Goal: Task Accomplishment & Management: Manage account settings

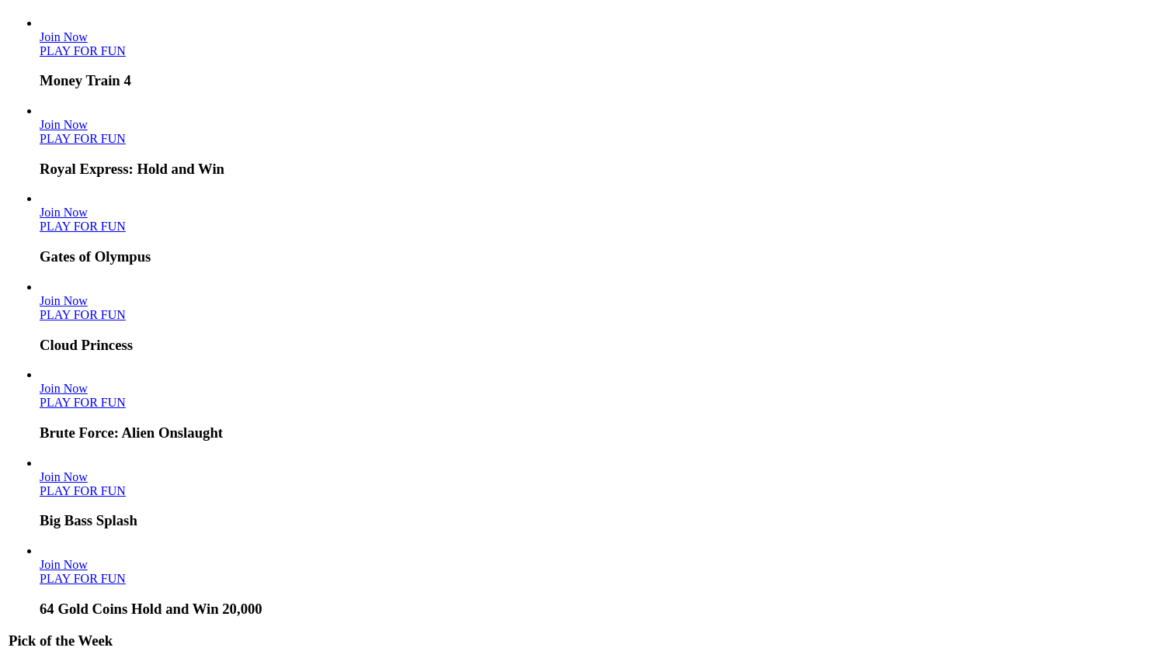
scroll to position [3382, 0]
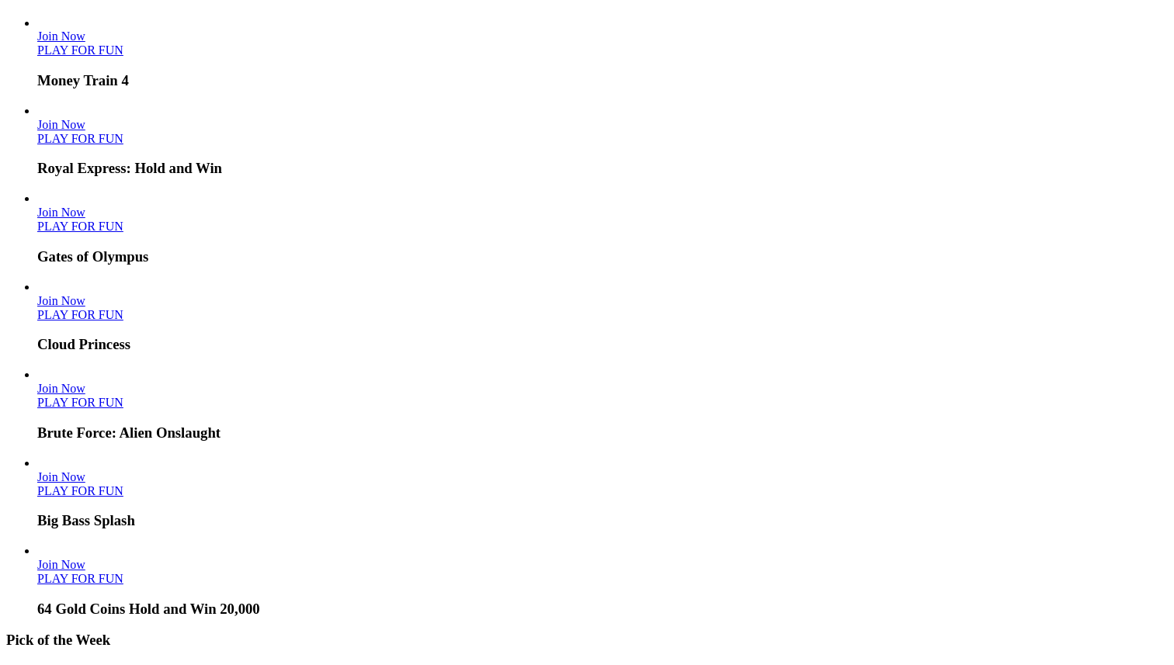
type input "**********"
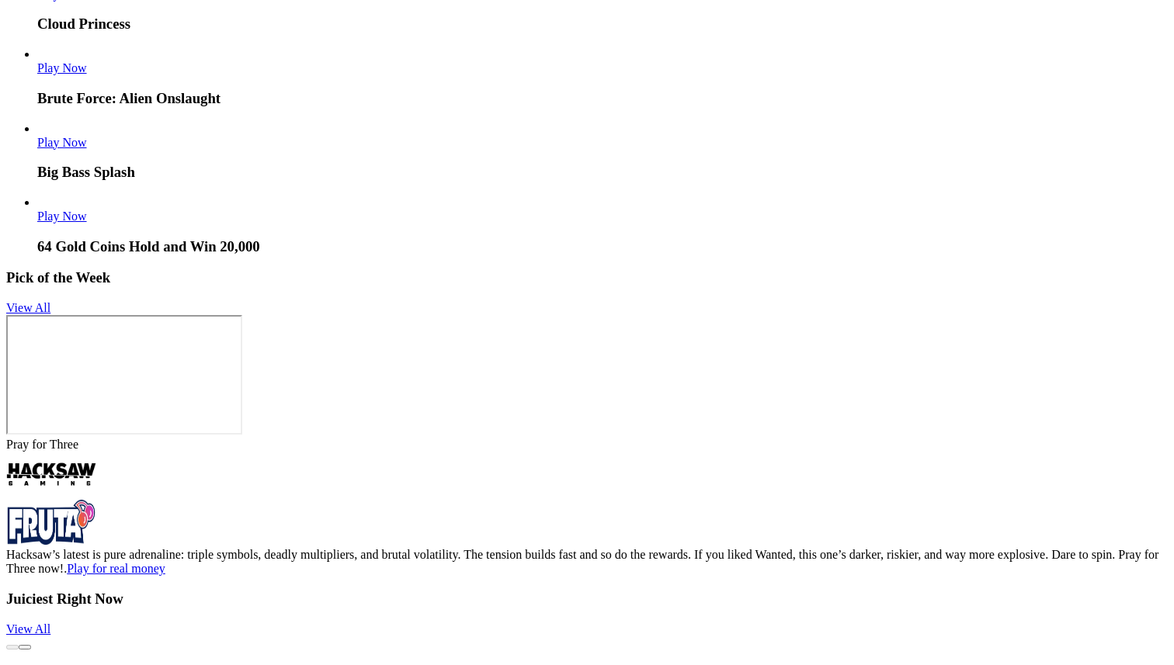
scroll to position [3592, 0]
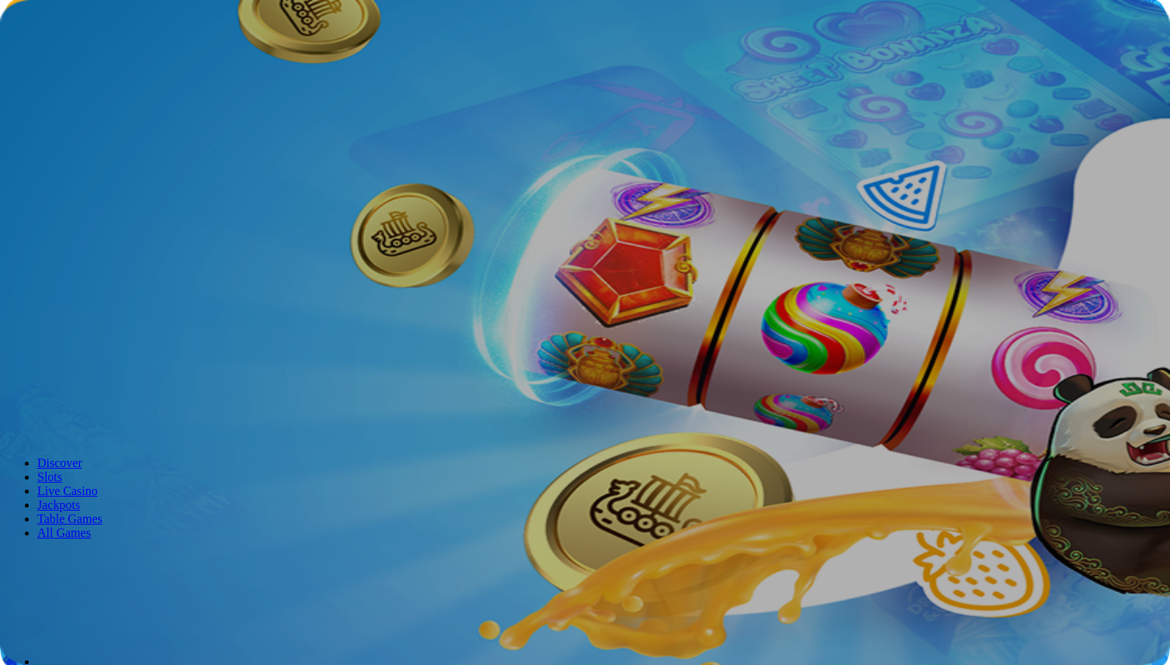
click at [40, 296] on span "menu icon" at bounding box center [40, 296] width 0 height 0
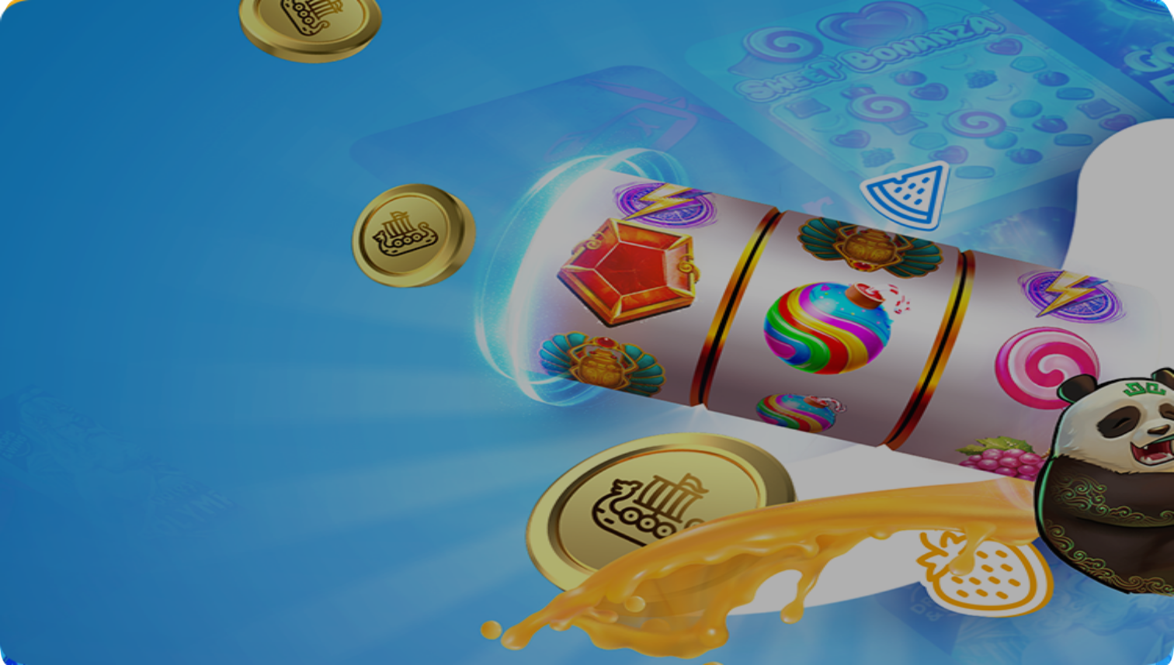
click at [40, 296] on span "menu icon" at bounding box center [40, 296] width 0 height 0
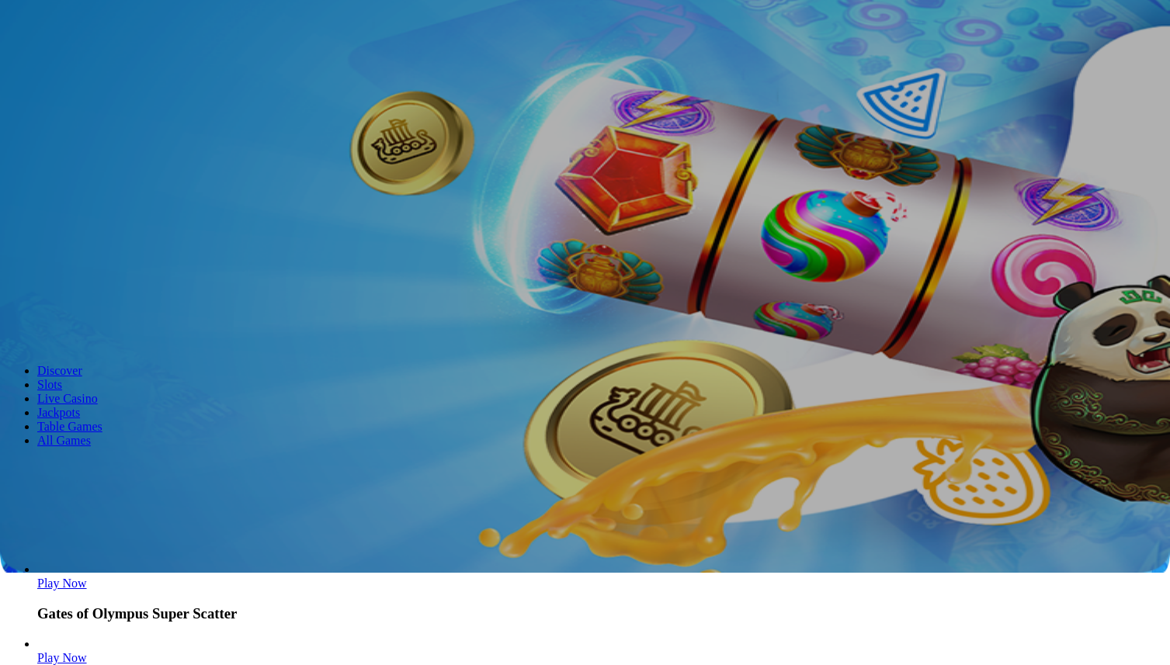
scroll to position [172, 0]
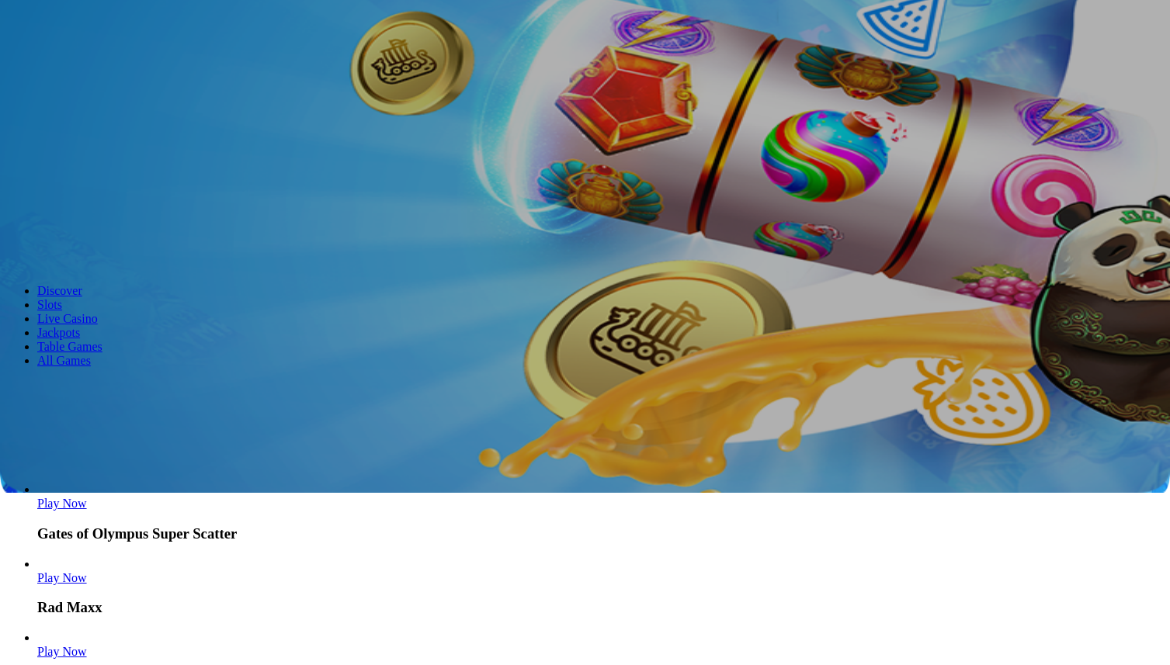
click at [116, 381] on input "Search" at bounding box center [61, 389] width 110 height 16
click at [1020, 258] on header "Discover Slots Live Casino Jackpots Table Games All Games" at bounding box center [585, 327] width 1158 height 139
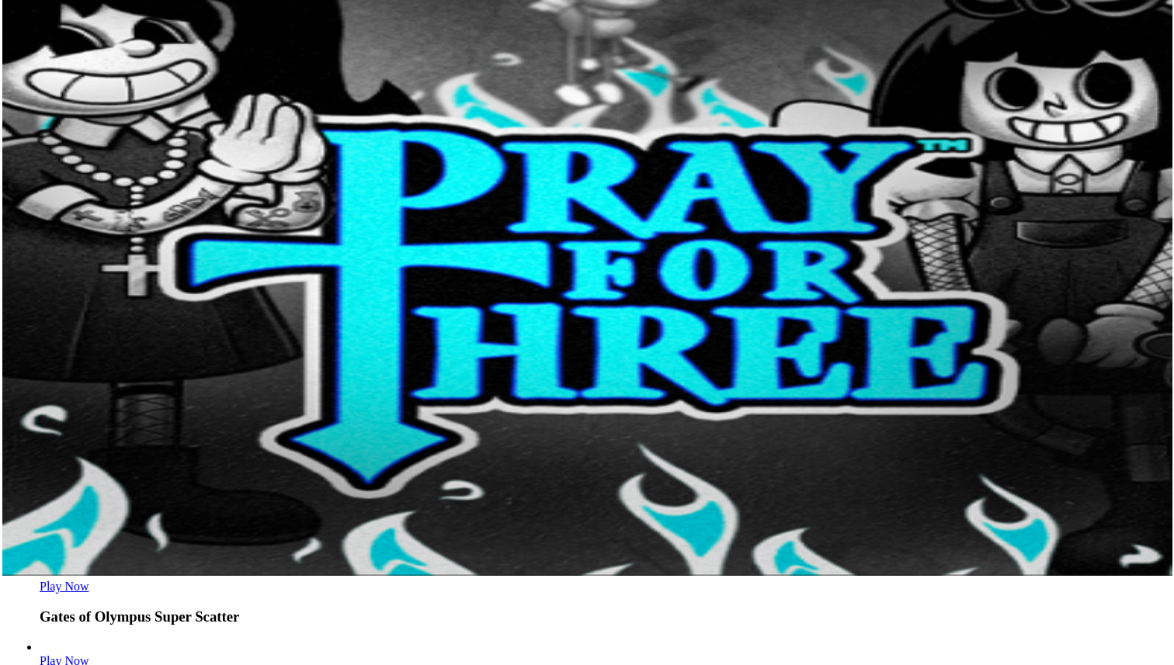
scroll to position [44, 0]
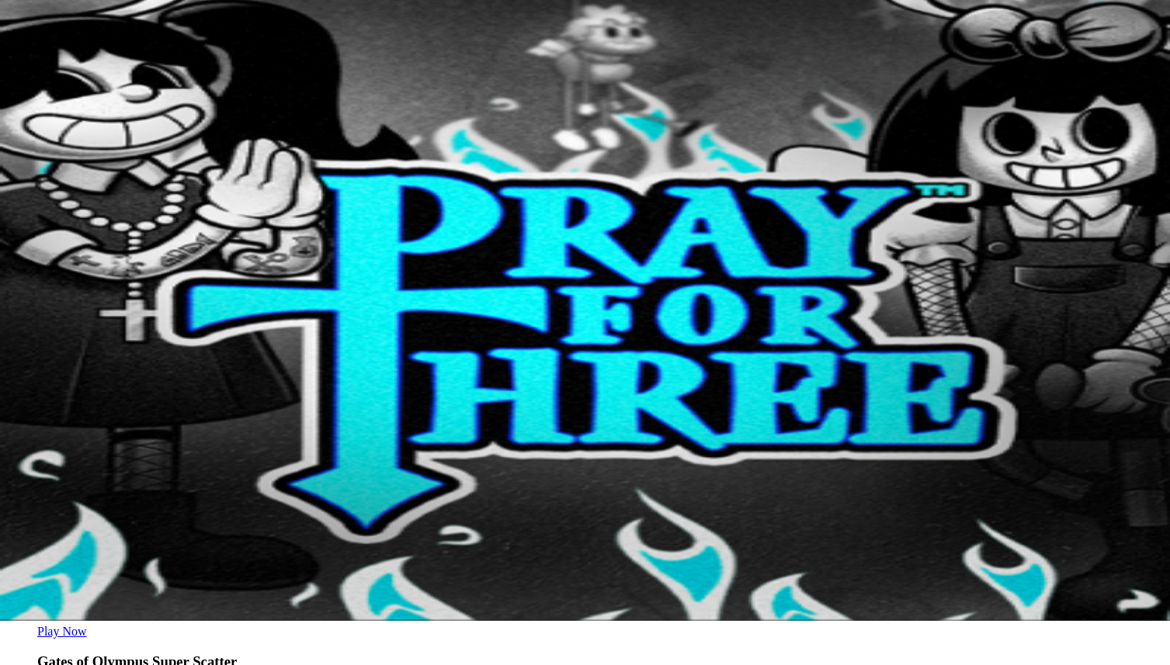
click at [40, 252] on span "menu icon" at bounding box center [40, 252] width 0 height 0
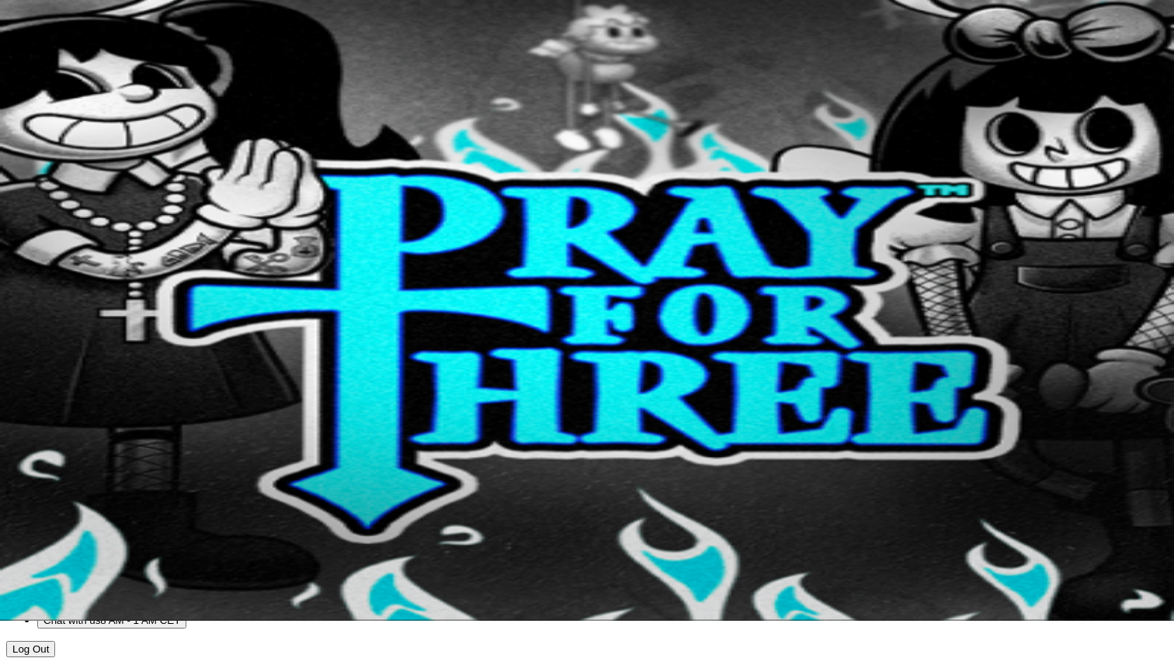
click at [116, 466] on button "Bonuses $0.00" at bounding box center [76, 474] width 78 height 16
click at [433, 335] on div "No Bonus Found" at bounding box center [587, 342] width 1162 height 14
click at [519, 349] on div at bounding box center [587, 349] width 1162 height 0
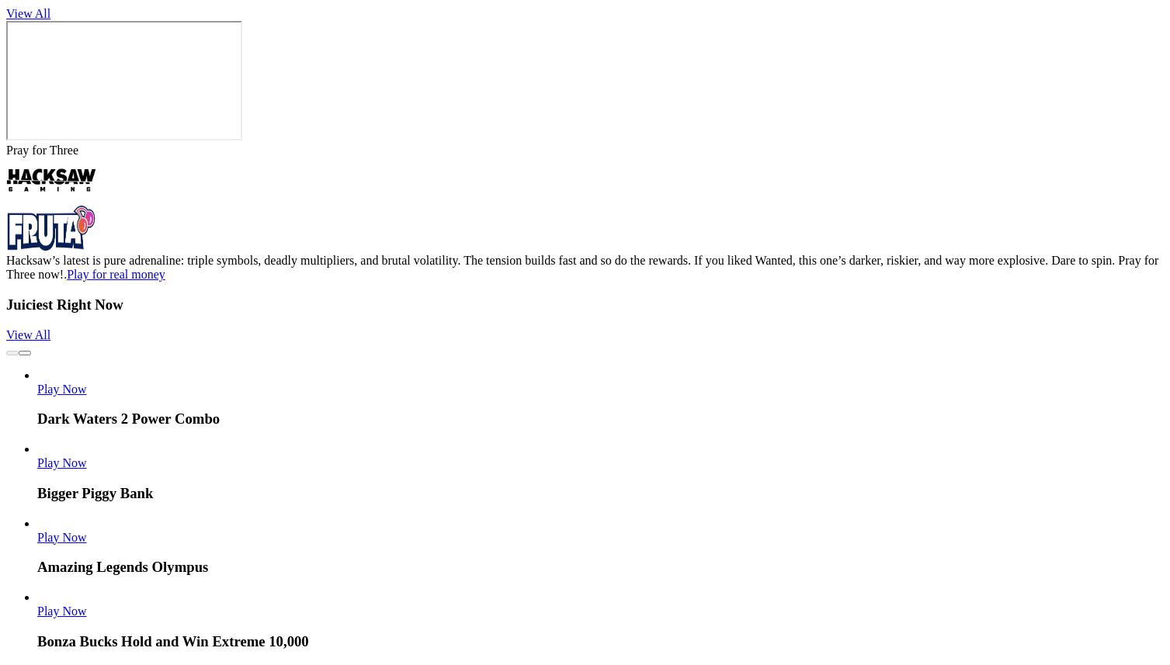
scroll to position [3592, 0]
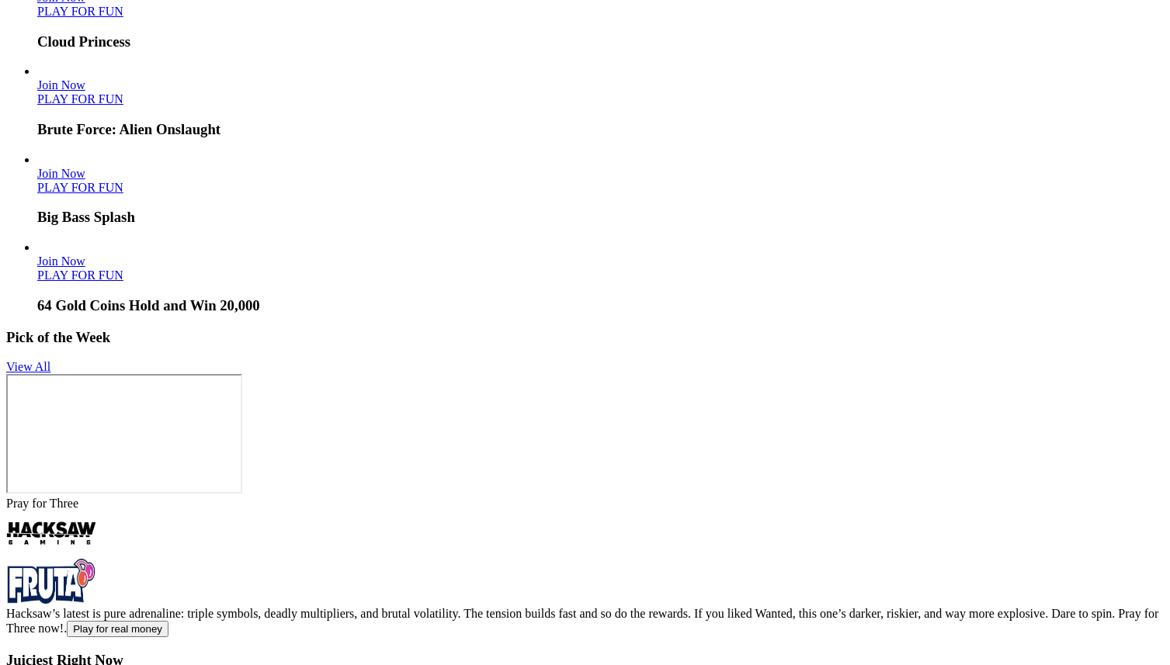
scroll to position [3469, 0]
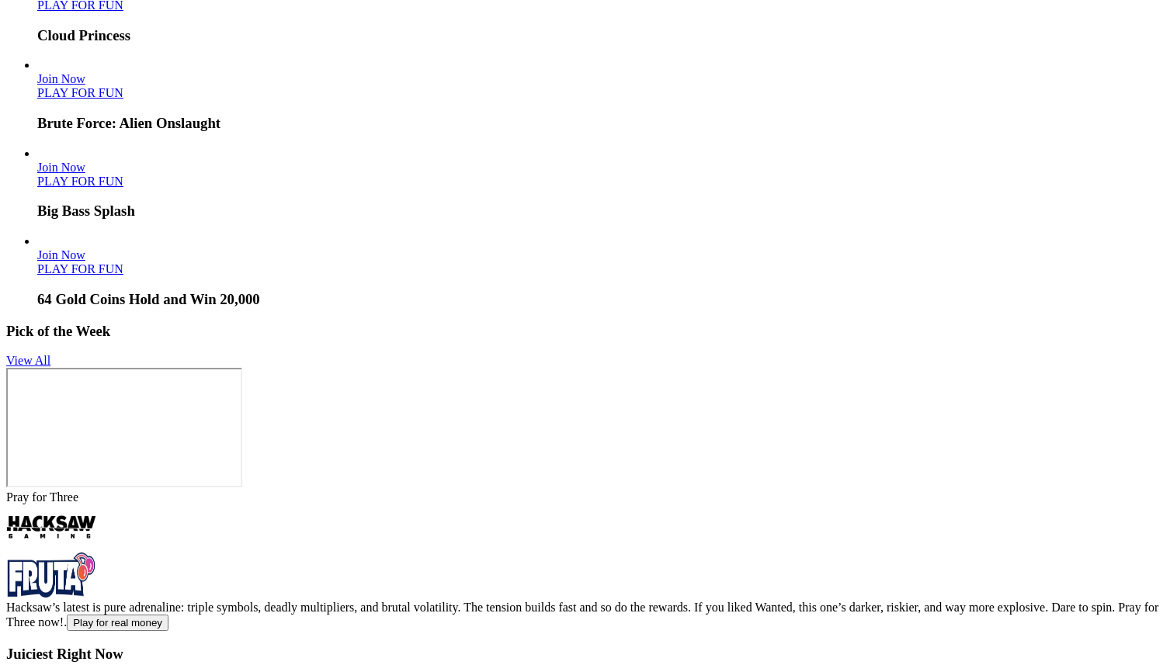
drag, startPoint x: 659, startPoint y: 401, endPoint x: 667, endPoint y: 394, distance: 11.0
drag, startPoint x: 667, startPoint y: 394, endPoint x: 658, endPoint y: 391, distance: 9.6
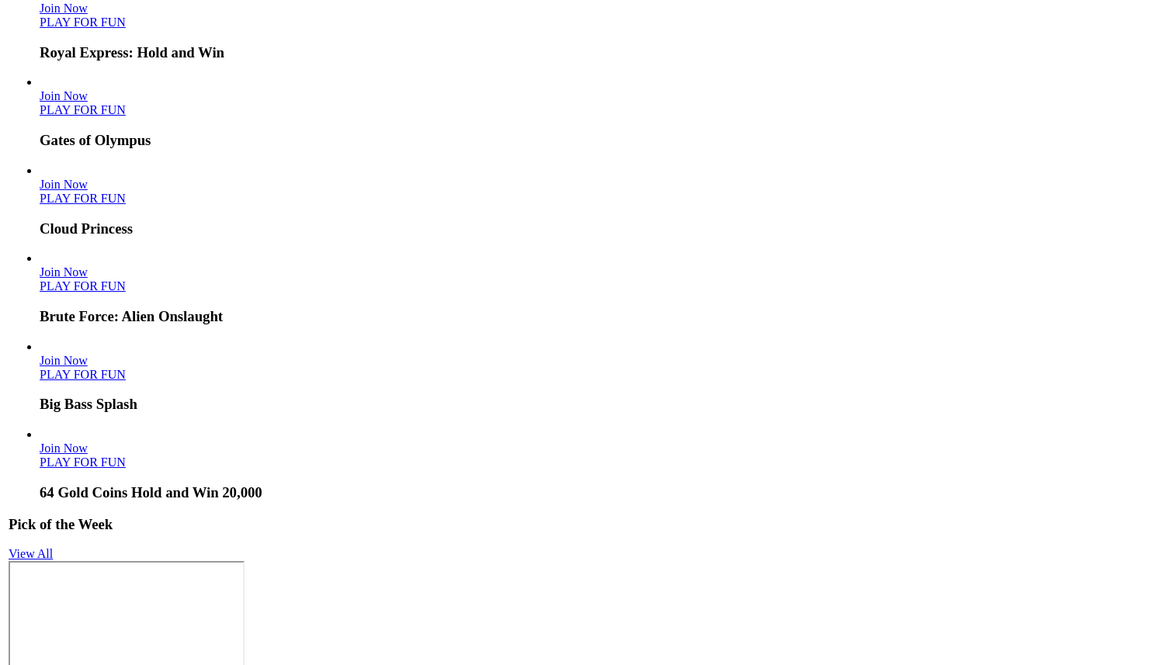
scroll to position [0, 0]
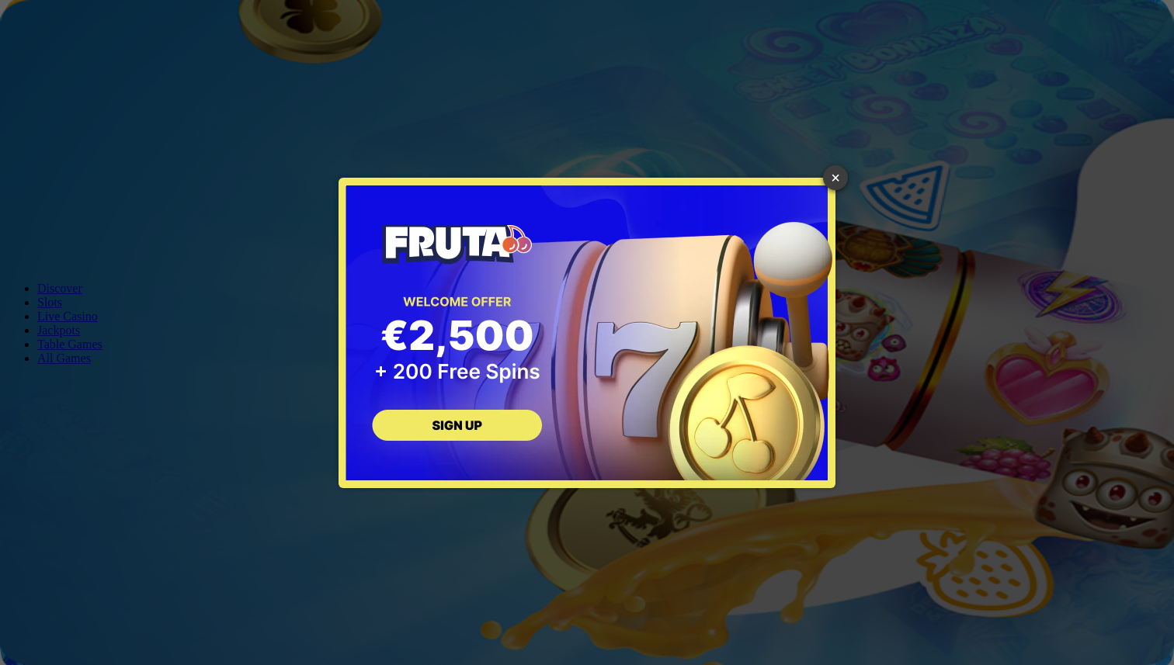
click at [836, 173] on link "×" at bounding box center [835, 177] width 25 height 25
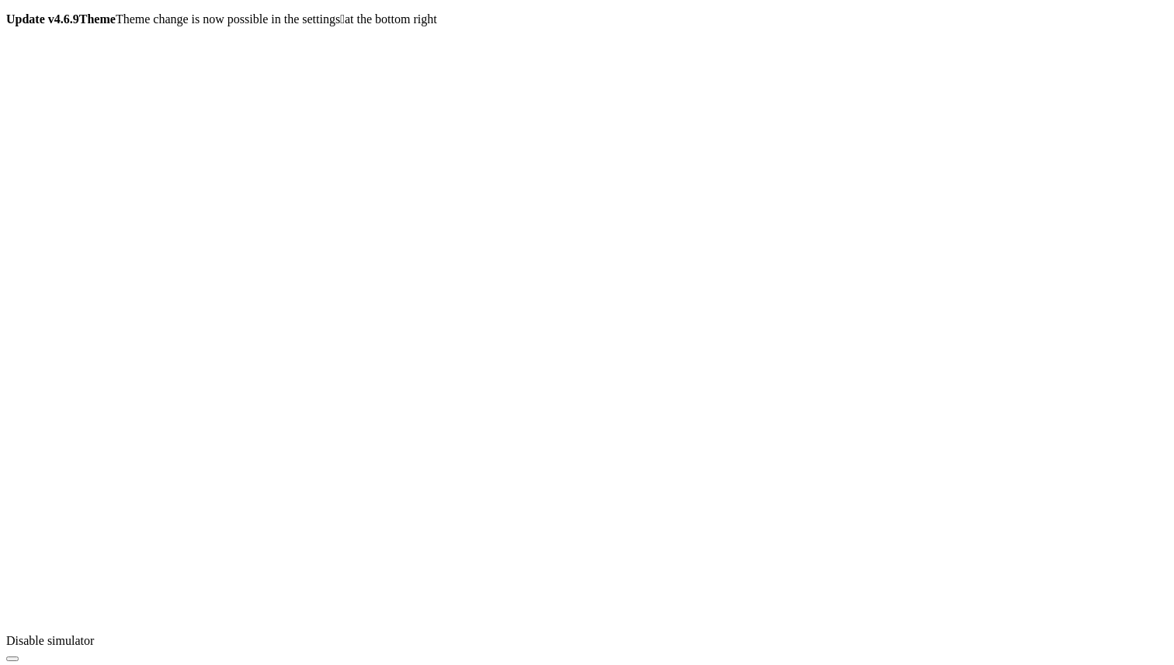
click at [12, 659] on icon "button" at bounding box center [12, 659] width 0 height 0
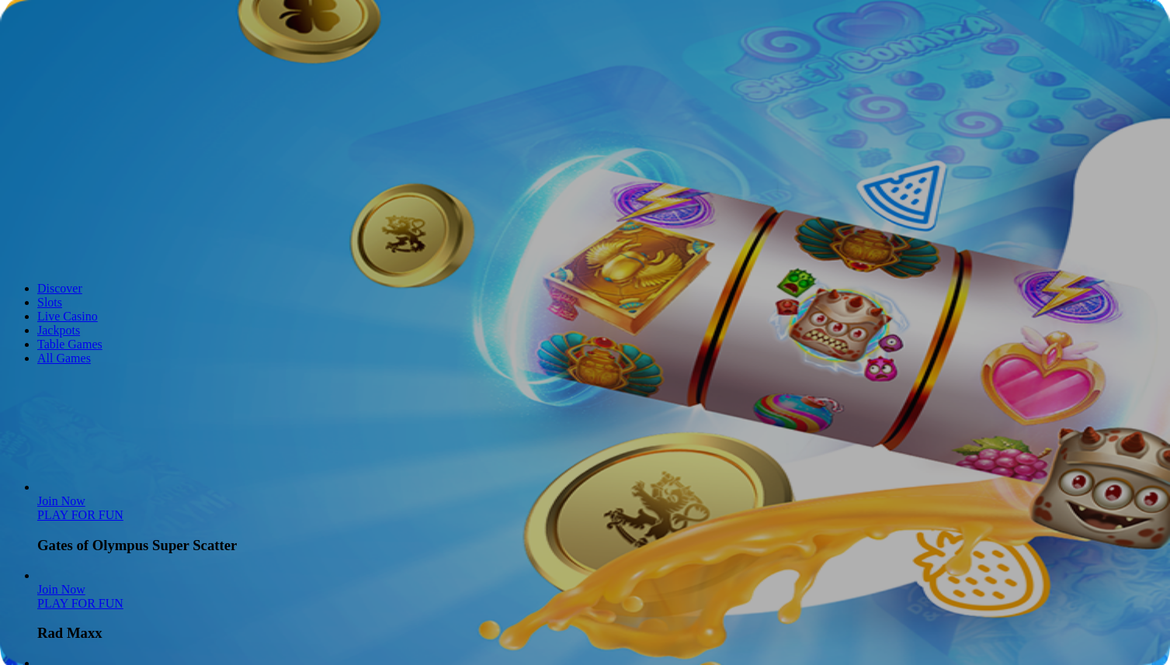
click at [95, 104] on span "Live Casino" at bounding box center [67, 97] width 61 height 13
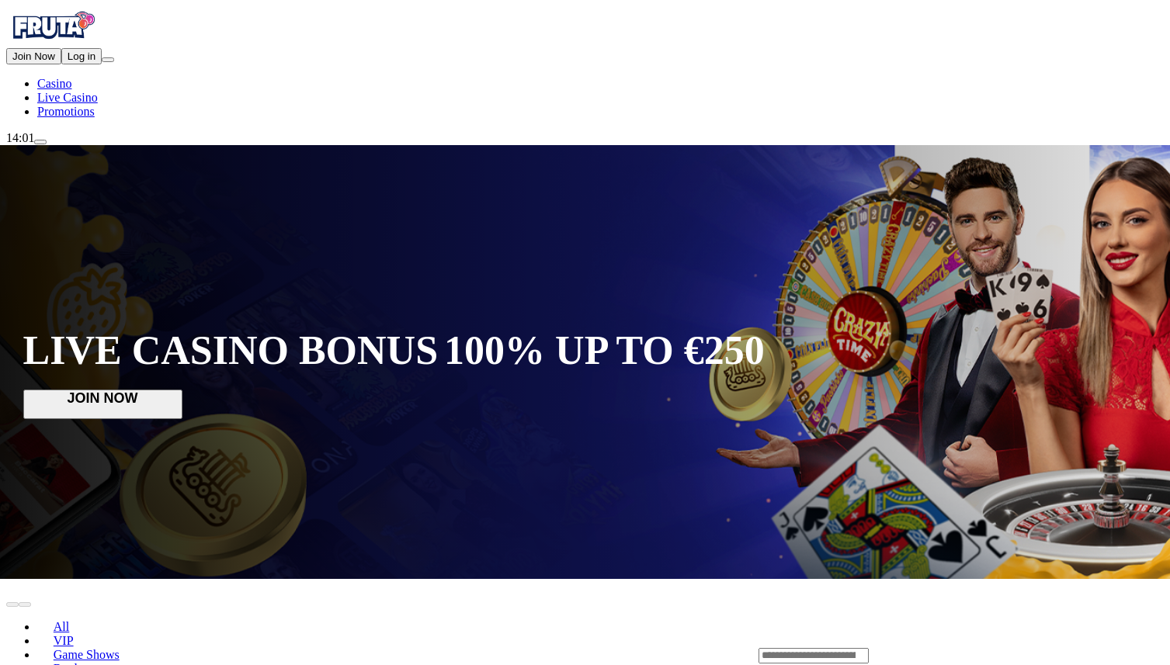
click at [71, 90] on span "Casino" at bounding box center [54, 83] width 34 height 13
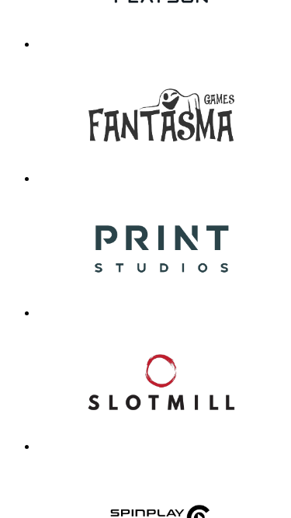
scroll to position [3086, 0]
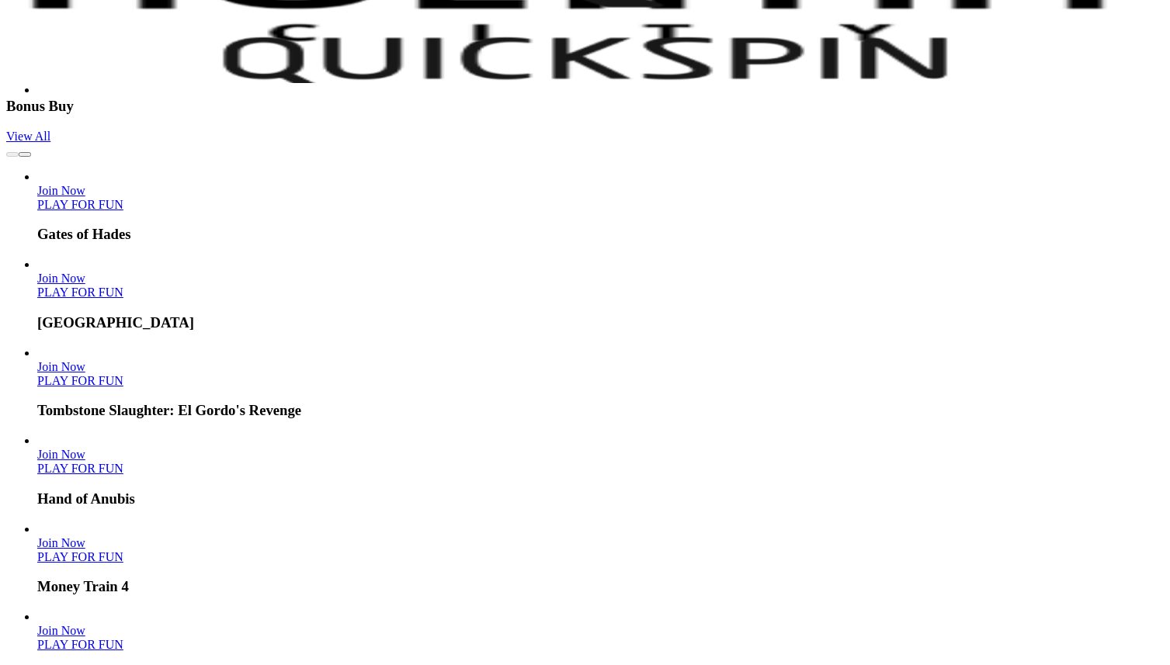
scroll to position [3382, 0]
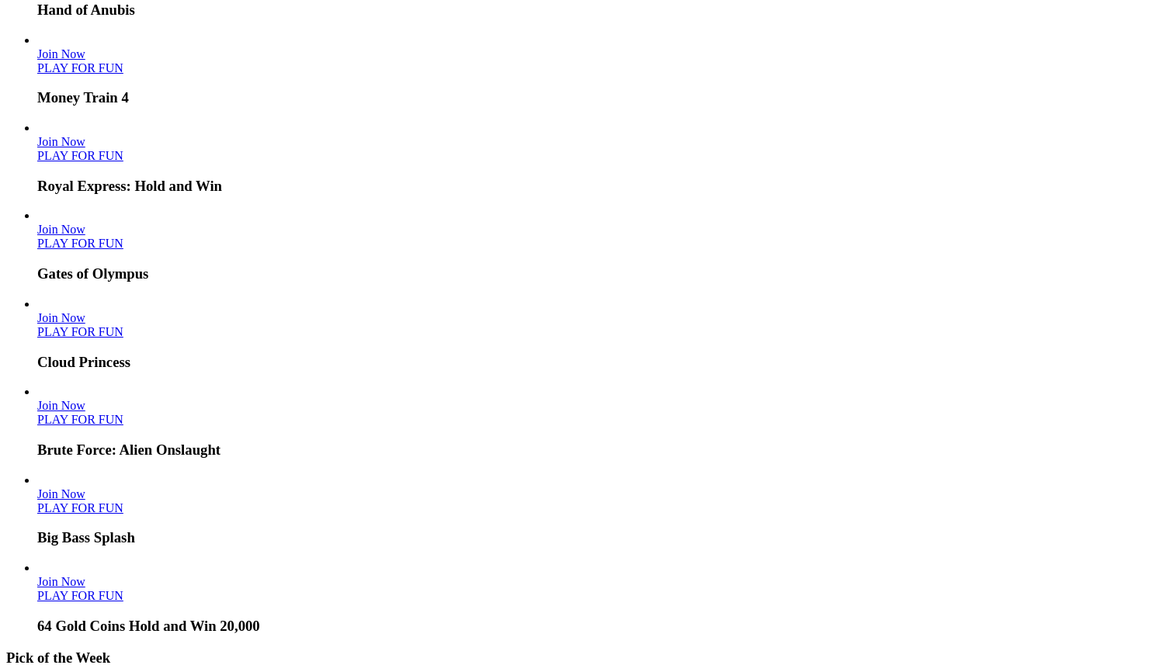
scroll to position [3382, 0]
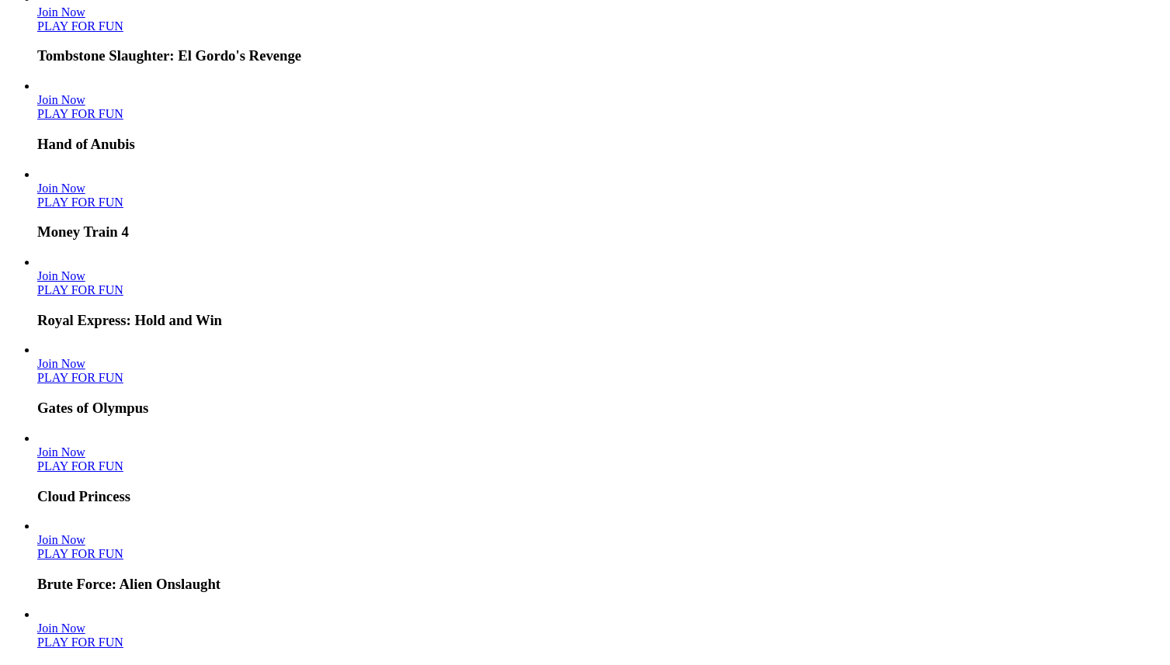
scroll to position [3382, 0]
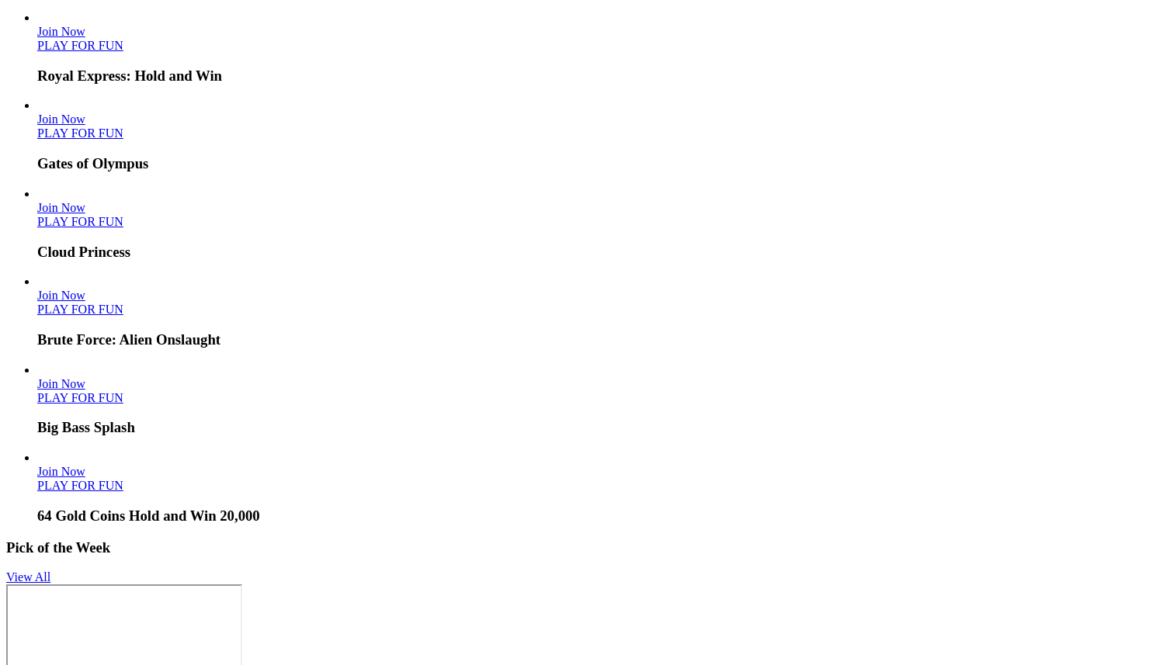
scroll to position [3382, 0]
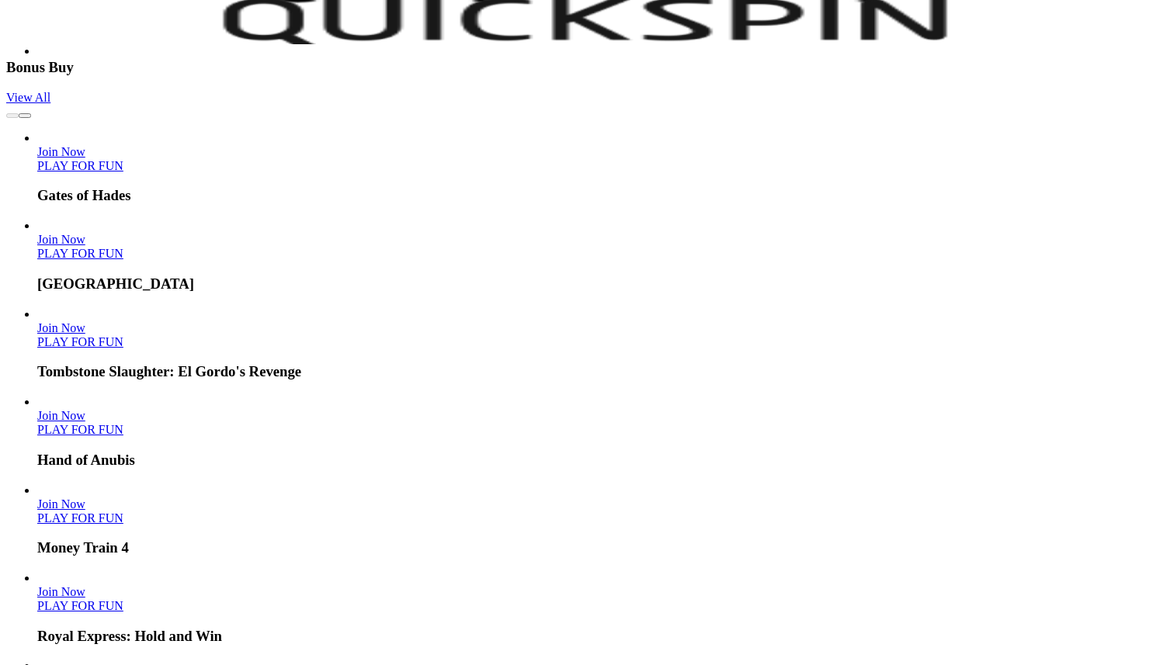
scroll to position [3382, 0]
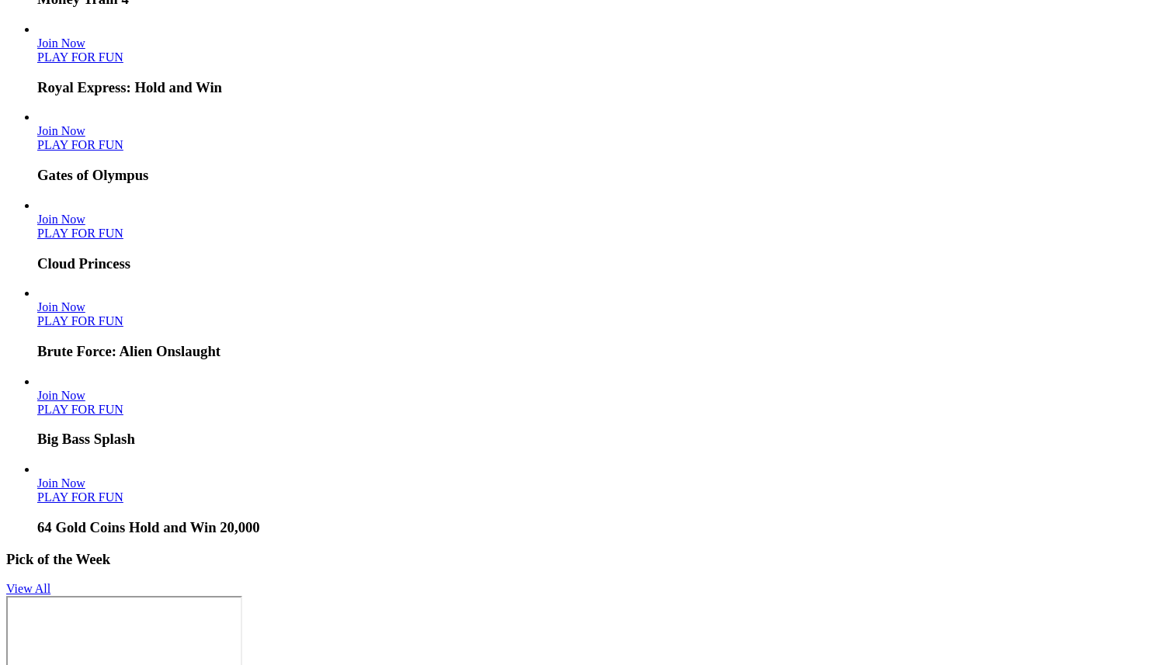
scroll to position [3382, 0]
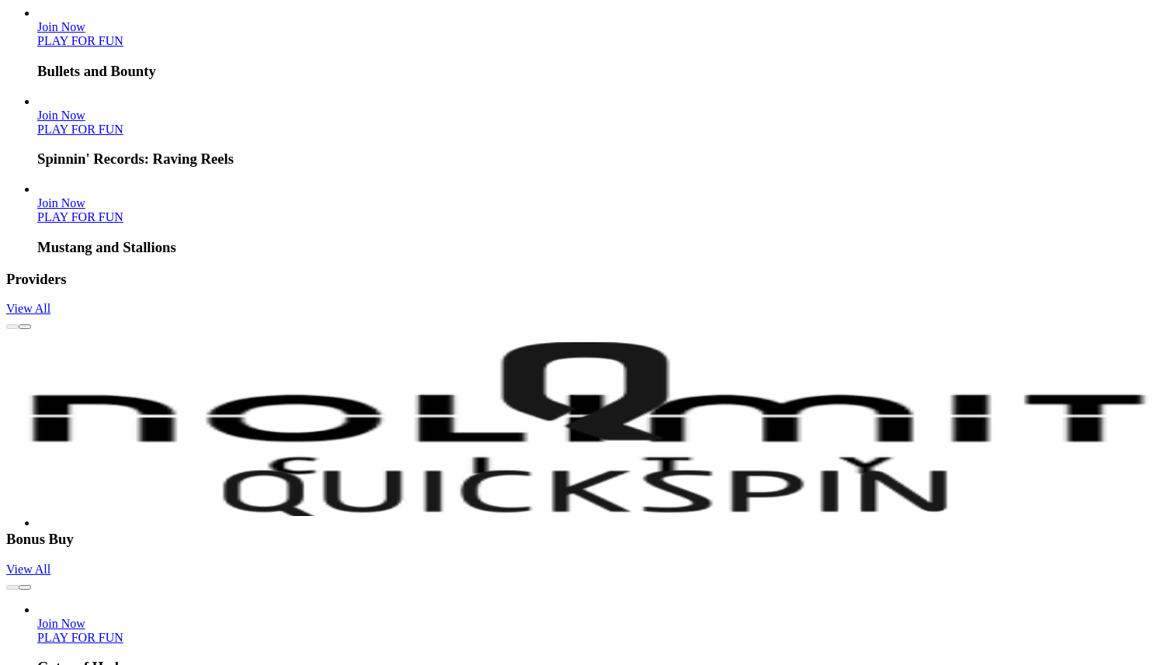
scroll to position [3382, 0]
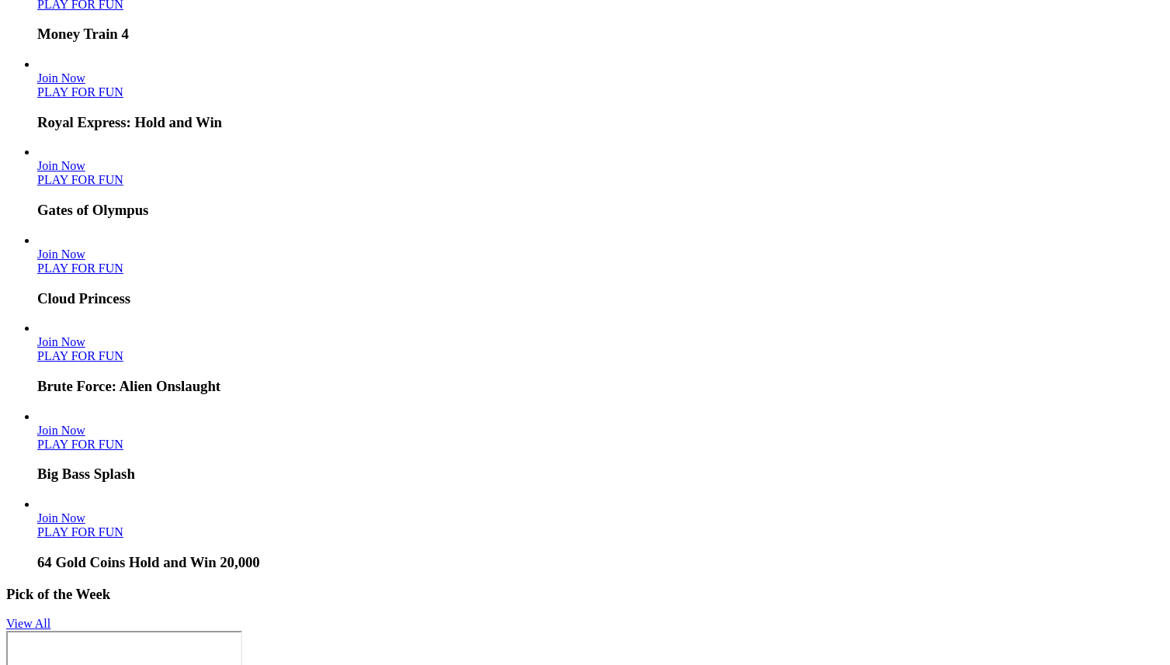
scroll to position [3382, 0]
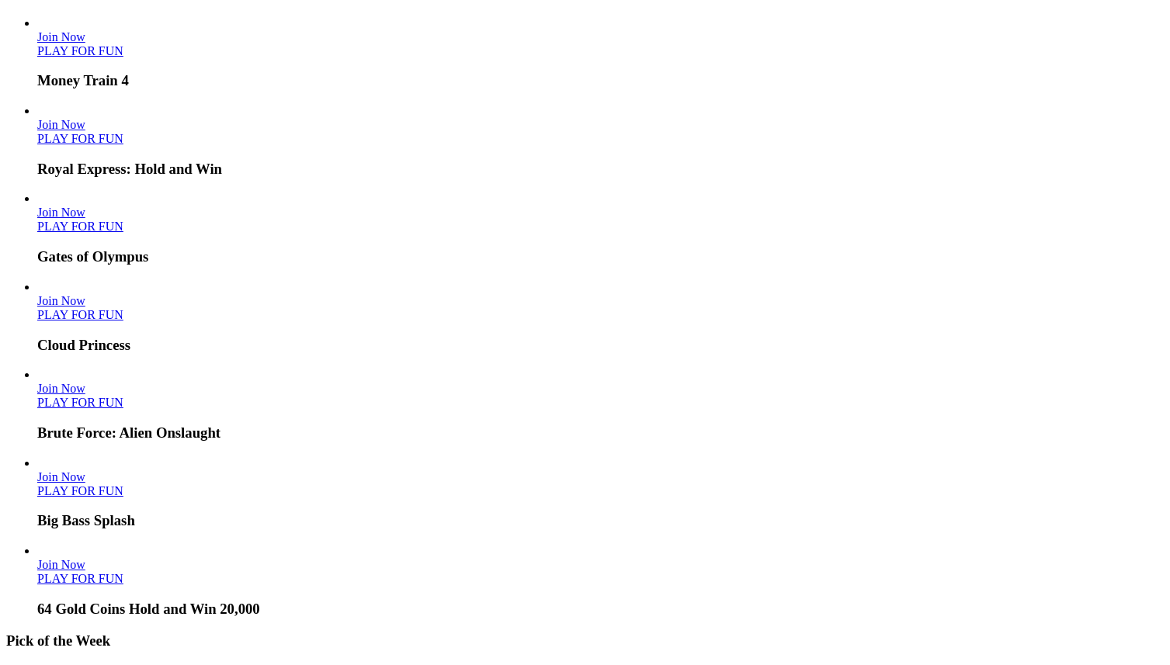
scroll to position [3382, 0]
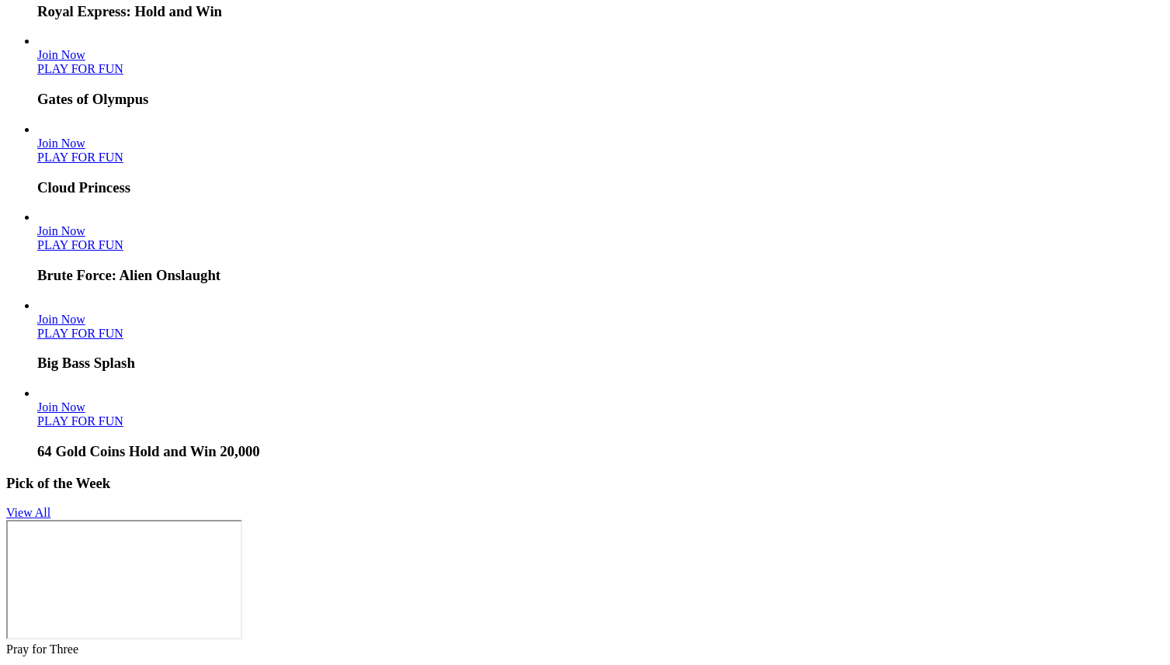
scroll to position [3382, 0]
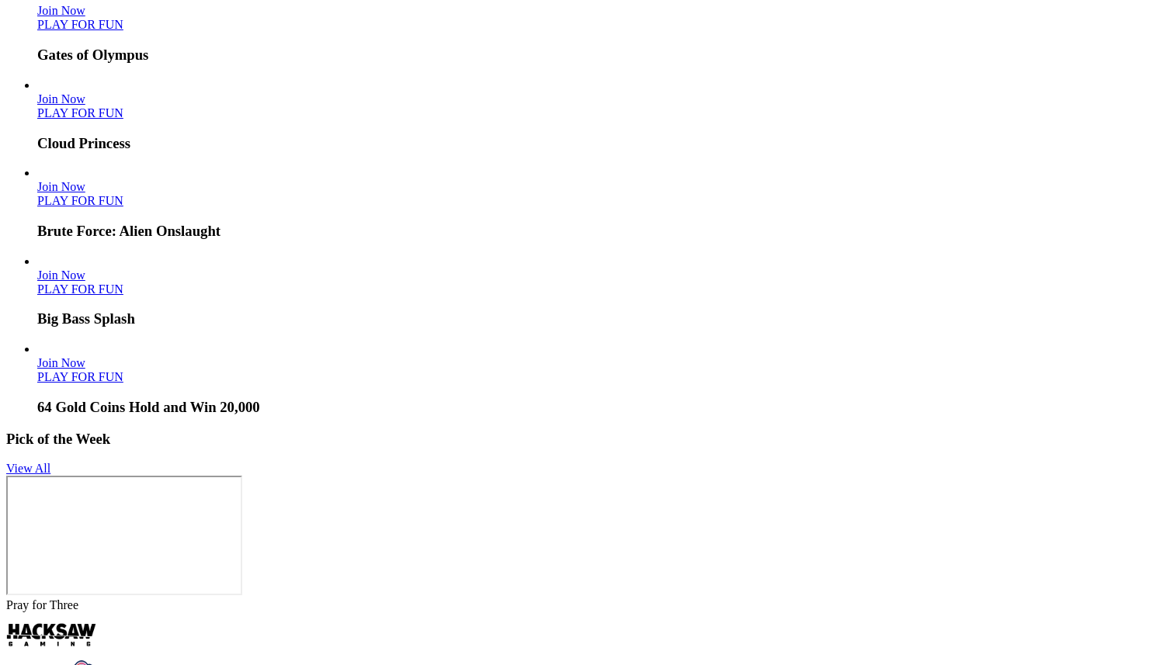
drag, startPoint x: 1030, startPoint y: 532, endPoint x: 1027, endPoint y: 475, distance: 56.8
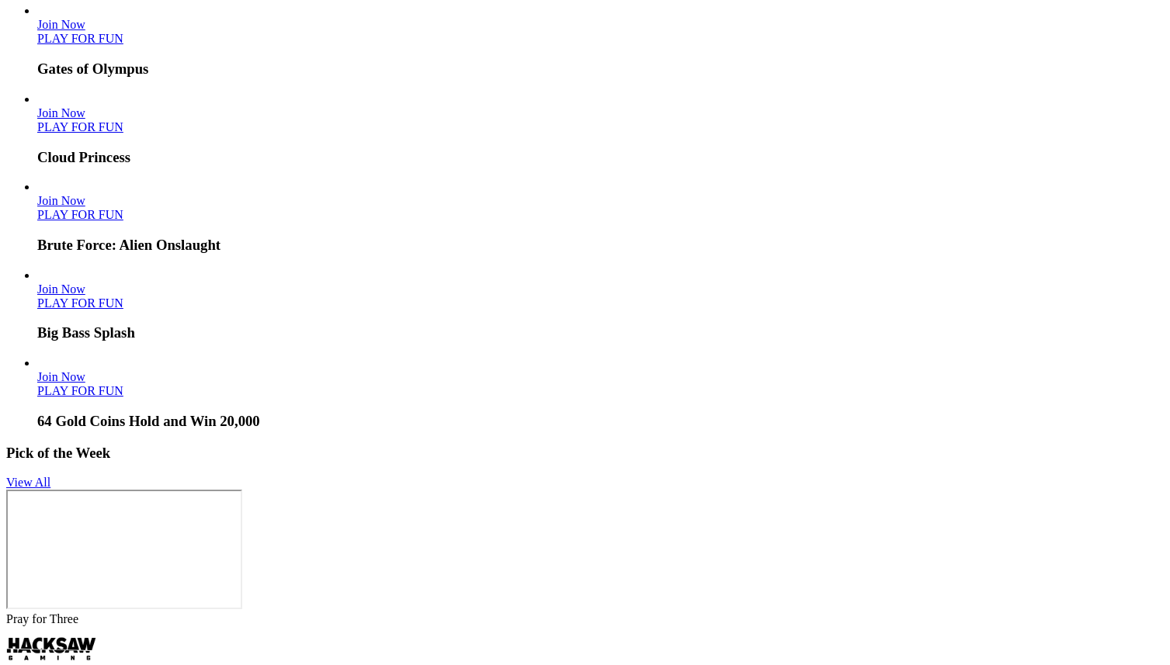
scroll to position [3382, 0]
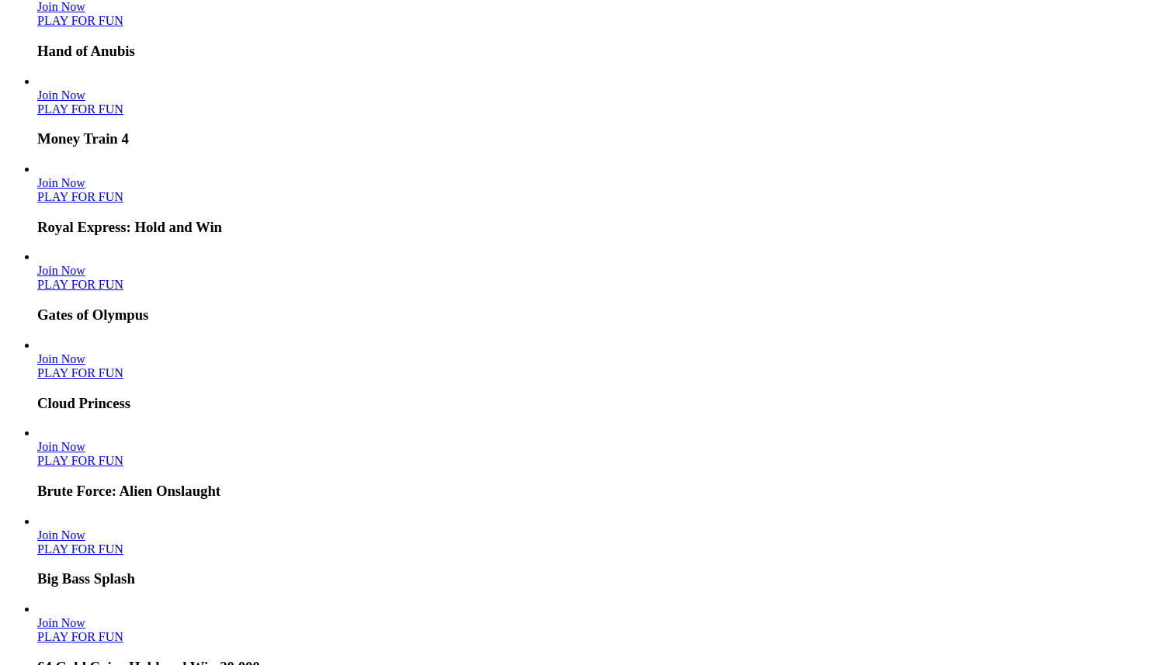
scroll to position [3382, 0]
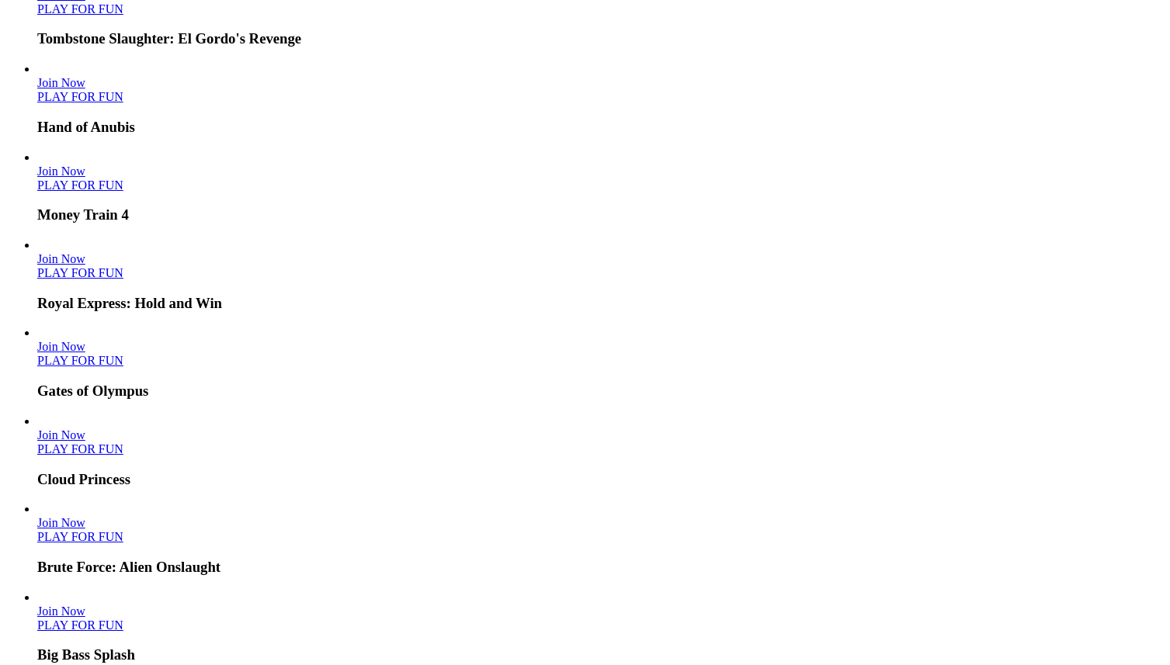
scroll to position [3426, 0]
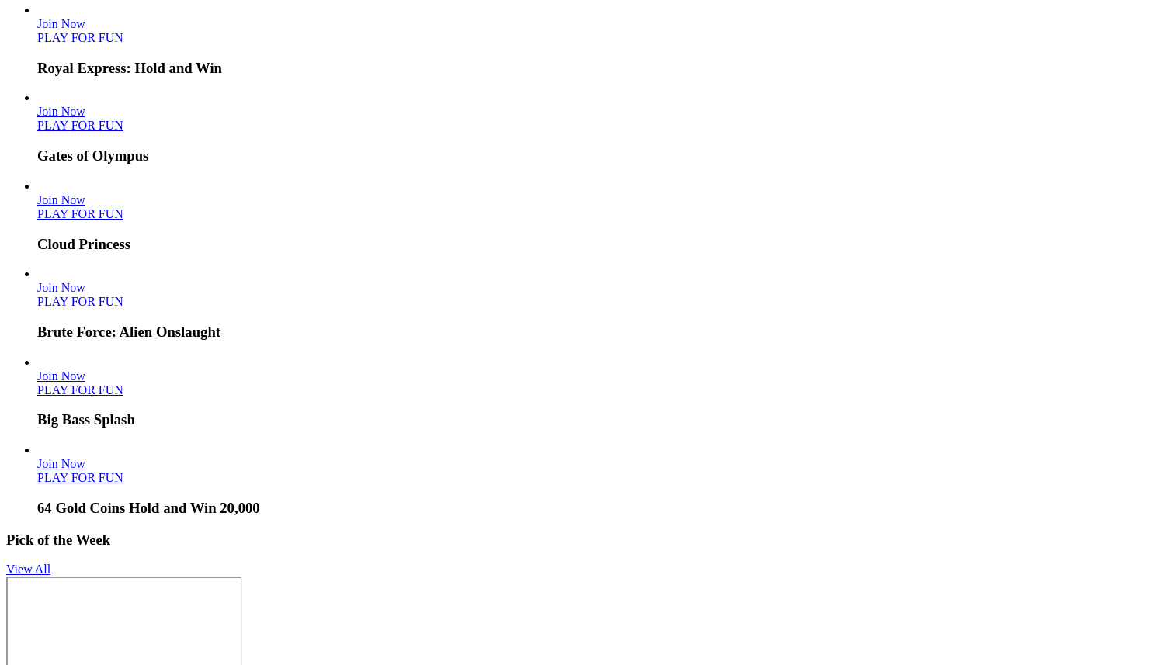
scroll to position [3426, 0]
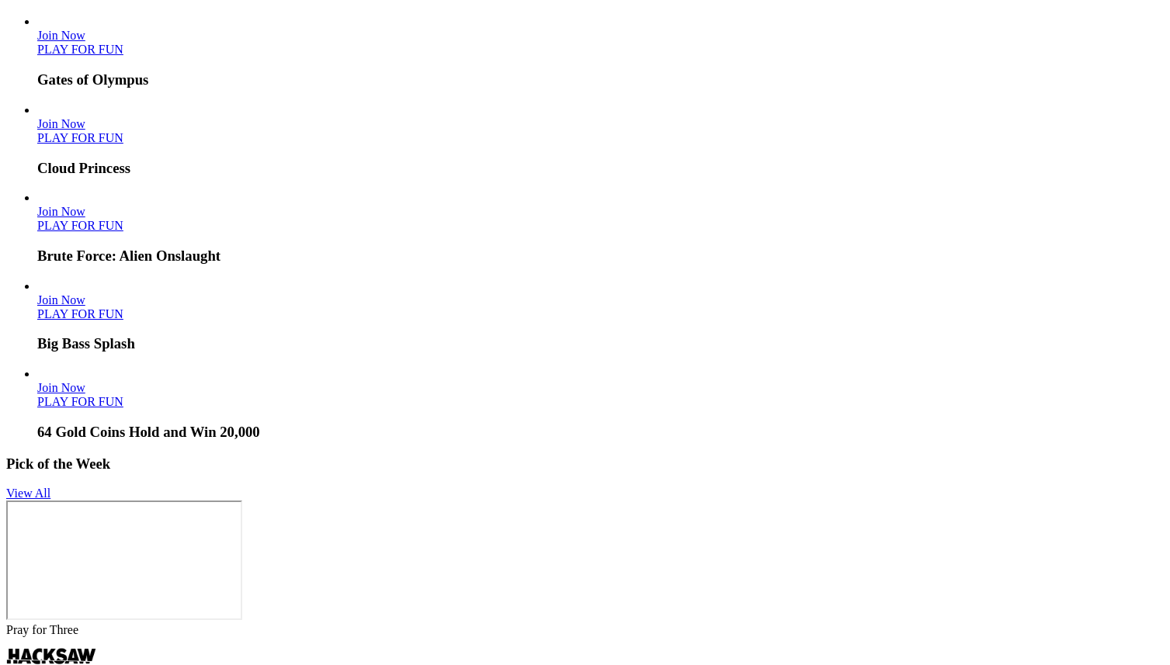
scroll to position [3426, 0]
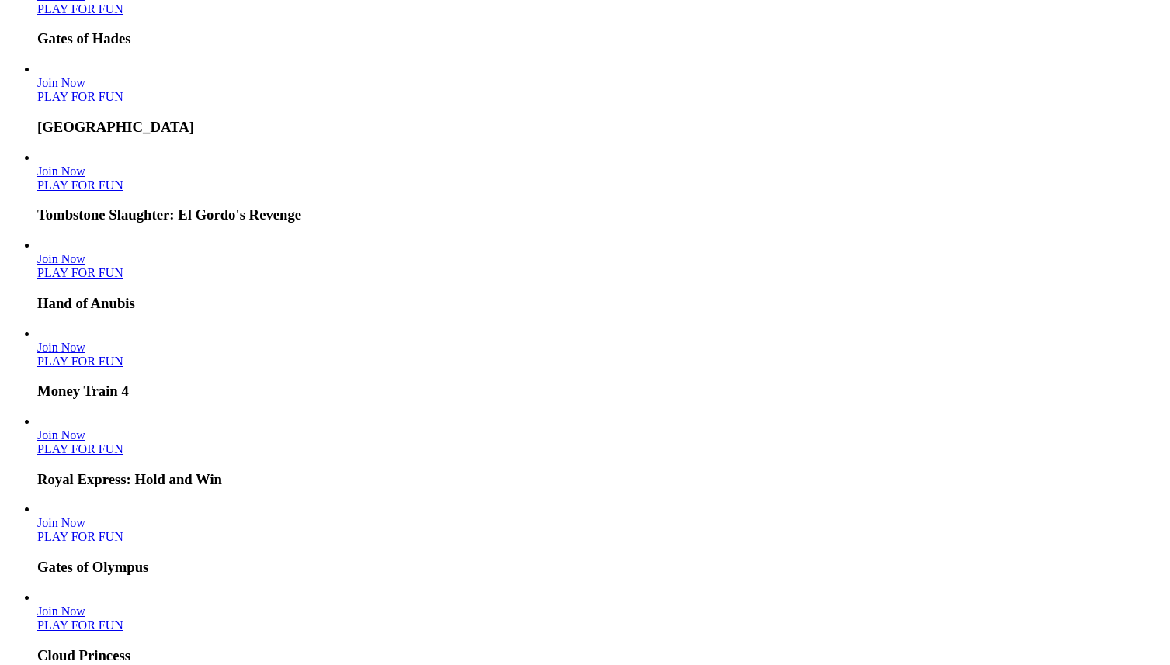
scroll to position [3426, 0]
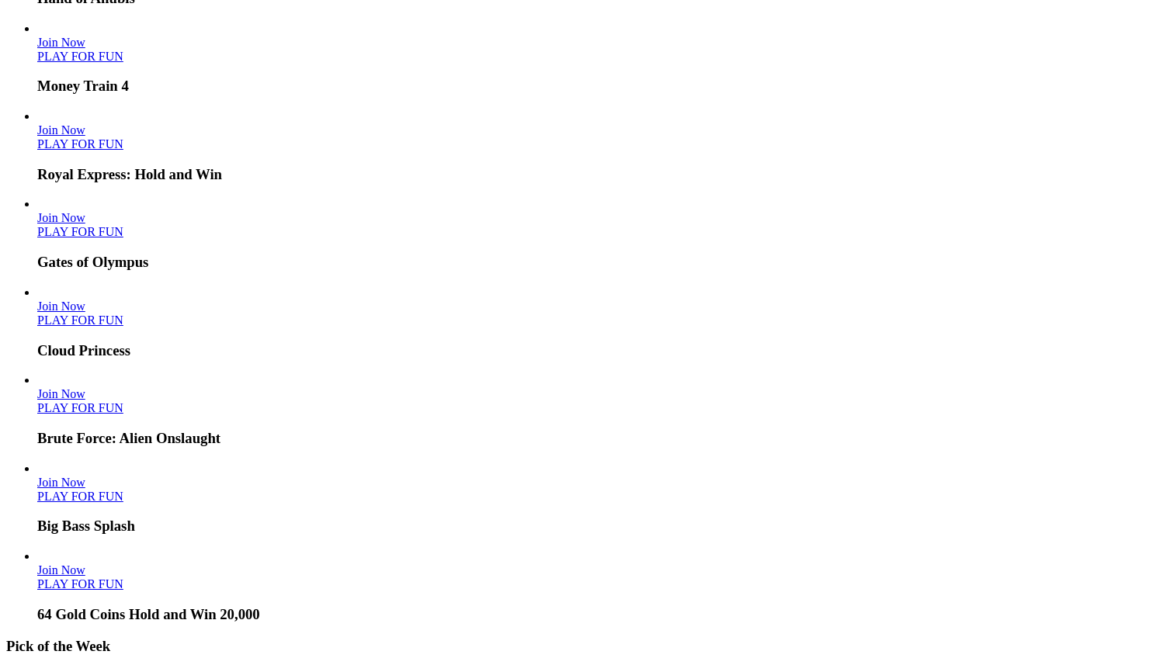
scroll to position [3426, 0]
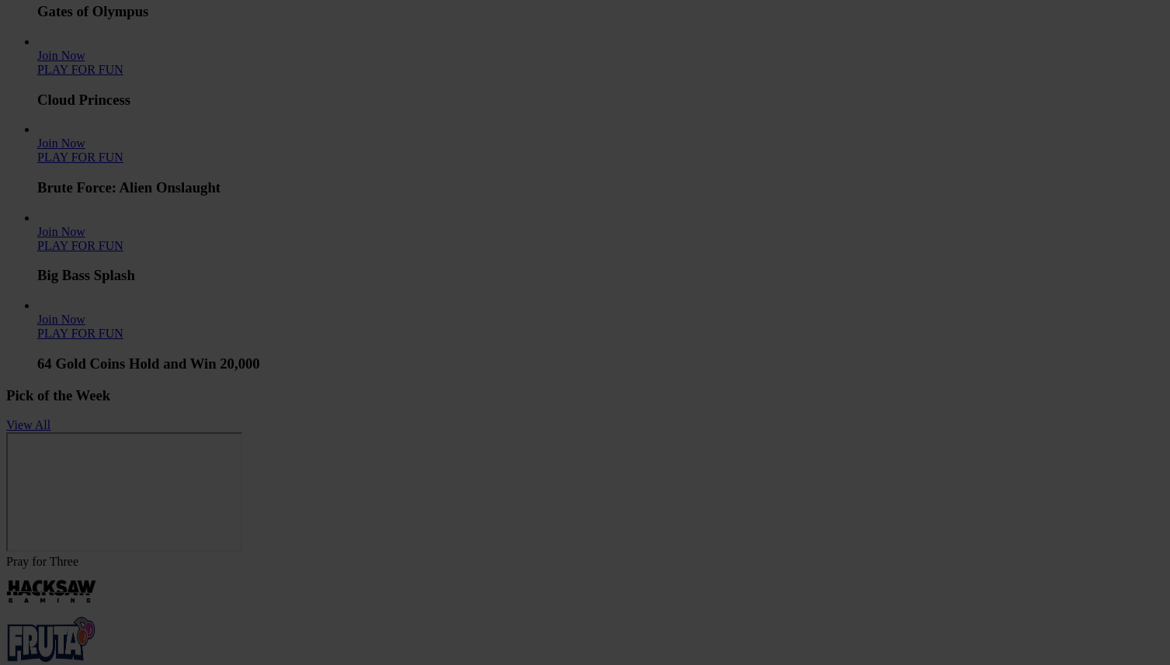
scroll to position [3426, 0]
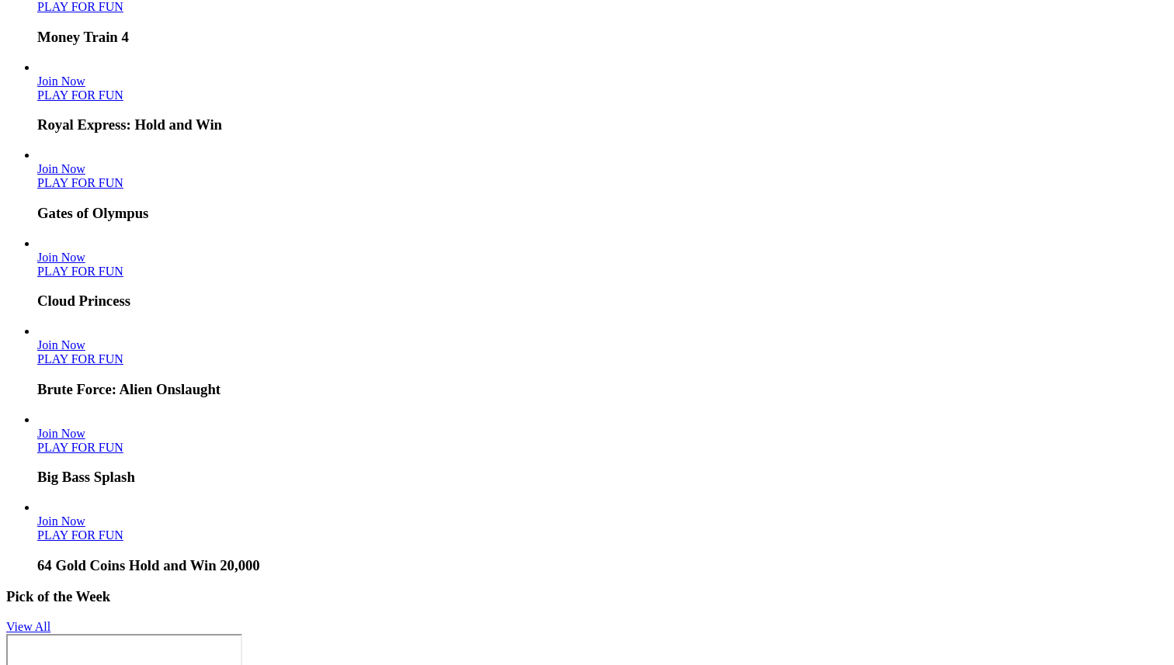
type input "**********"
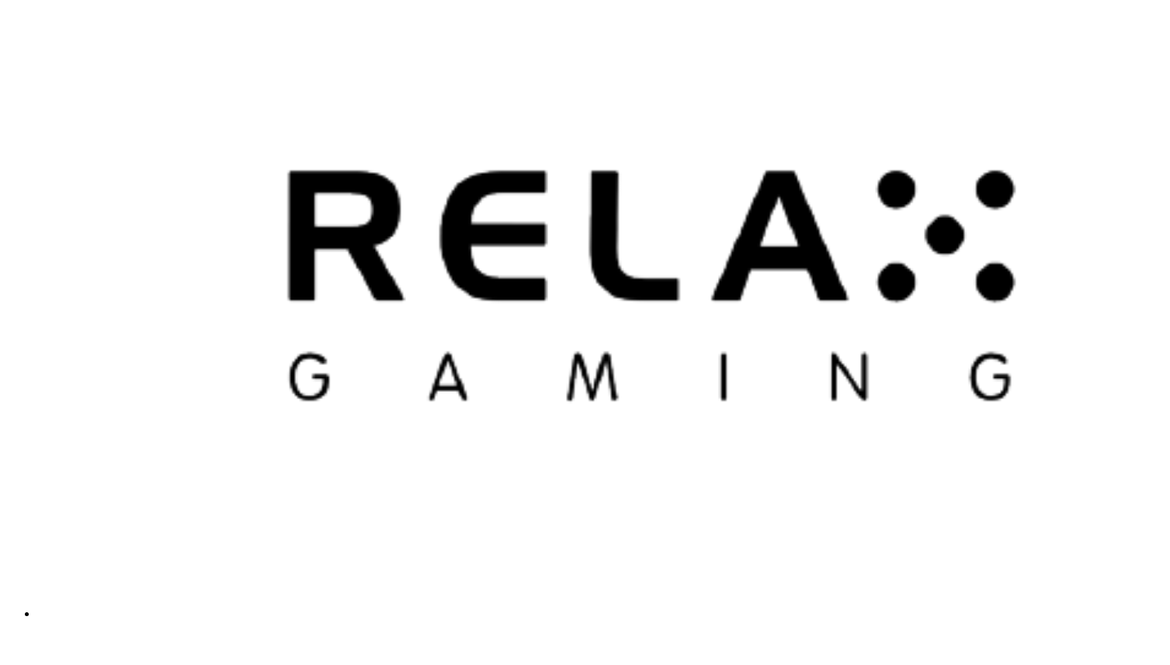
scroll to position [5, 0]
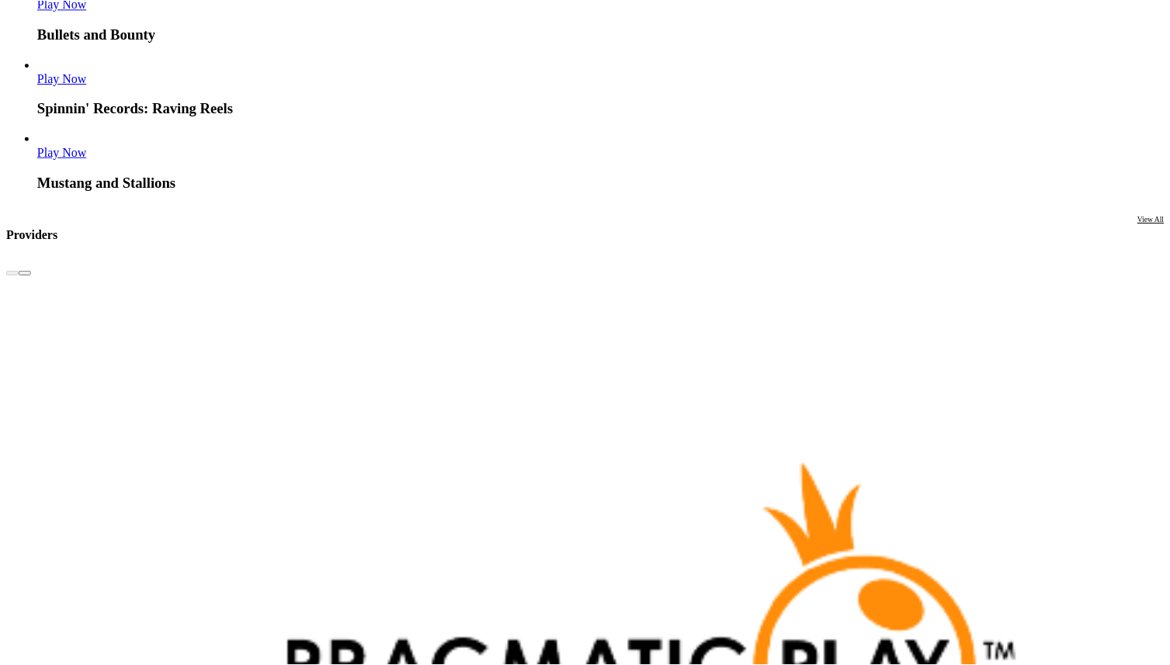
scroll to position [93, 0]
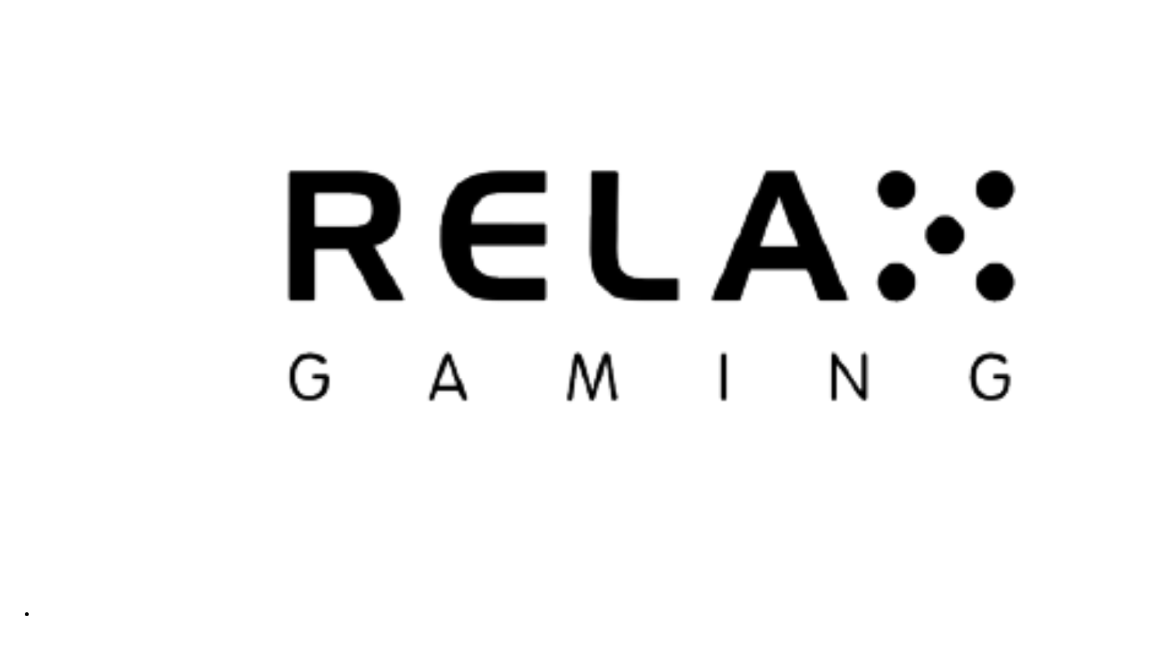
scroll to position [3592, 0]
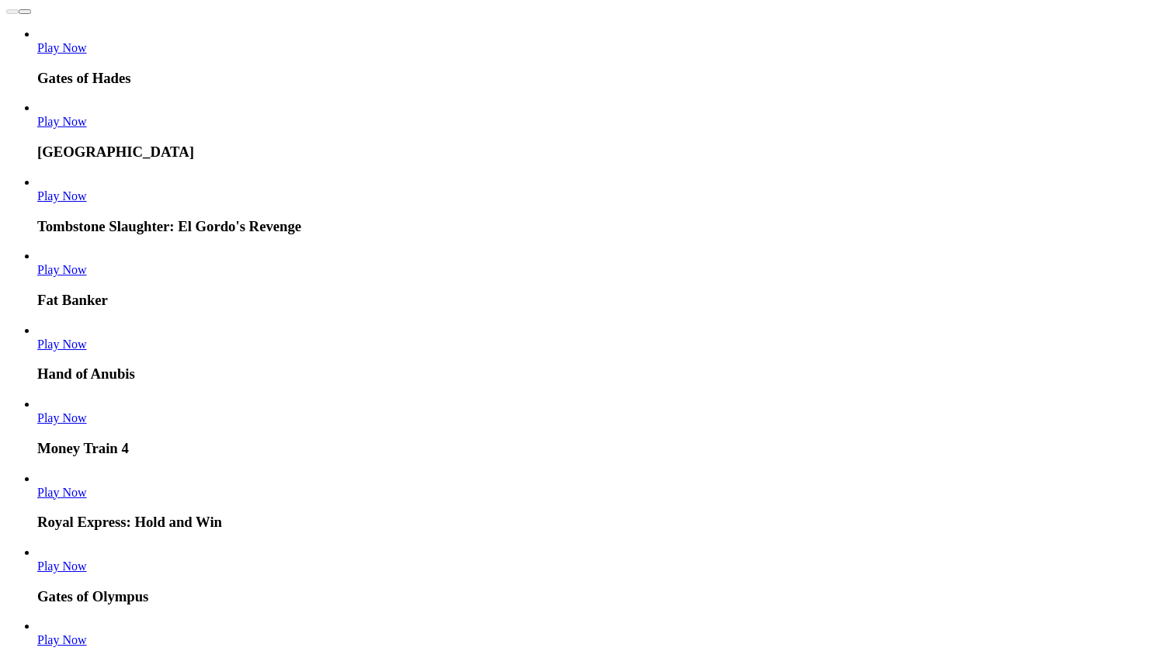
scroll to position [2611, 0]
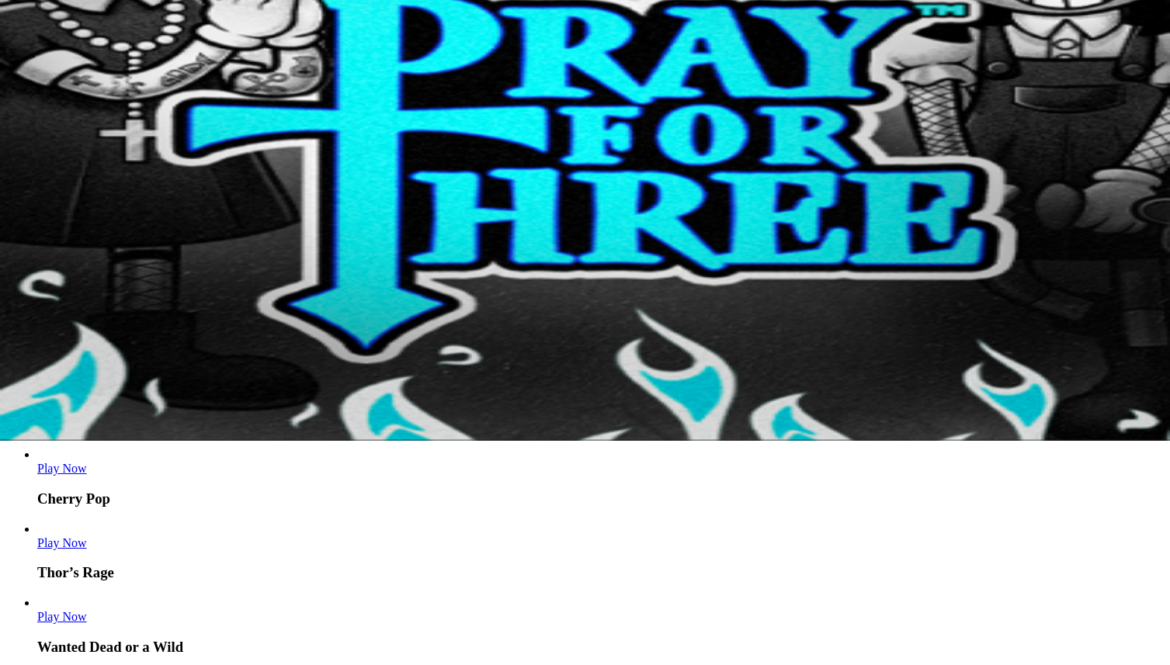
scroll to position [254, 0]
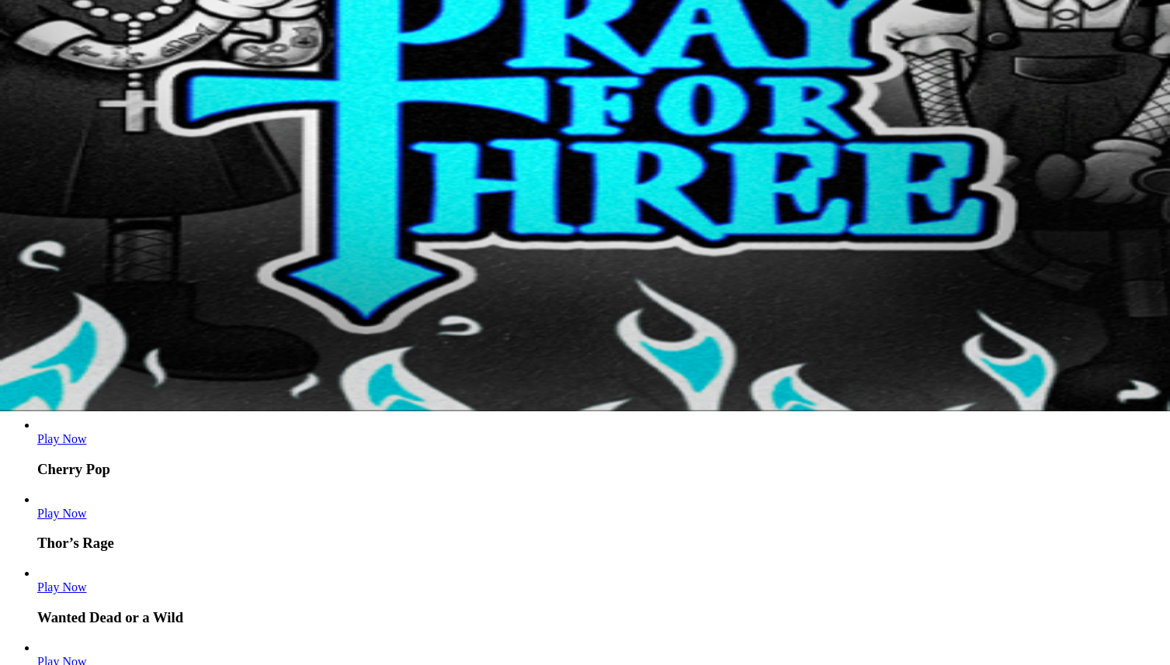
drag, startPoint x: 1149, startPoint y: 322, endPoint x: 1142, endPoint y: 335, distance: 14.3
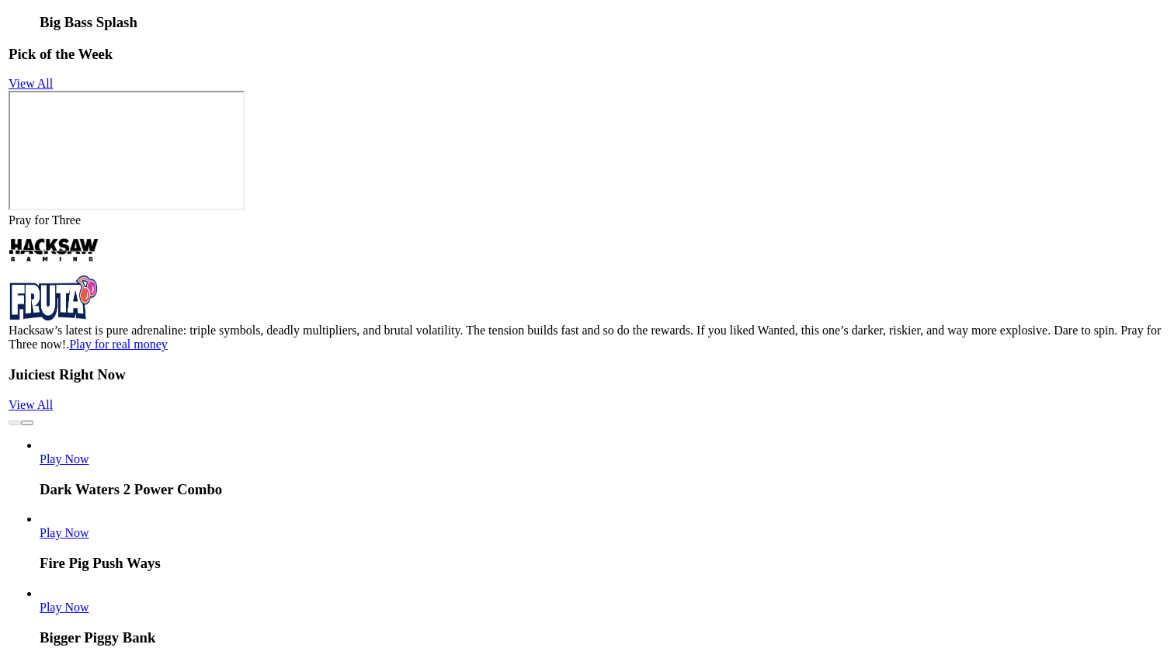
scroll to position [3748, 0]
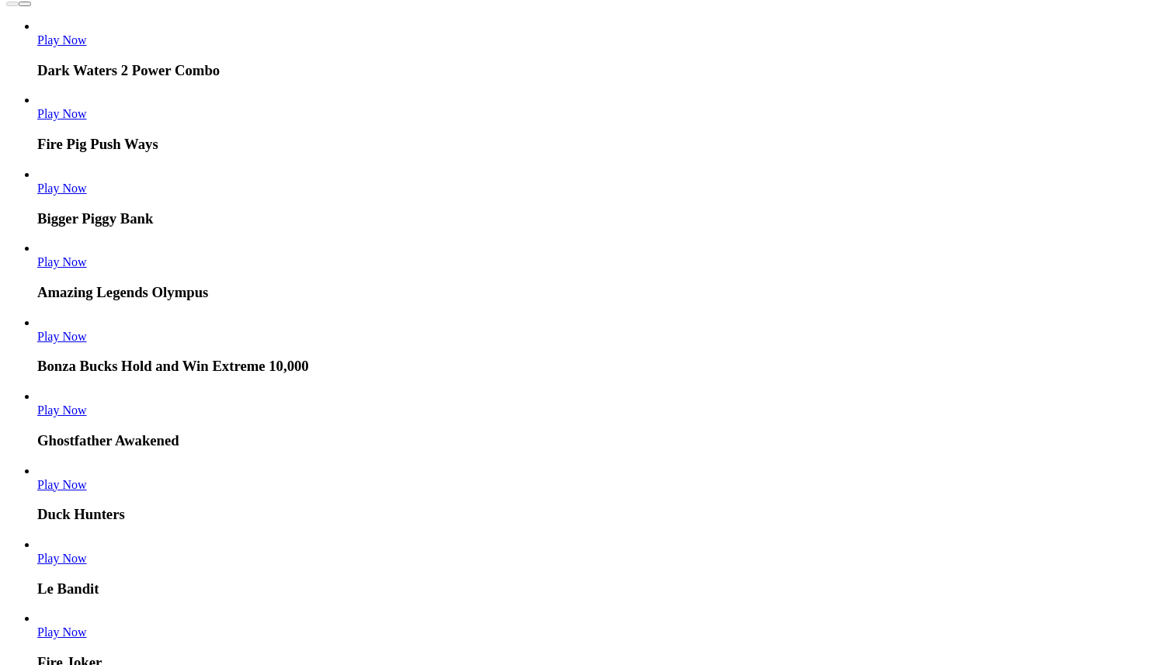
drag, startPoint x: 648, startPoint y: 619, endPoint x: 780, endPoint y: 616, distance: 132.8
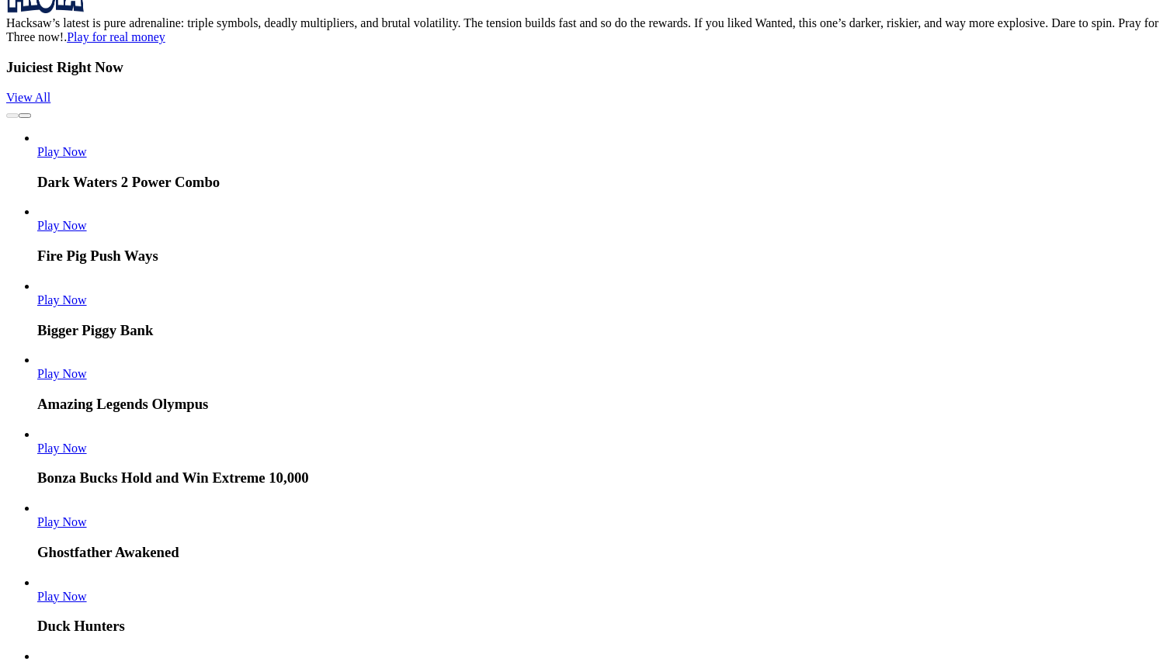
scroll to position [3748, 0]
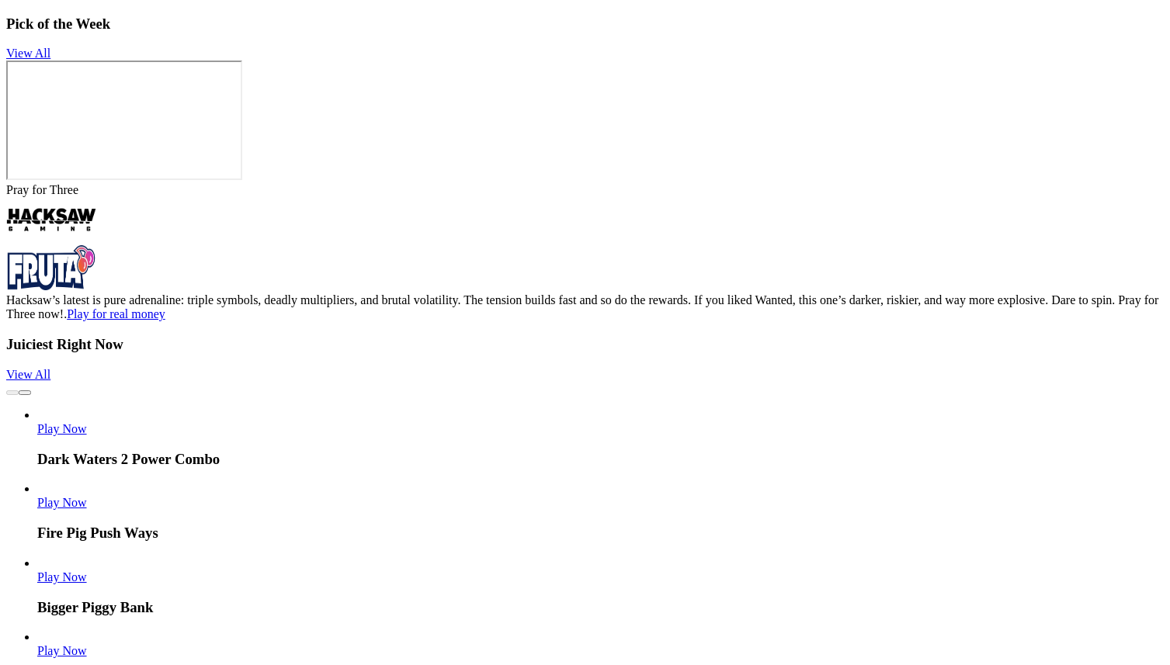
scroll to position [3748, 0]
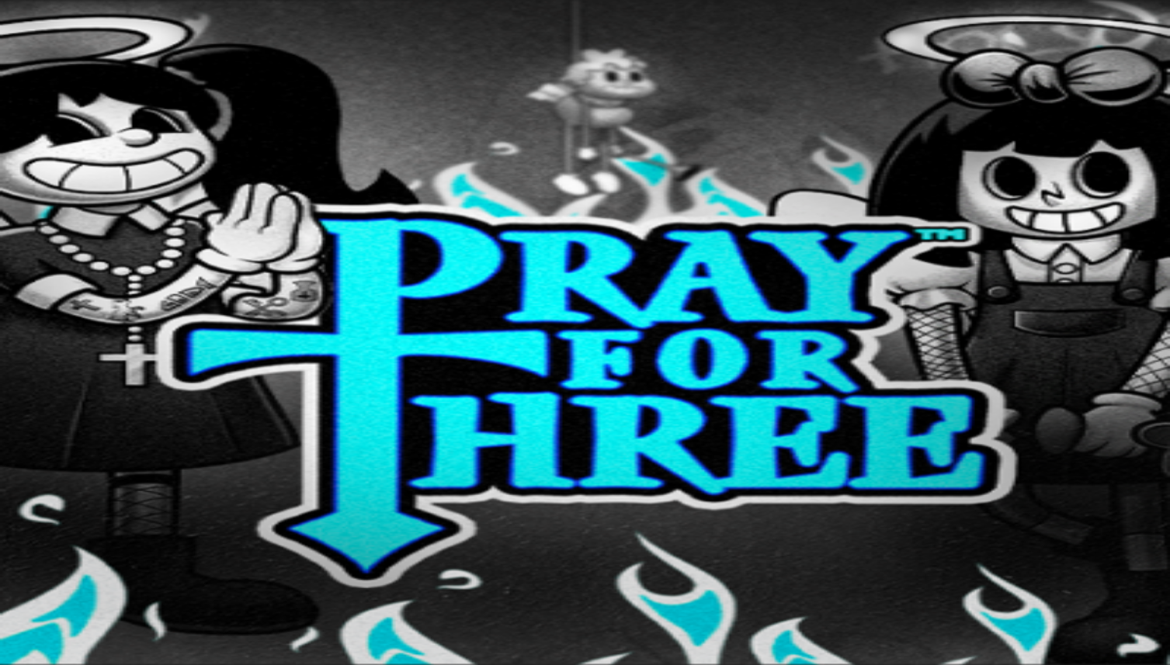
click at [82, 273] on nav "Casino Live Casino Rewards Promotions" at bounding box center [585, 243] width 1158 height 58
click at [71, 228] on span "Casino" at bounding box center [54, 220] width 34 height 13
drag, startPoint x: 193, startPoint y: 357, endPoint x: 180, endPoint y: 356, distance: 13.2
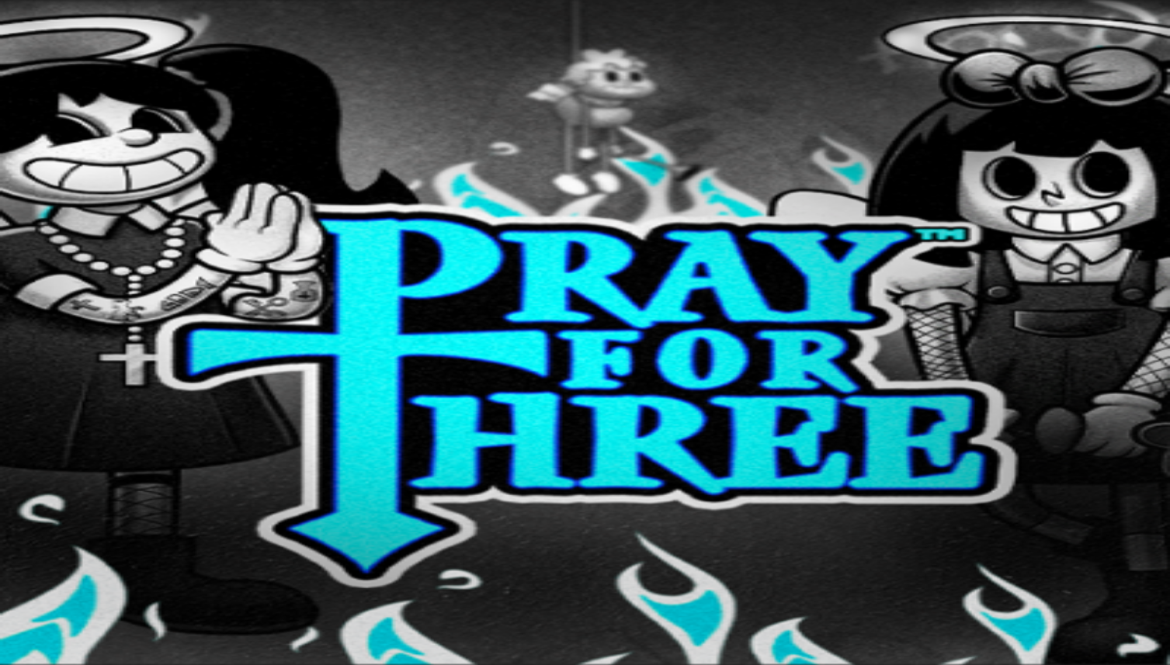
click at [56, 228] on link "Casino" at bounding box center [54, 220] width 34 height 13
drag, startPoint x: 80, startPoint y: 355, endPoint x: 64, endPoint y: 361, distance: 17.4
click at [71, 228] on span "Casino" at bounding box center [54, 220] width 34 height 13
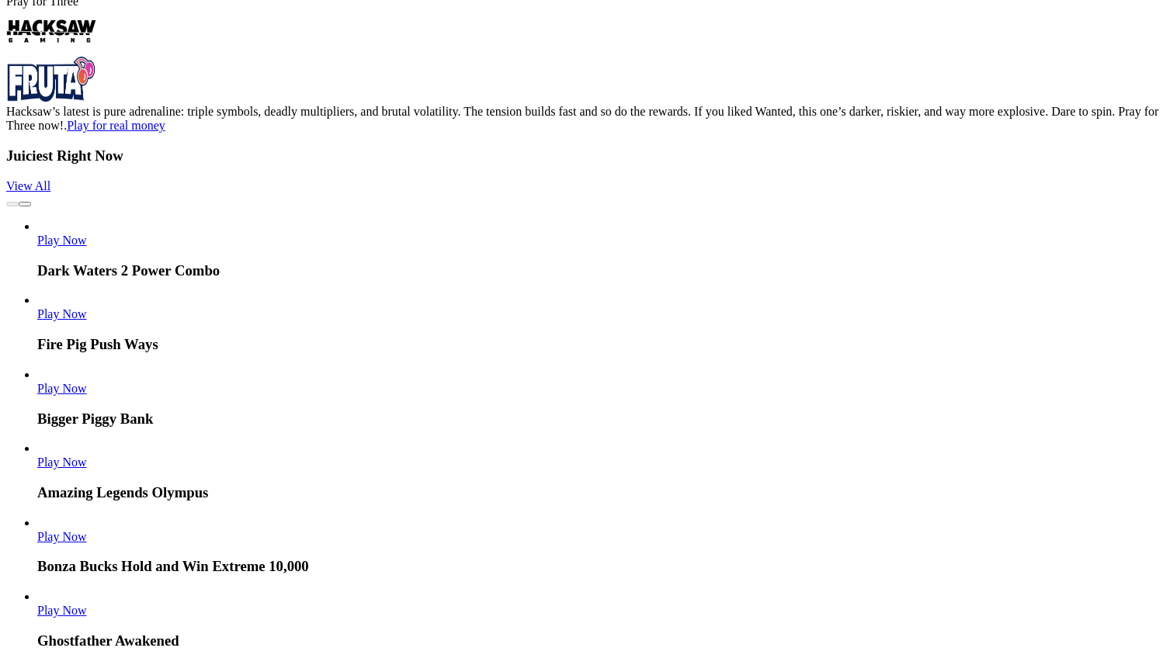
scroll to position [3748, 0]
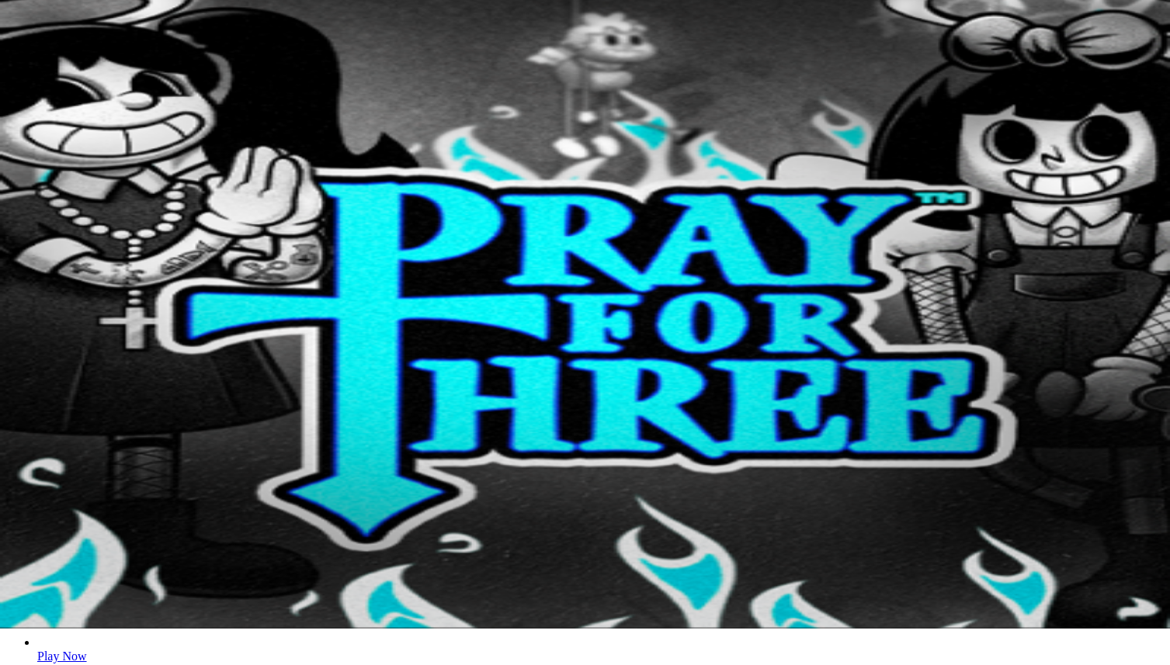
scroll to position [35, 0]
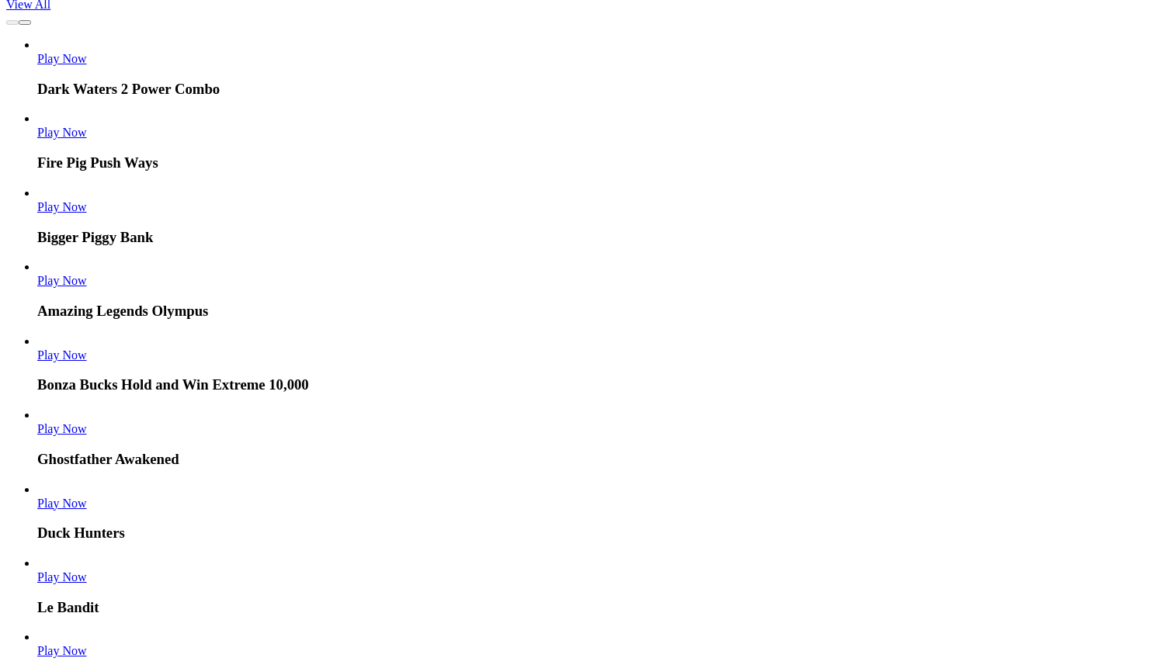
scroll to position [3748, 0]
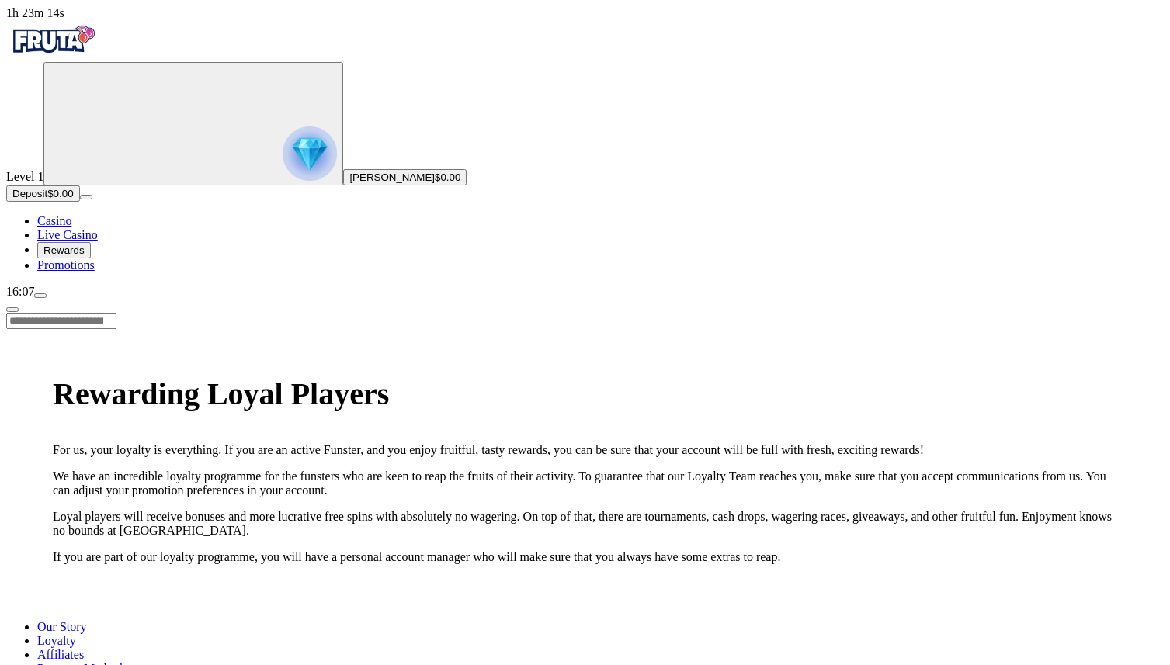
click at [12, 310] on span "chevron-left icon" at bounding box center [12, 310] width 0 height 0
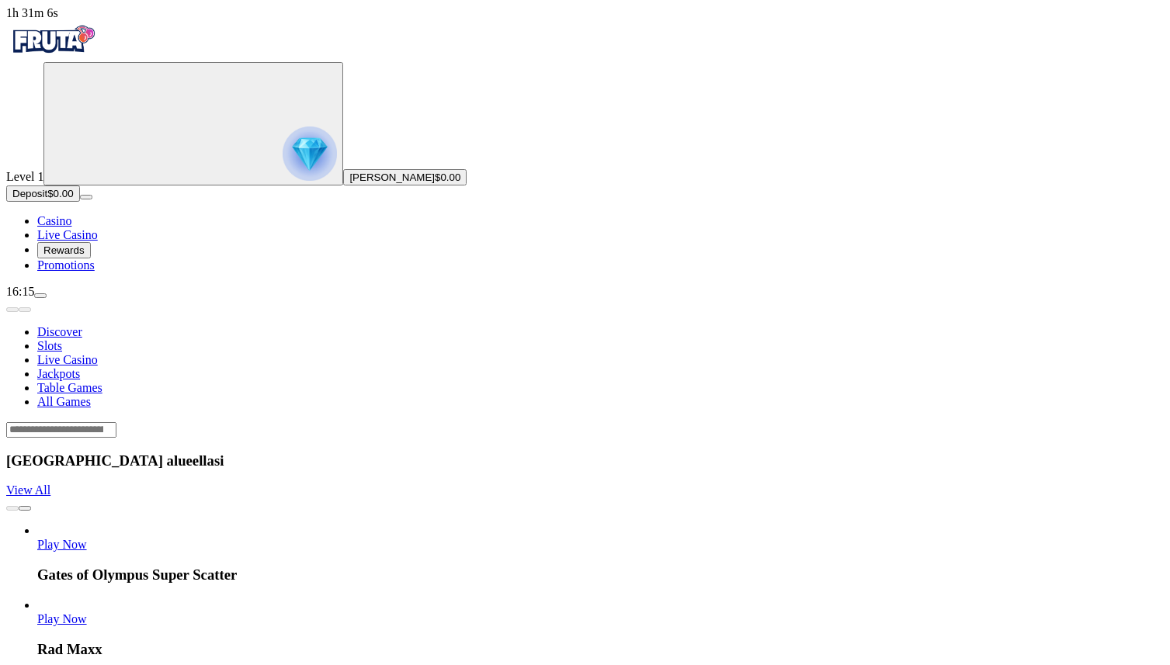
click at [63, 241] on span "Live Casino" at bounding box center [67, 234] width 61 height 13
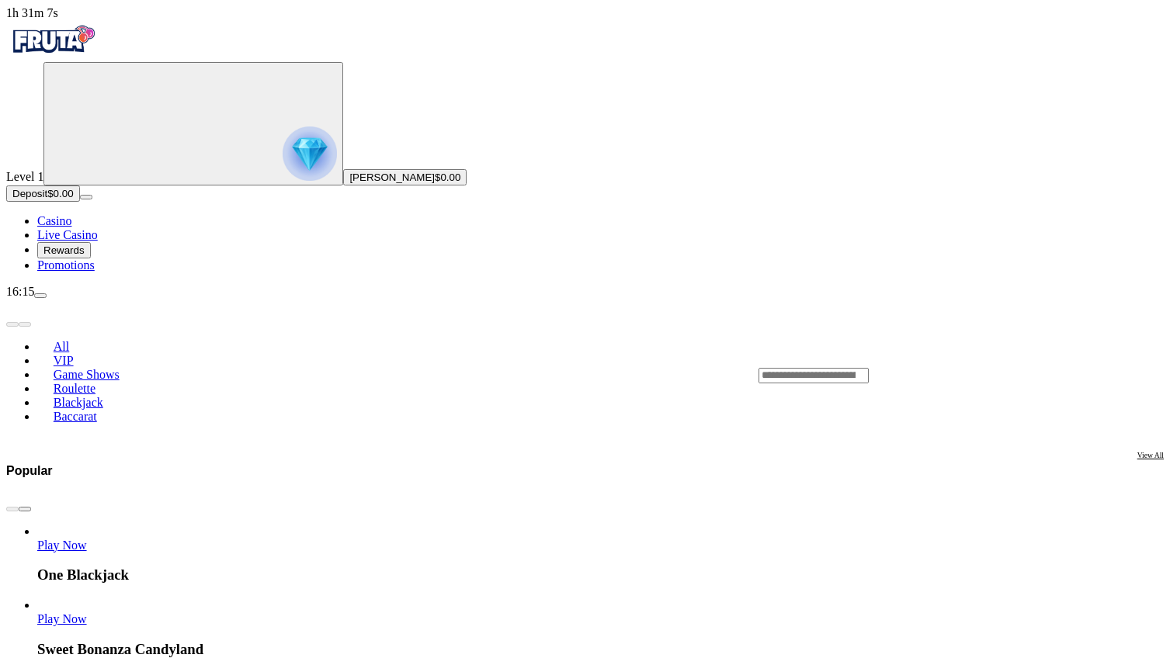
click at [71, 228] on span "Casino" at bounding box center [54, 220] width 34 height 13
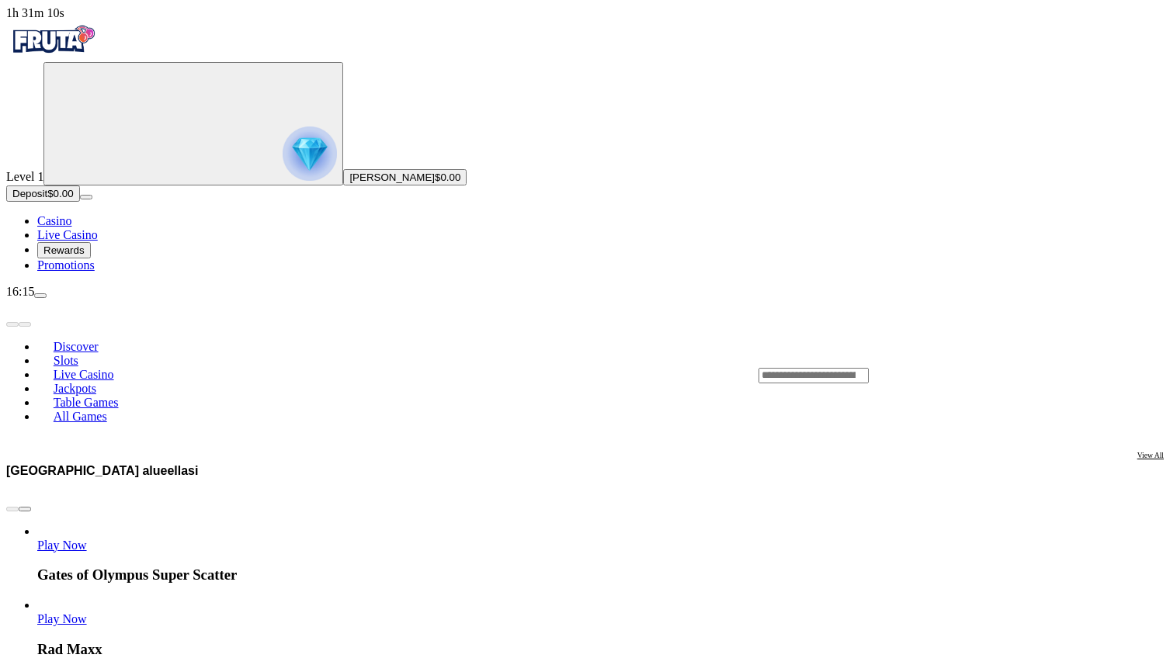
click at [870, 367] on div "Lobby" at bounding box center [961, 375] width 405 height 16
click at [869, 368] on input "Search" at bounding box center [814, 376] width 110 height 16
click at [867, 299] on header "Discover Slots Live Casino Jackpots Table Games All Games" at bounding box center [585, 375] width 1158 height 152
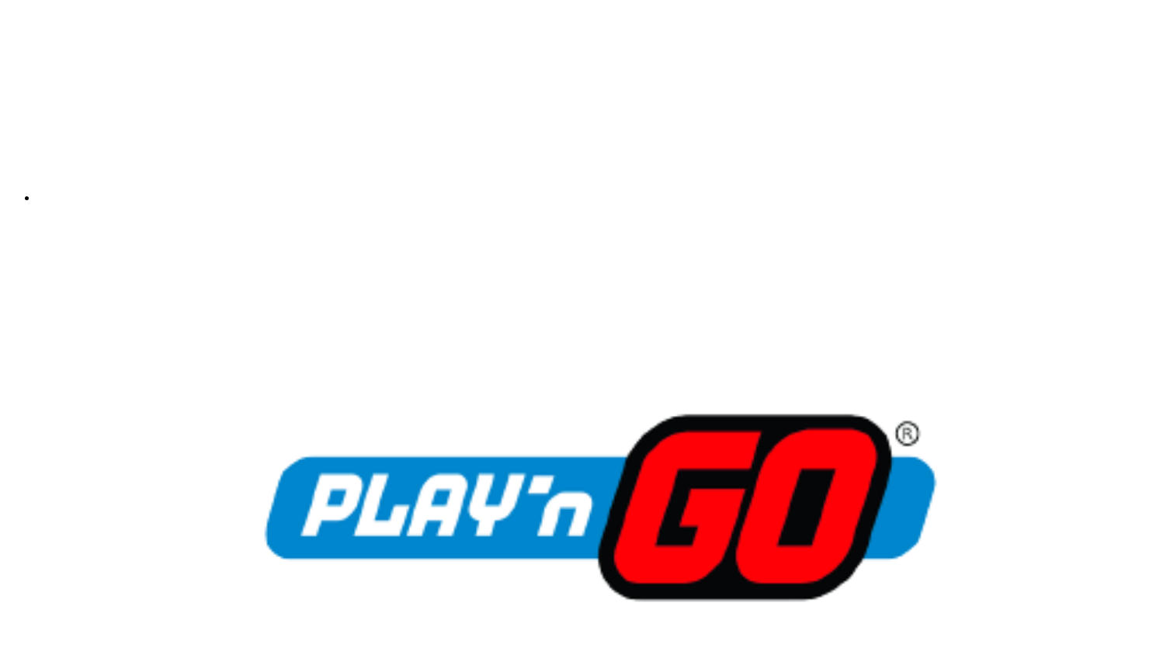
scroll to position [3953, 0]
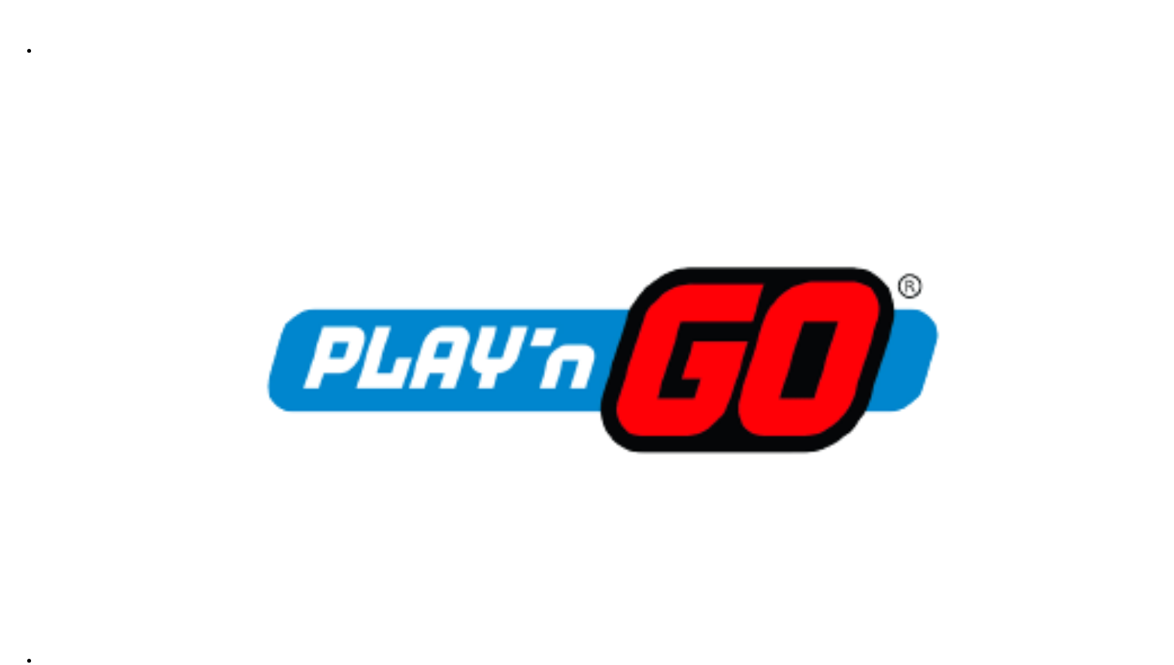
scroll to position [4112, 0]
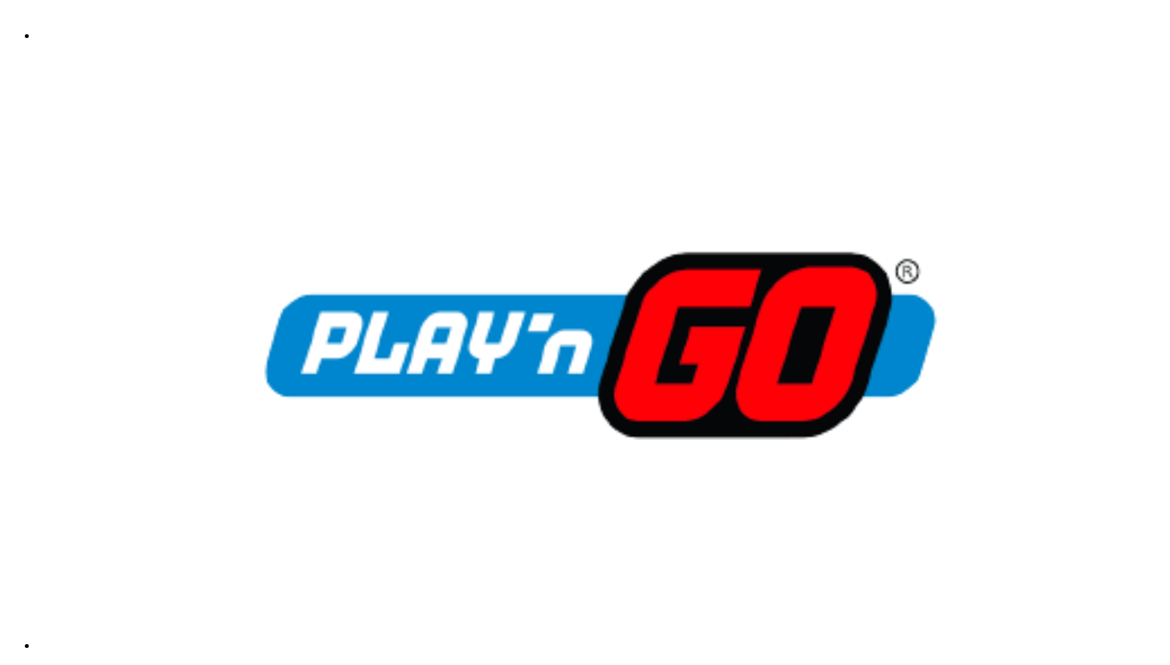
drag, startPoint x: 497, startPoint y: 497, endPoint x: 481, endPoint y: 495, distance: 15.7
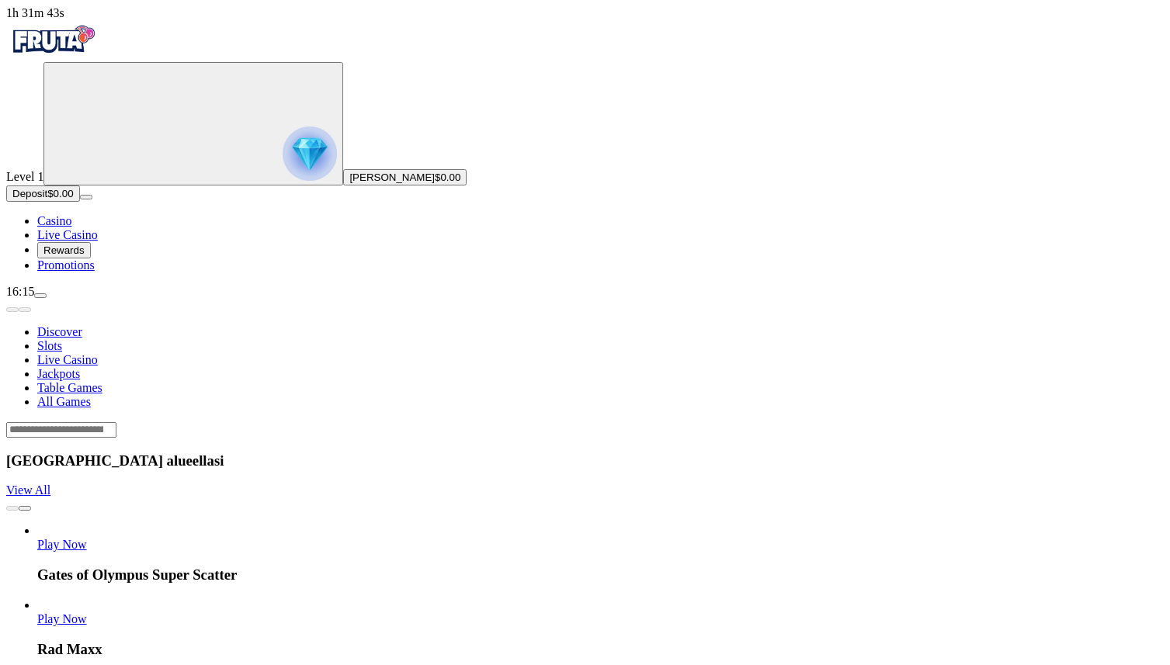
click at [40, 296] on span "menu icon" at bounding box center [40, 296] width 0 height 0
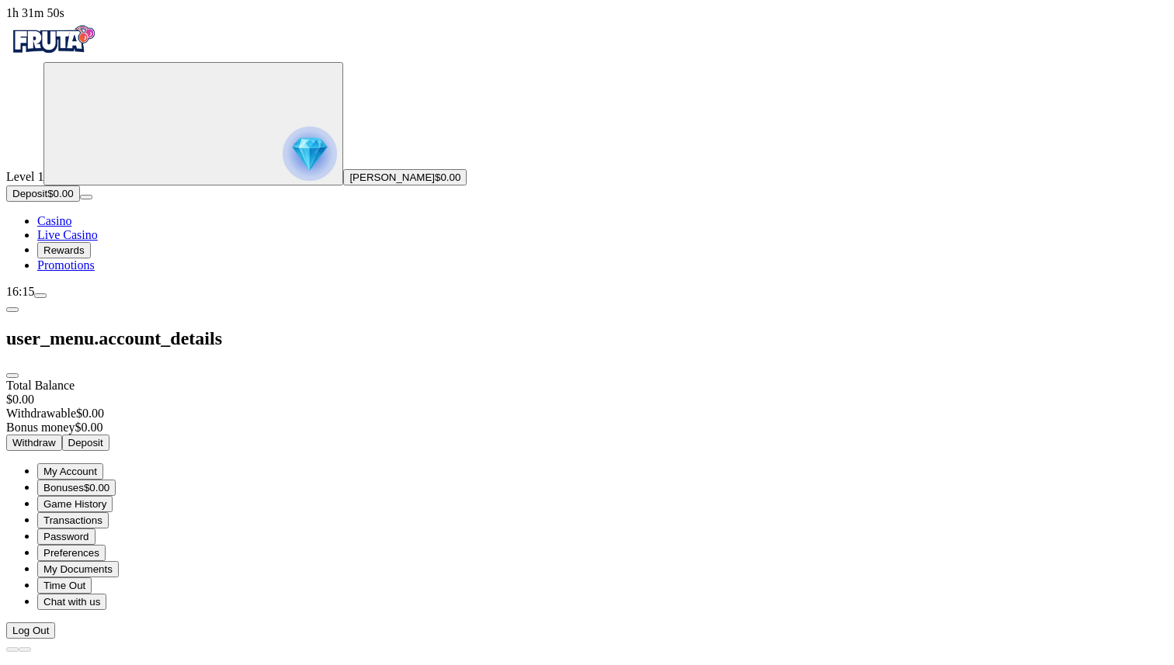
click at [113, 564] on span "My Documents" at bounding box center [77, 570] width 69 height 12
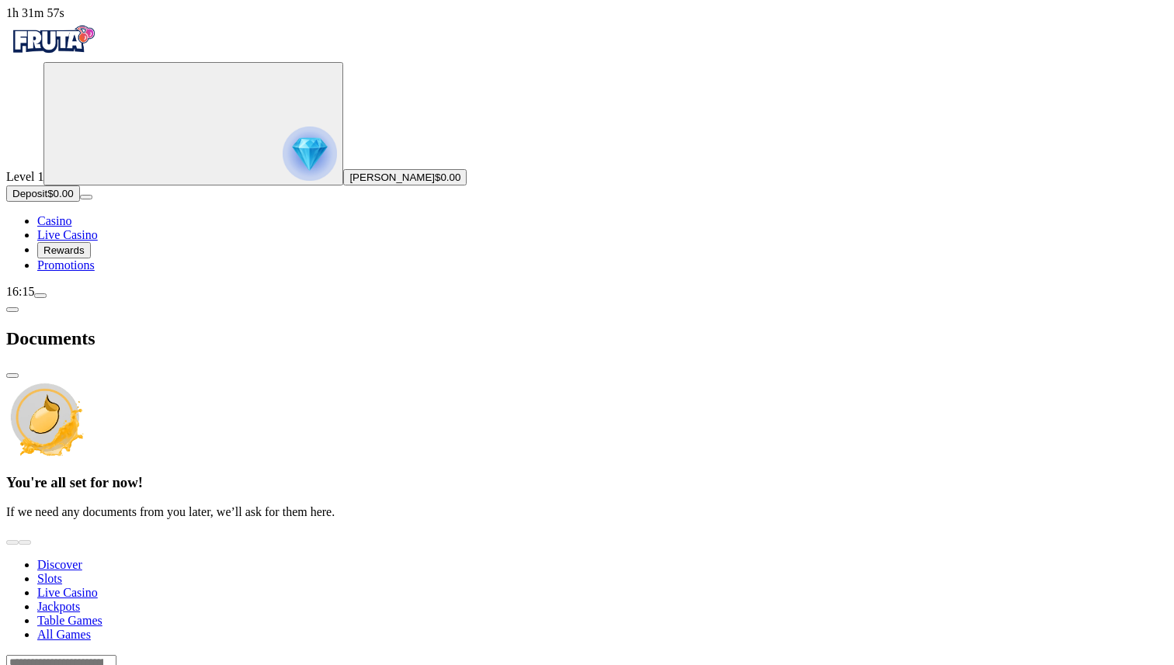
click at [12, 310] on span "chevron-left icon" at bounding box center [12, 310] width 0 height 0
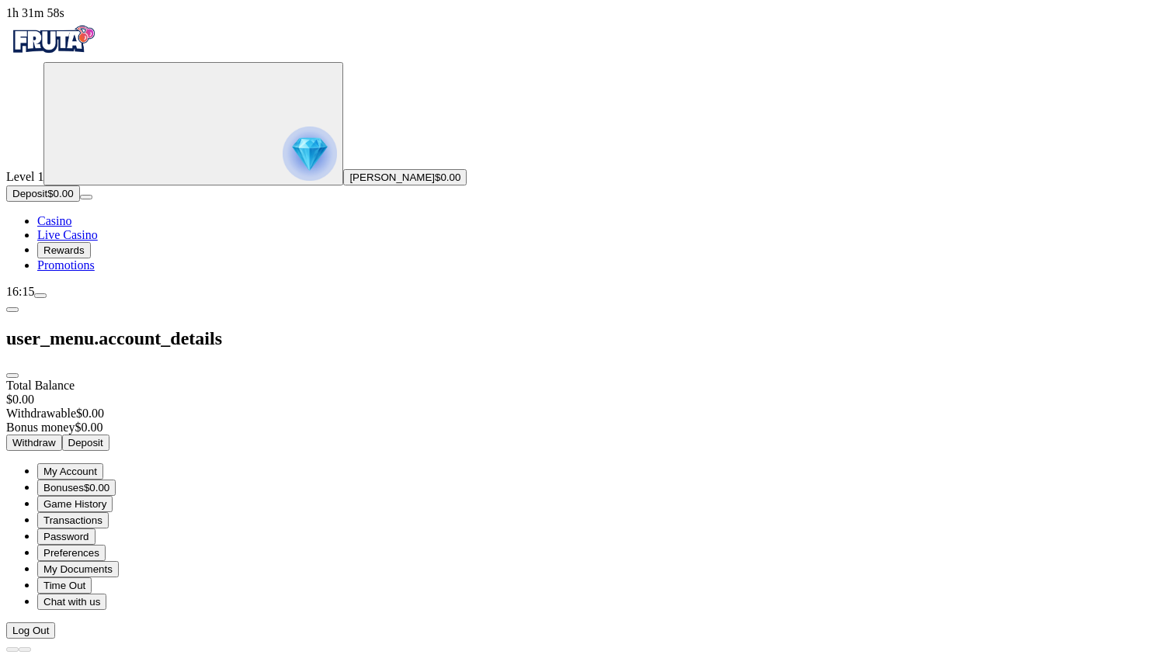
click at [109, 482] on span "$0.00" at bounding box center [97, 488] width 26 height 12
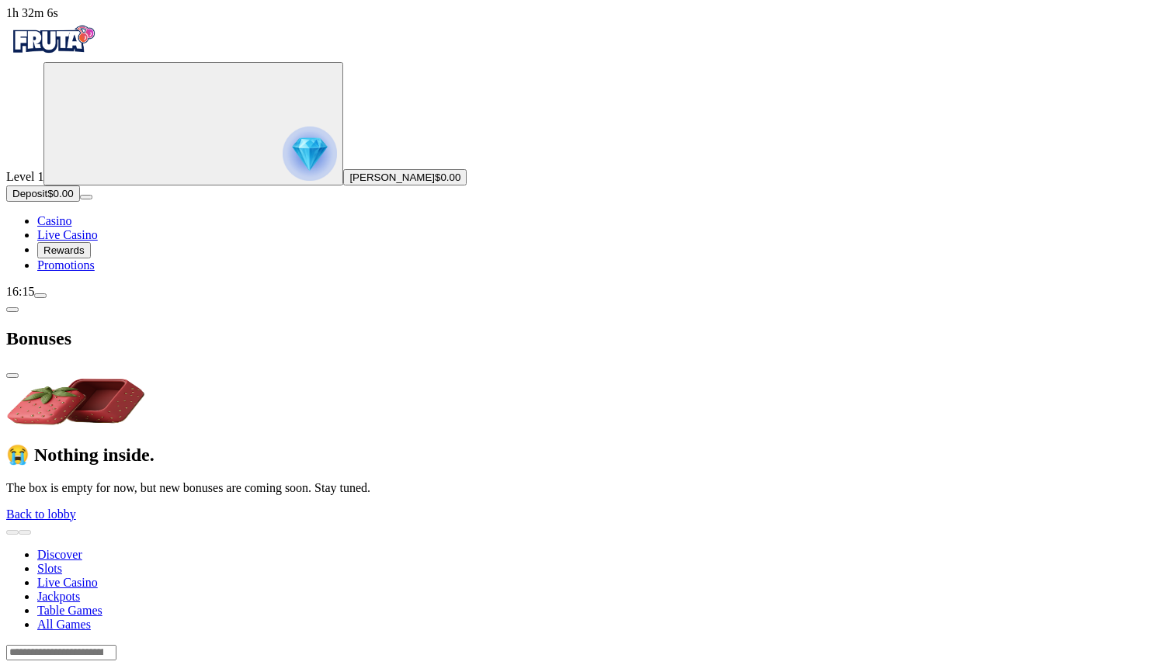
click at [76, 508] on link "Back to lobby" at bounding box center [41, 514] width 70 height 13
click at [76, 508] on span "Back to lobby" at bounding box center [41, 514] width 70 height 13
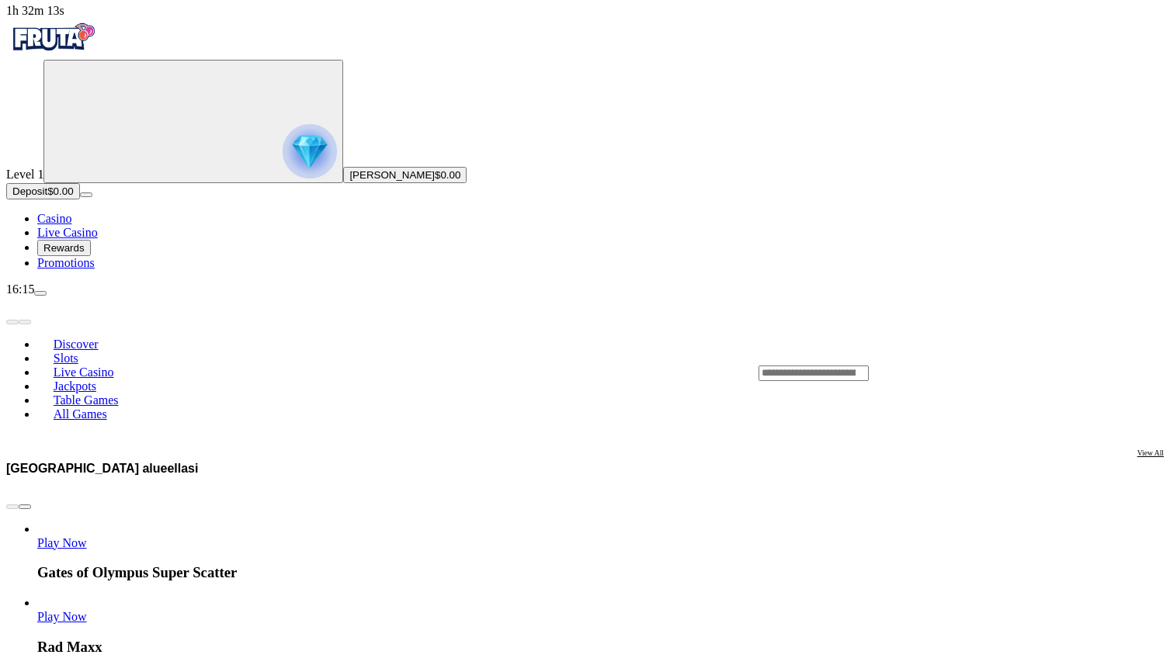
scroll to position [2, 0]
click at [40, 294] on span "menu icon" at bounding box center [40, 294] width 0 height 0
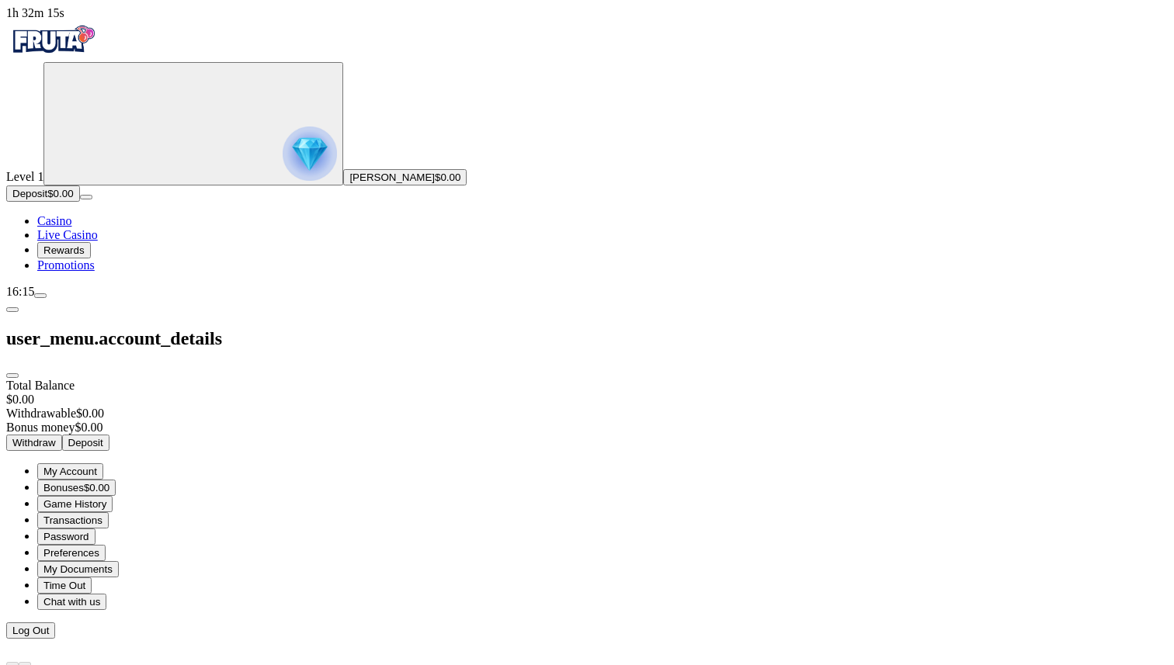
click at [109, 512] on button "Transactions" at bounding box center [72, 520] width 71 height 16
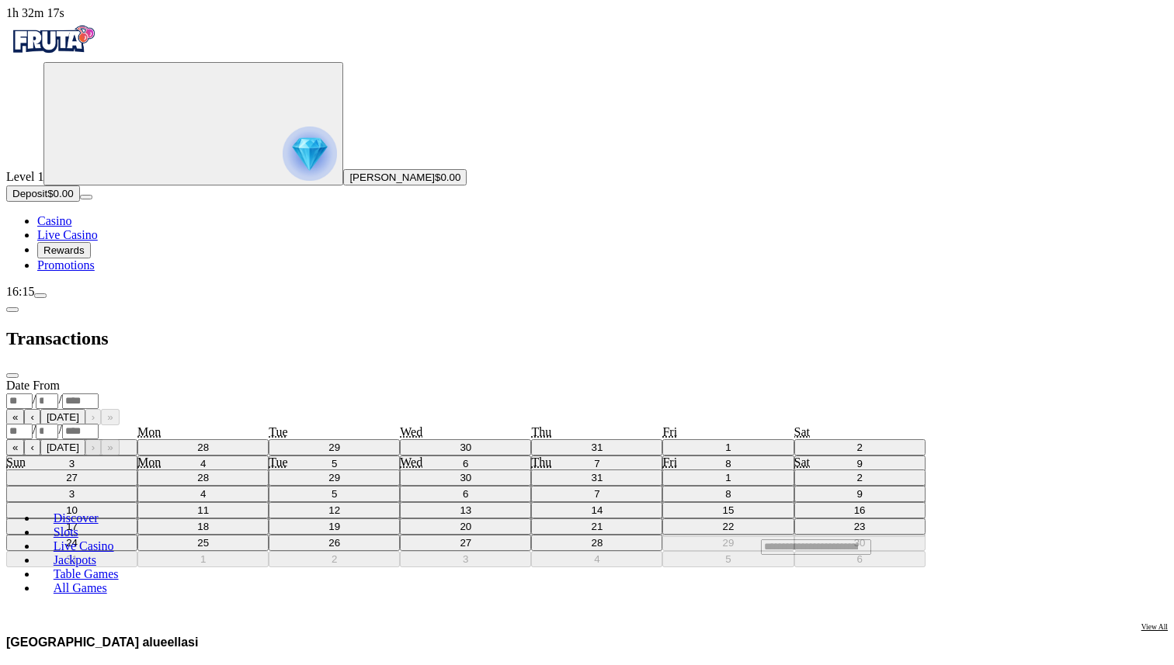
click at [317, 393] on div "/ /" at bounding box center [587, 401] width 1162 height 16
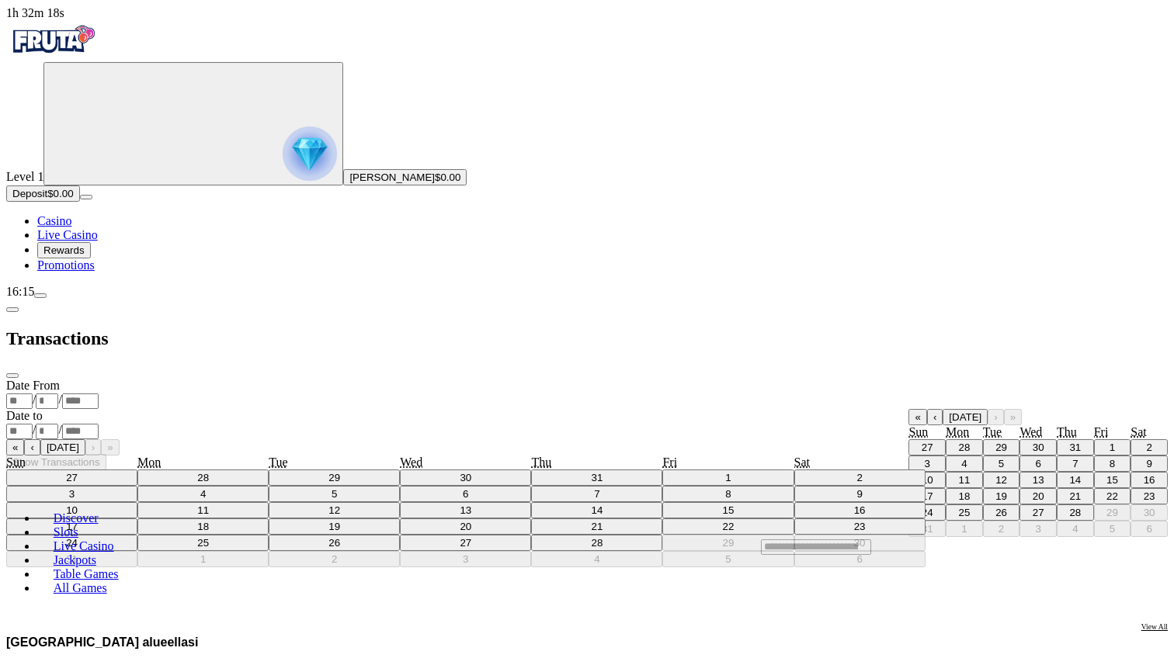
drag, startPoint x: 274, startPoint y: 266, endPoint x: 277, endPoint y: 278, distance: 12.1
click at [983, 472] on button "12" at bounding box center [1001, 480] width 37 height 16
type input "*"
type input "**"
type input "****"
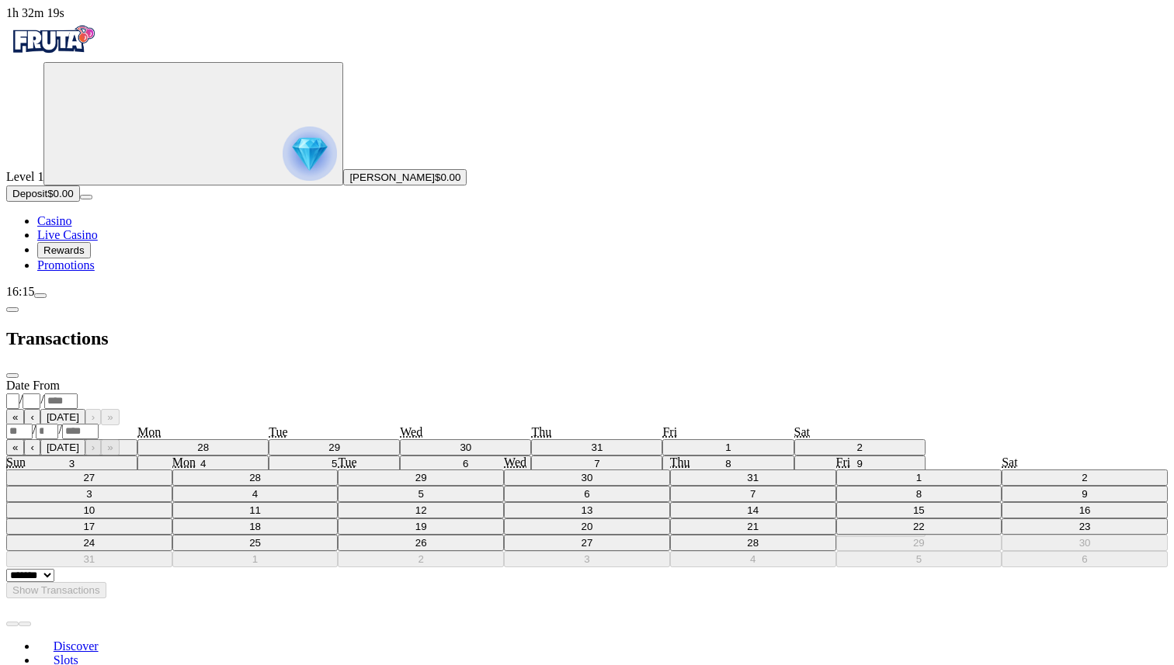
drag, startPoint x: 311, startPoint y: 135, endPoint x: 323, endPoint y: 196, distance: 62.6
click at [311, 423] on div "/ /" at bounding box center [587, 431] width 1162 height 16
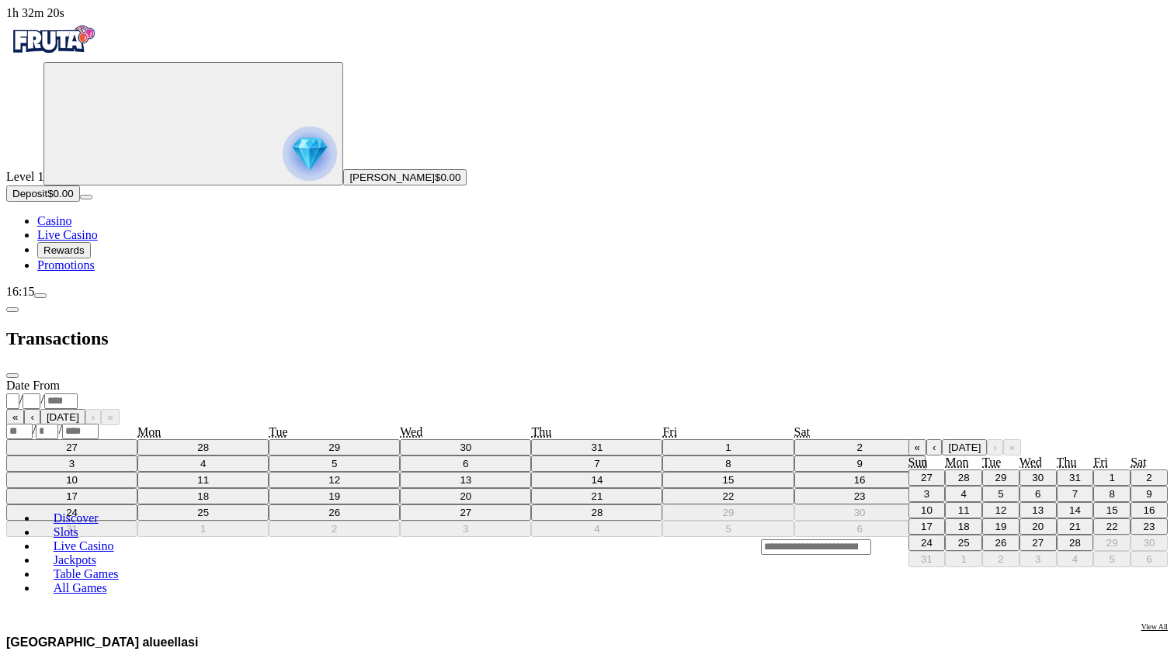
click at [1069, 537] on abbr "28" at bounding box center [1075, 543] width 12 height 12
type input "*"
type input "**"
type input "****"
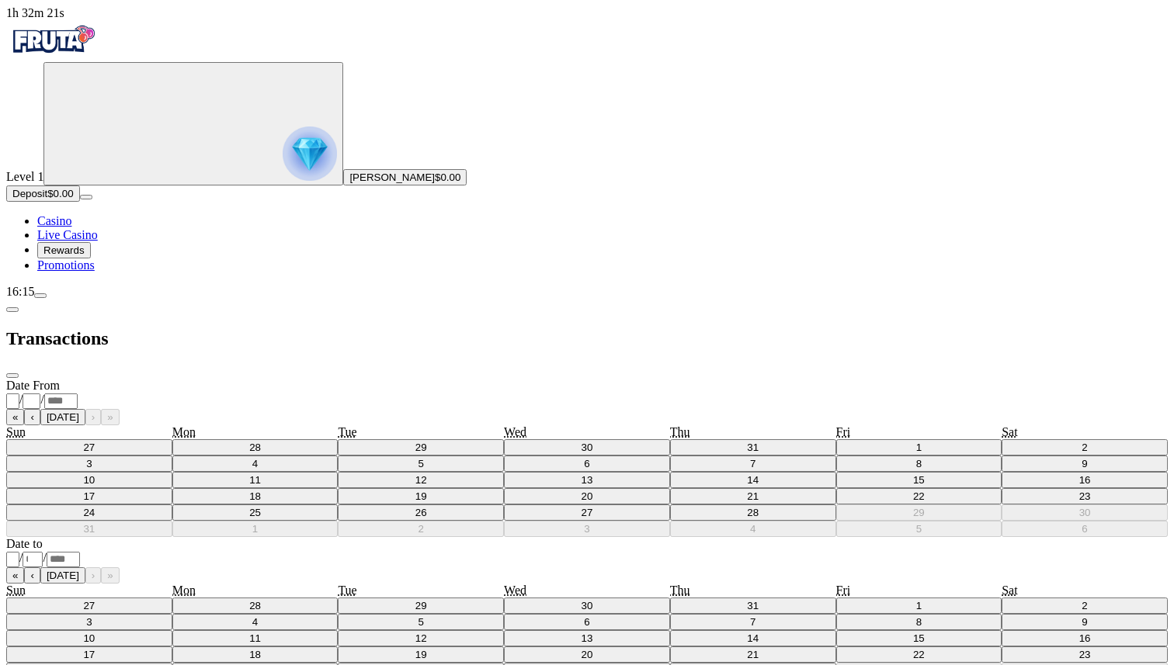
select select "*******"
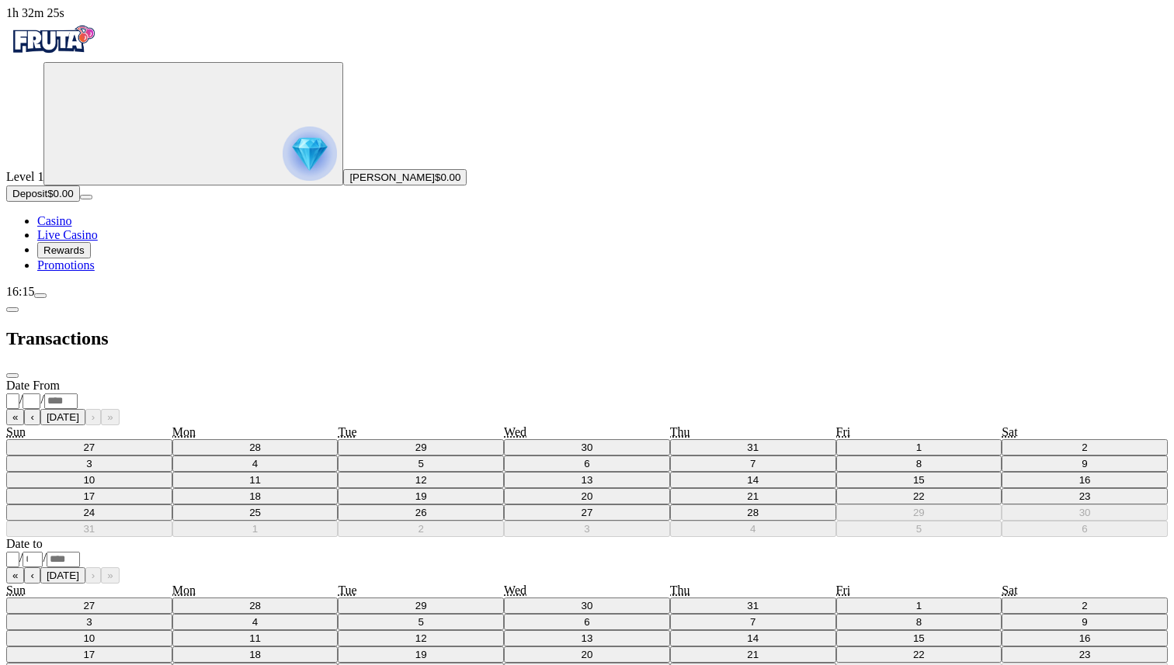
click at [12, 310] on span "chevron-left icon" at bounding box center [12, 310] width 0 height 0
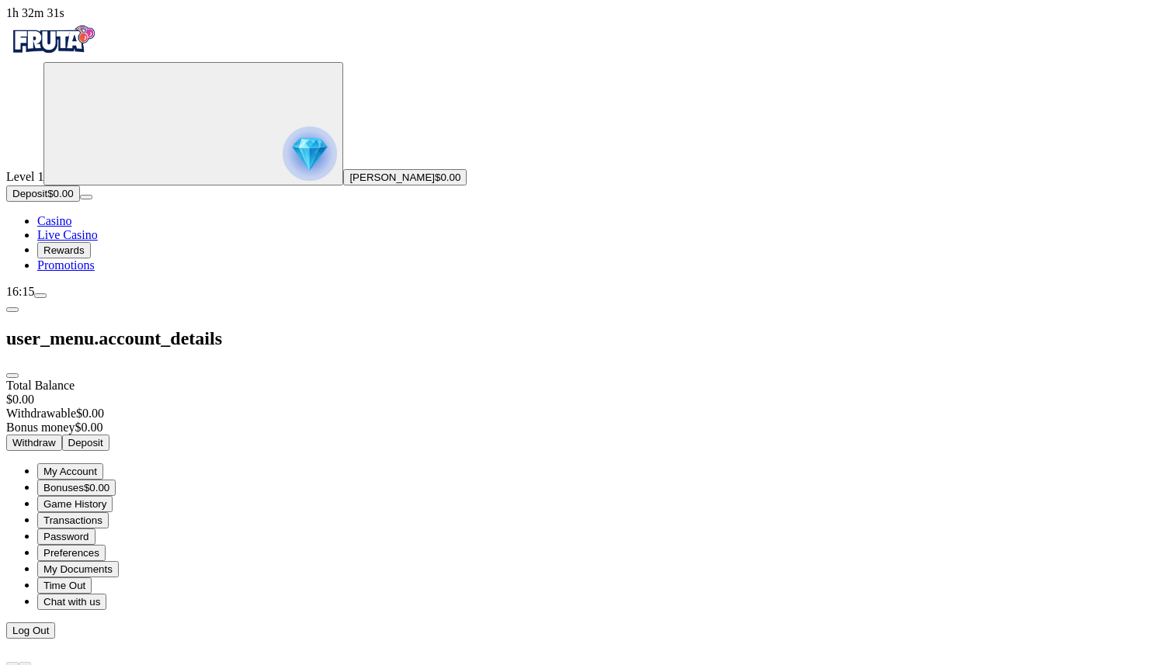
click at [85, 580] on span at bounding box center [85, 586] width 0 height 12
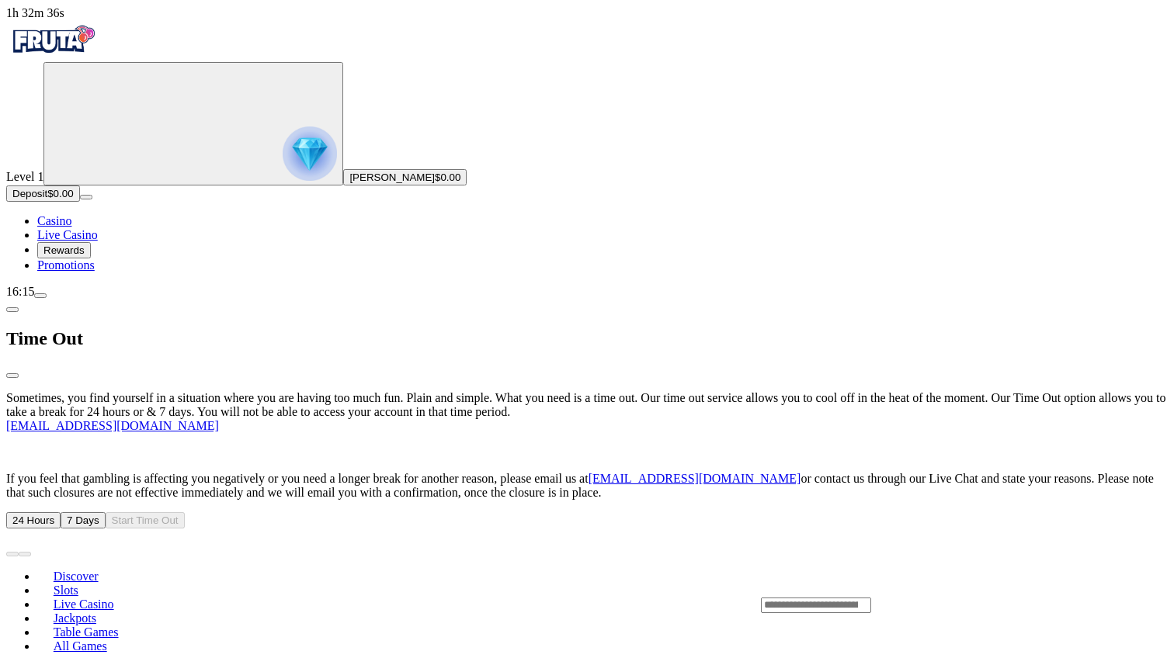
click at [54, 515] on span "24 Hours" at bounding box center [33, 521] width 42 height 12
click at [179, 515] on span "Start Time Out" at bounding box center [145, 521] width 67 height 12
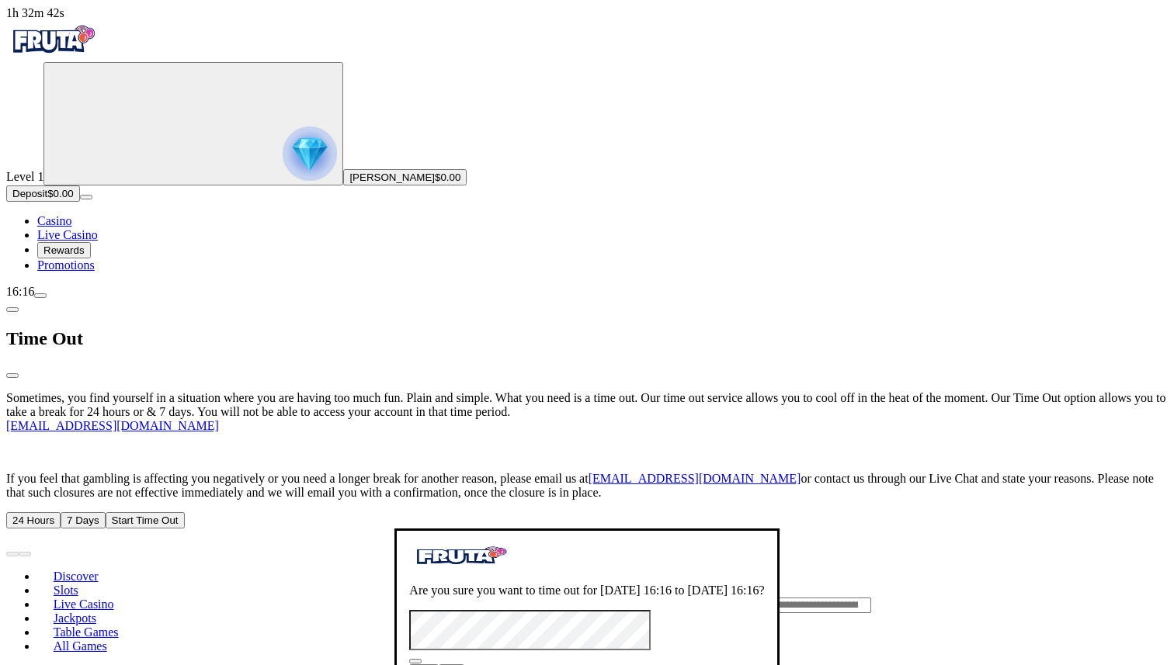
click at [600, 584] on span "28/08/2025 16:16" at bounding box center [635, 590] width 71 height 13
click at [439, 665] on button "No" at bounding box center [452, 673] width 26 height 16
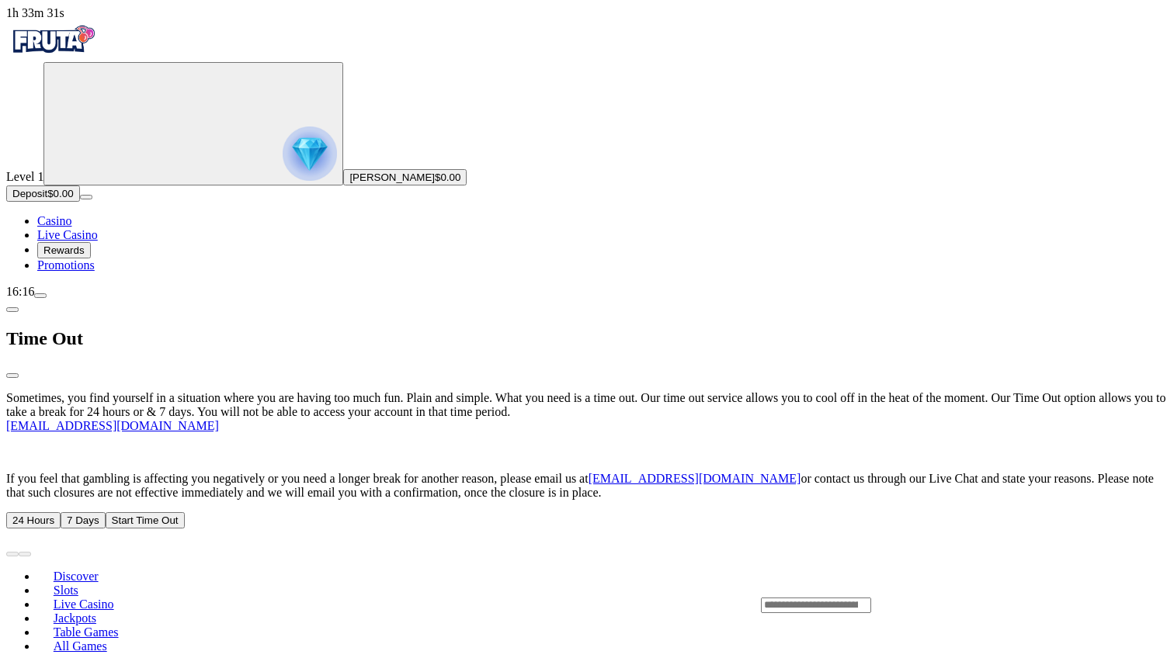
drag, startPoint x: 253, startPoint y: 328, endPoint x: 276, endPoint y: 279, distance: 53.9
click at [253, 391] on div "Sometimes, you find yourself in a situation where you are having too much fun. …" at bounding box center [587, 459] width 1162 height 137
click at [99, 515] on span "7 Days" at bounding box center [83, 521] width 32 height 12
click at [12, 310] on span "chevron-left icon" at bounding box center [12, 310] width 0 height 0
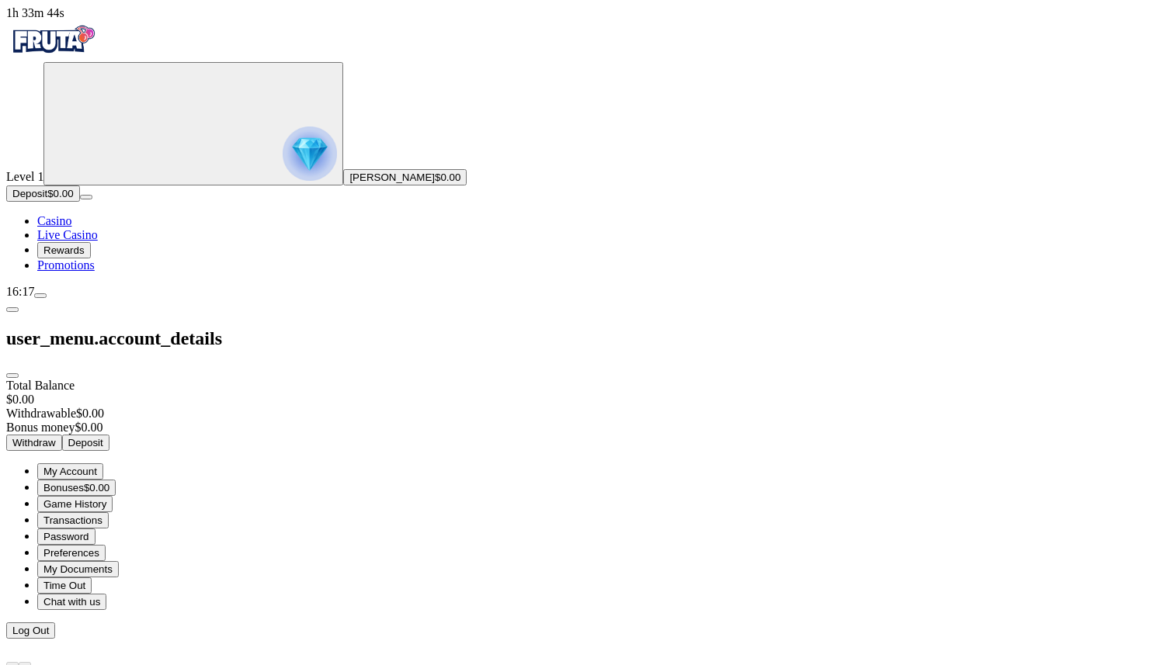
drag, startPoint x: 89, startPoint y: 274, endPoint x: 90, endPoint y: 298, distance: 24.1
click at [89, 273] on div "Level 1 Dandara Mendes $0.00 Deposit $0.00 Casino Live Casino Rewards Promotions" at bounding box center [587, 167] width 1162 height 210
click at [47, 200] on span "Deposit" at bounding box center [29, 194] width 35 height 12
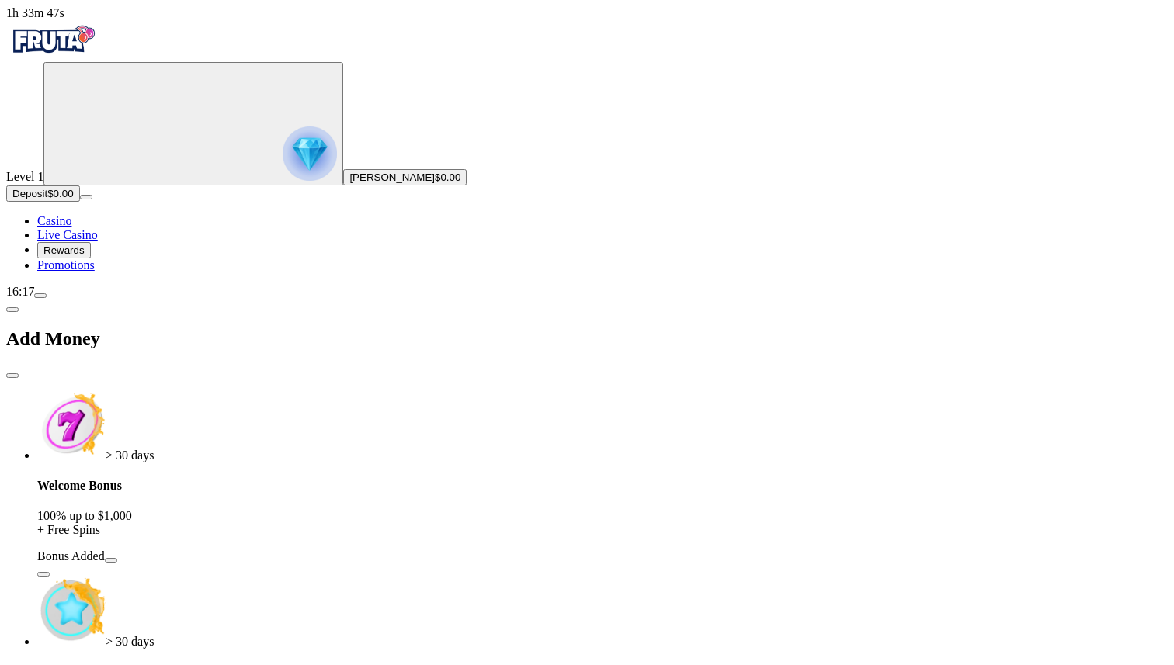
click at [71, 228] on span "Casino" at bounding box center [54, 220] width 34 height 13
click at [93, 241] on span "Live Casino" at bounding box center [67, 234] width 61 height 13
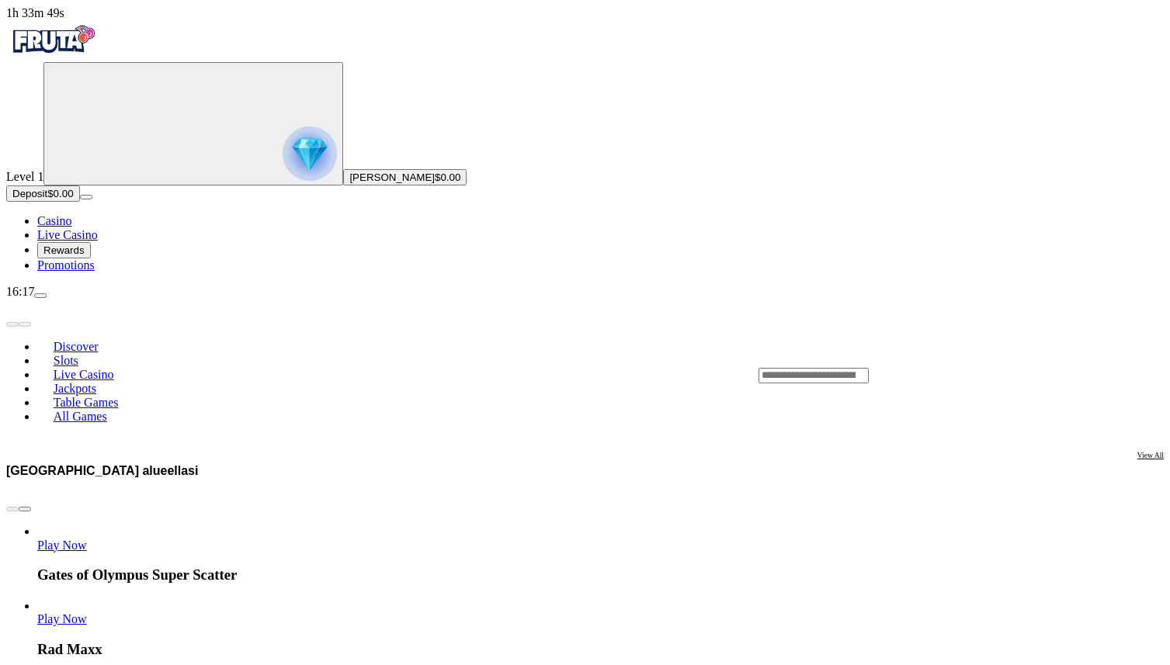
click at [85, 256] on span "Rewards" at bounding box center [63, 251] width 41 height 12
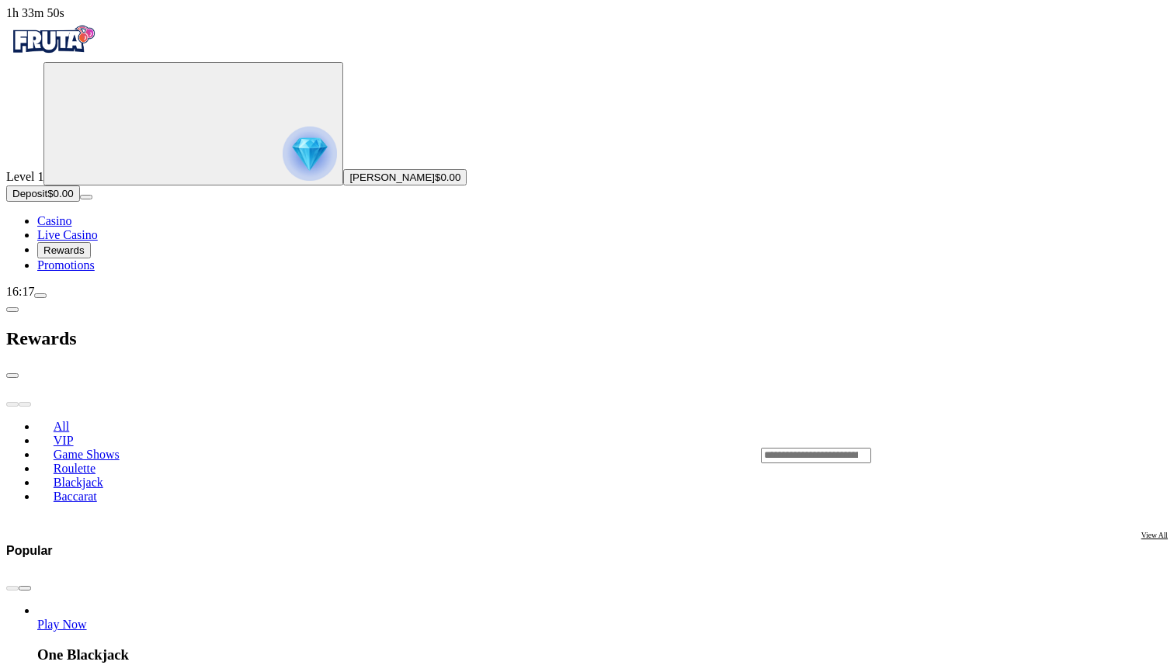
click at [85, 256] on span "Rewards" at bounding box center [63, 251] width 41 height 12
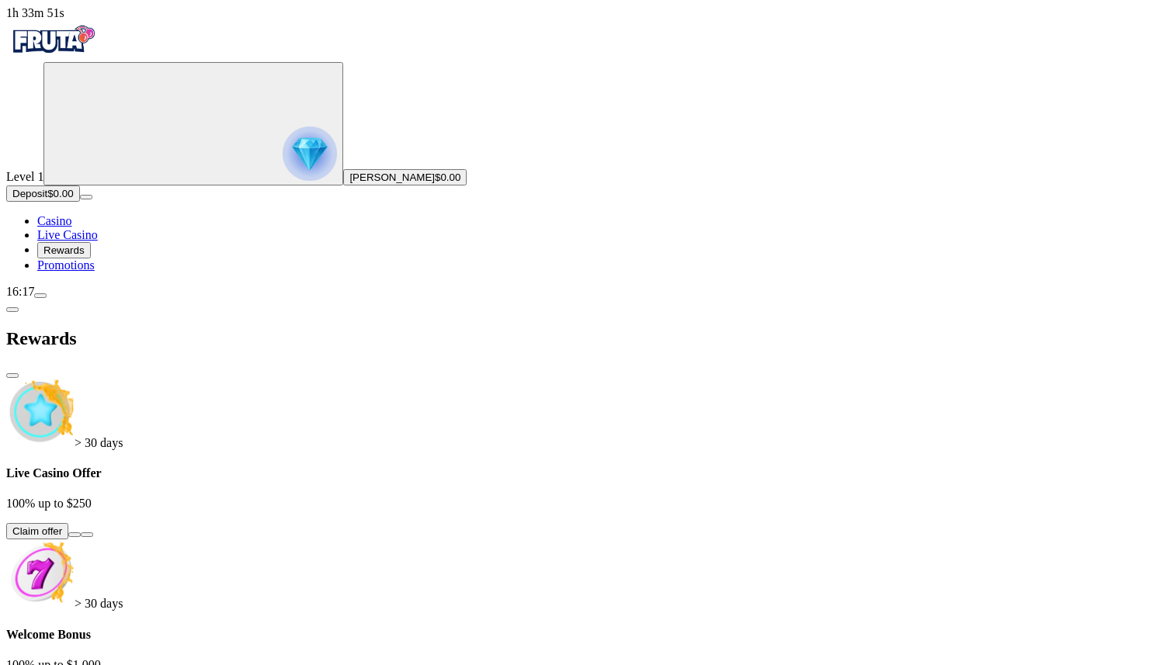
click at [91, 272] on span "Promotions" at bounding box center [65, 265] width 57 height 13
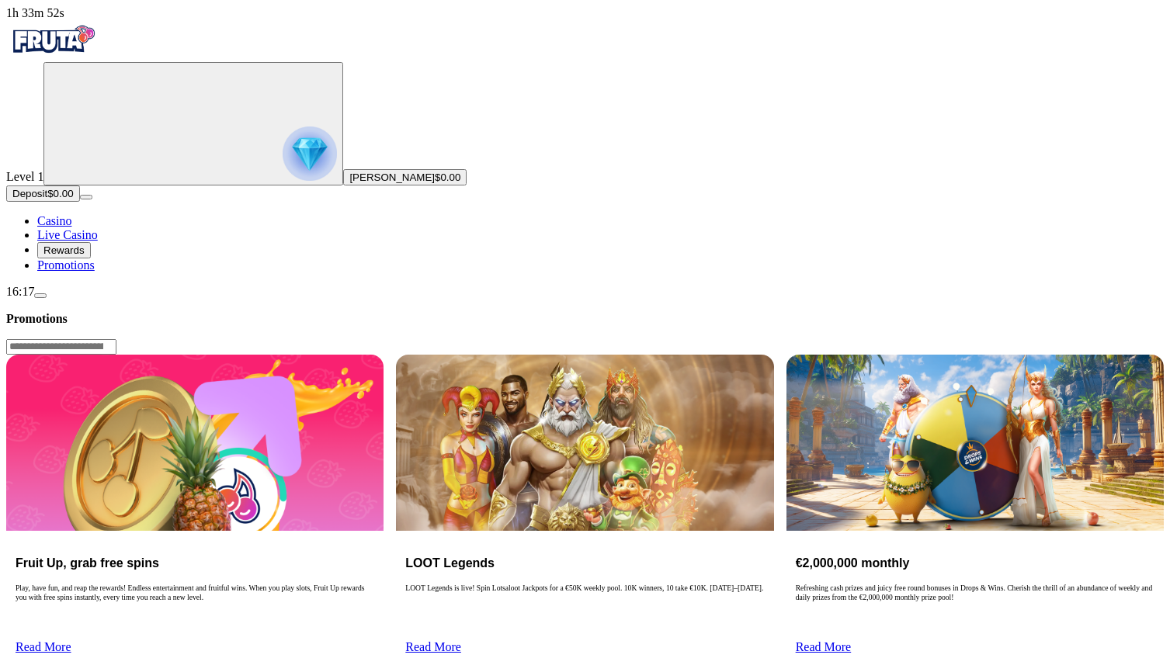
click at [85, 256] on span "Rewards" at bounding box center [63, 251] width 41 height 12
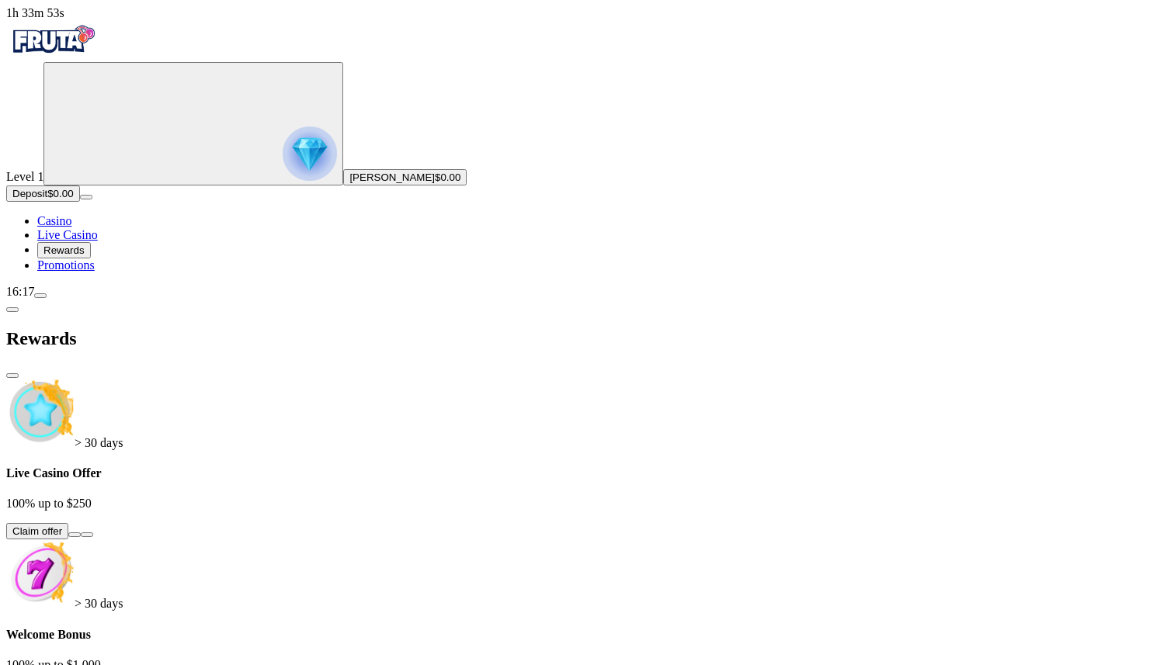
click at [92, 272] on span "Promotions" at bounding box center [65, 265] width 57 height 13
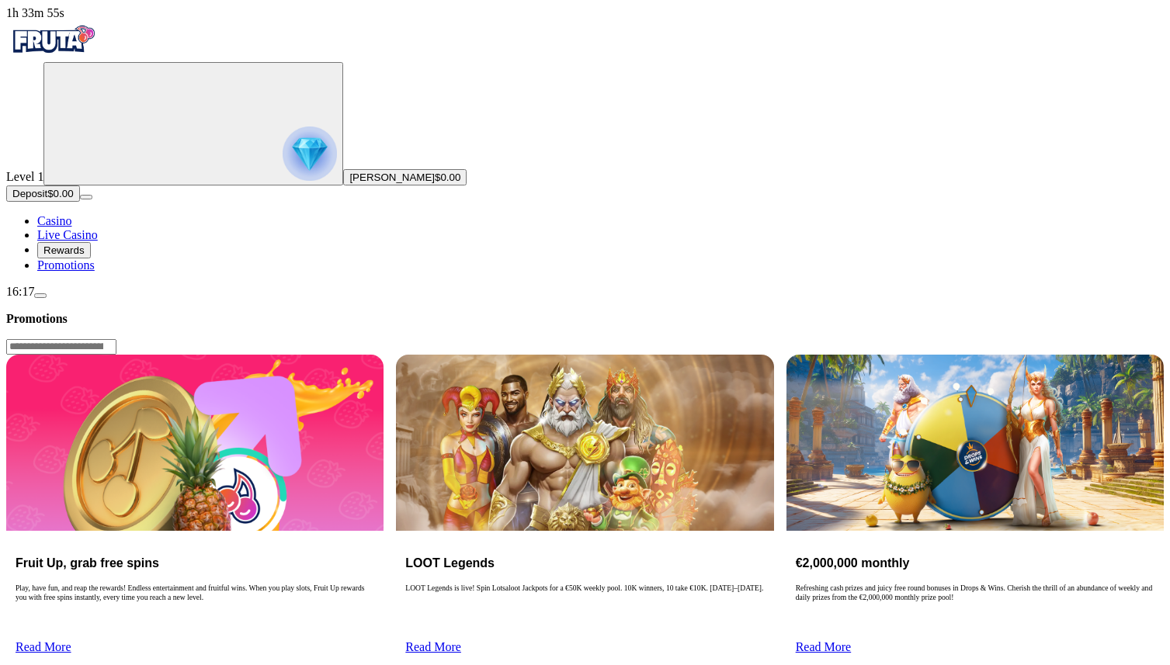
click at [87, 273] on ul "Casino Live Casino Rewards Promotions" at bounding box center [585, 243] width 1158 height 58
click at [82, 256] on span "Rewards" at bounding box center [63, 251] width 41 height 12
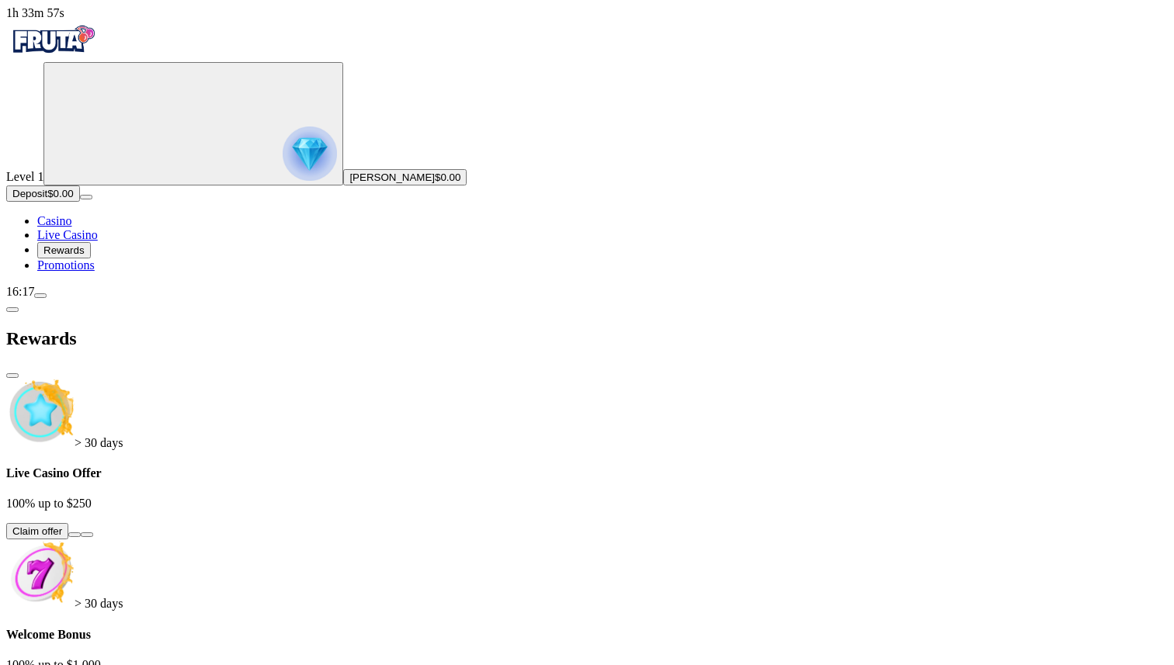
drag, startPoint x: 720, startPoint y: 511, endPoint x: 700, endPoint y: 481, distance: 35.3
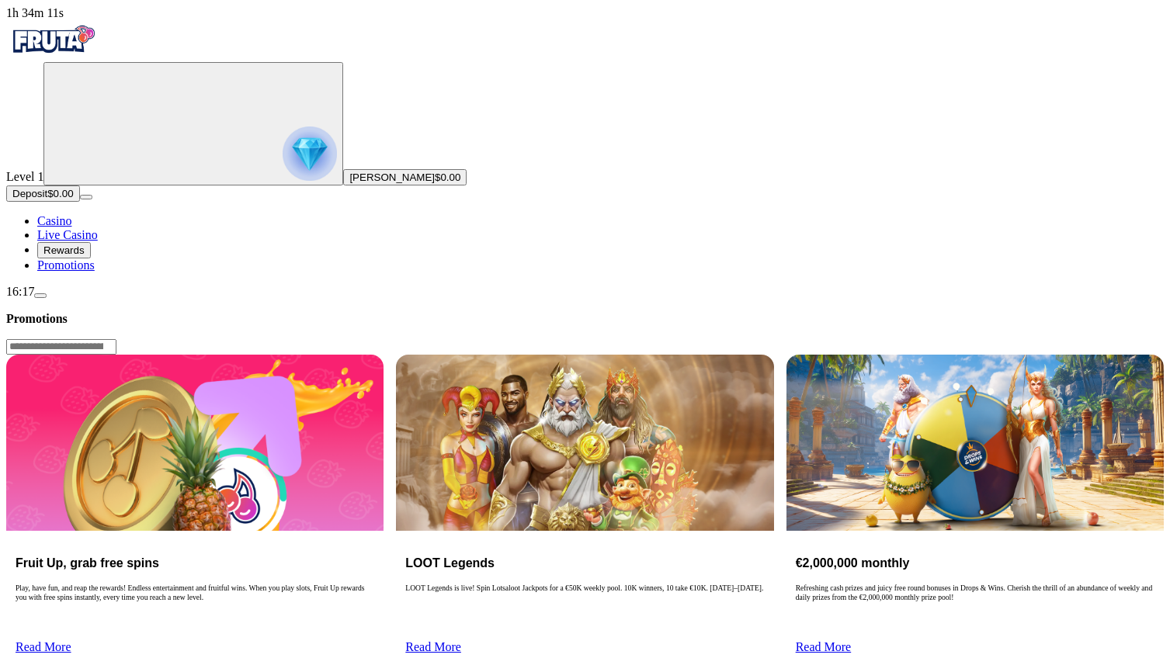
click at [40, 296] on span "menu icon" at bounding box center [40, 296] width 0 height 0
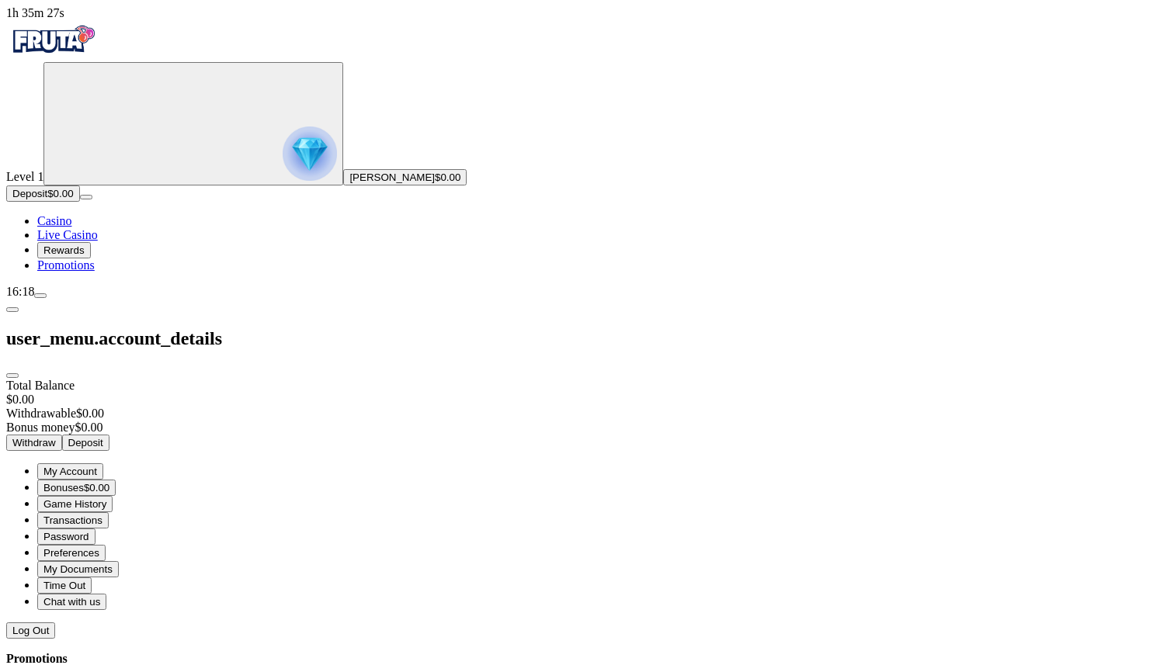
click at [71, 256] on span "Rewards" at bounding box center [63, 251] width 41 height 12
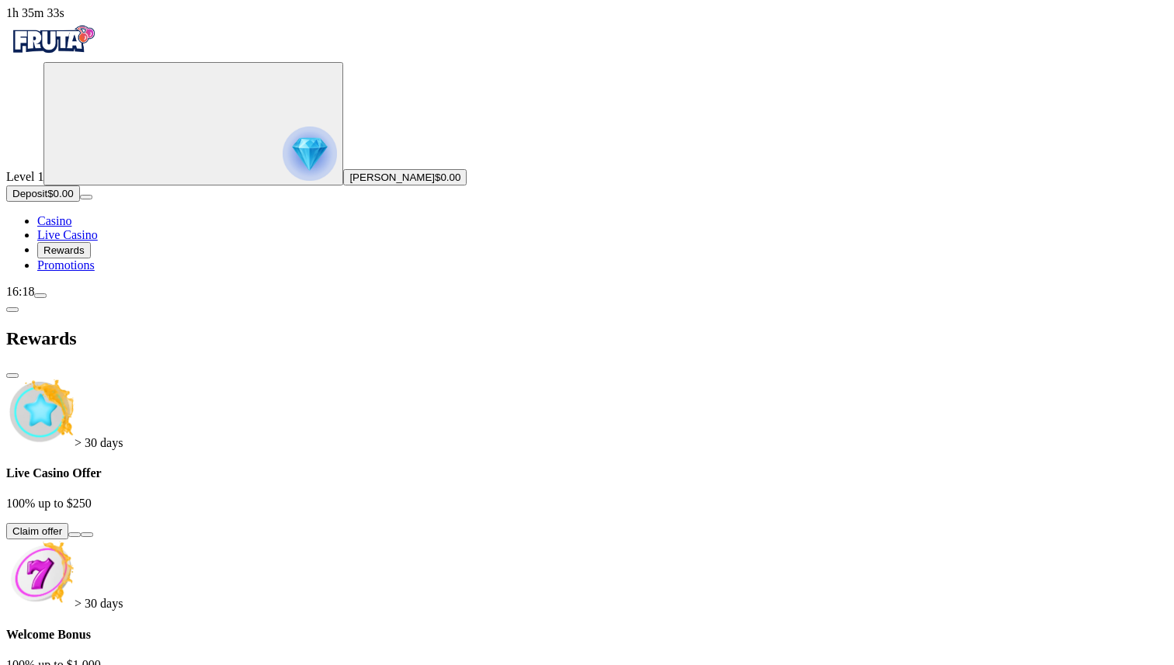
click at [85, 256] on span "Rewards" at bounding box center [63, 251] width 41 height 12
click at [93, 241] on span "Live Casino" at bounding box center [67, 234] width 61 height 13
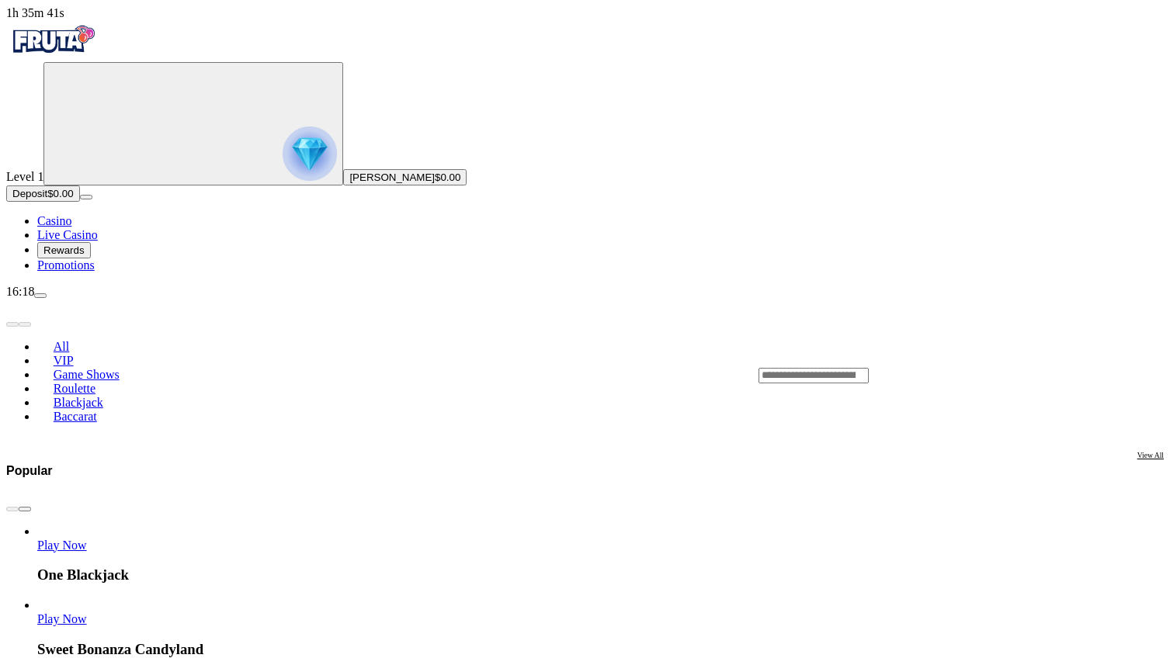
click at [57, 228] on link "Casino" at bounding box center [54, 220] width 34 height 13
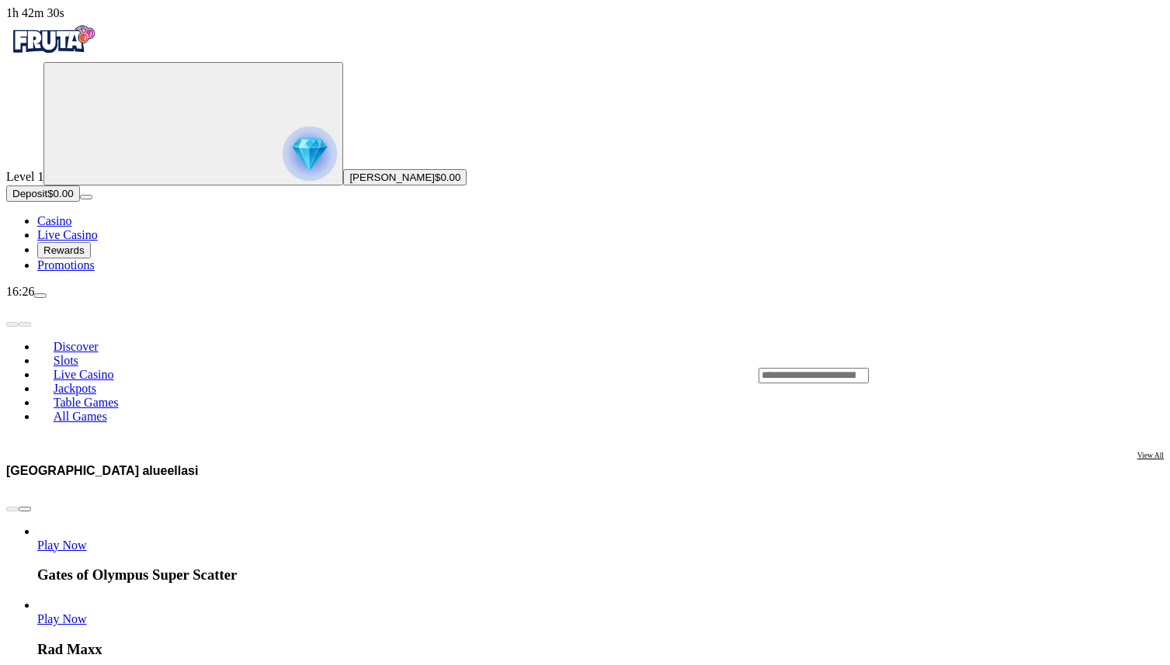
click at [40, 296] on span "menu icon" at bounding box center [40, 296] width 0 height 0
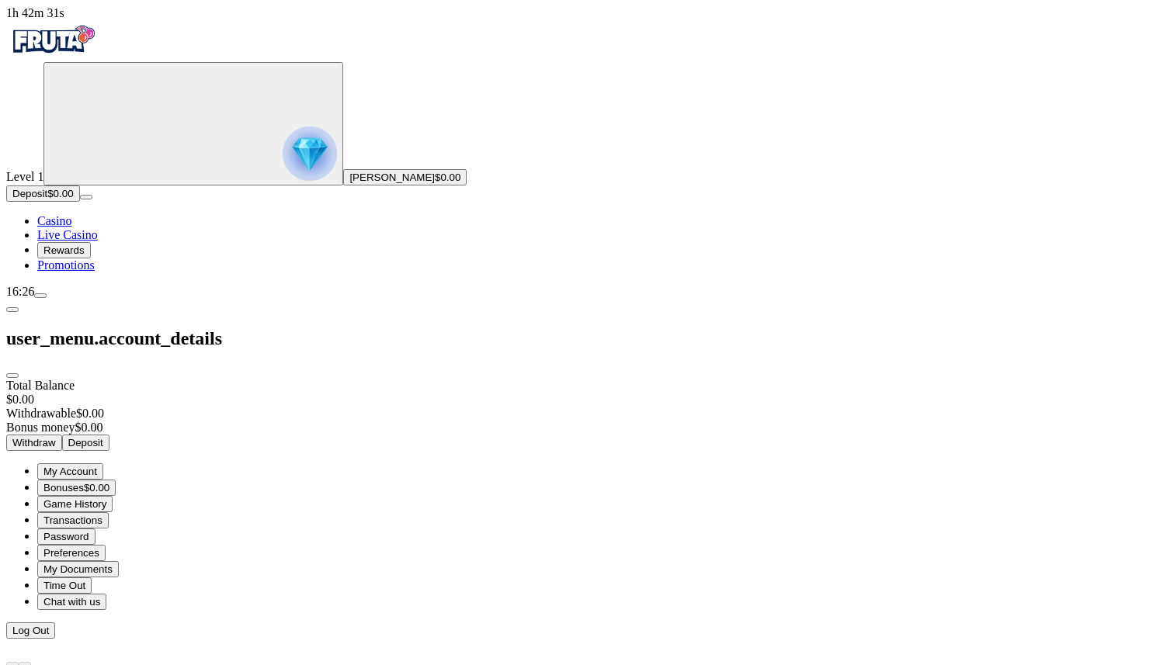
click at [106, 594] on button "Chat with us" at bounding box center [71, 602] width 69 height 16
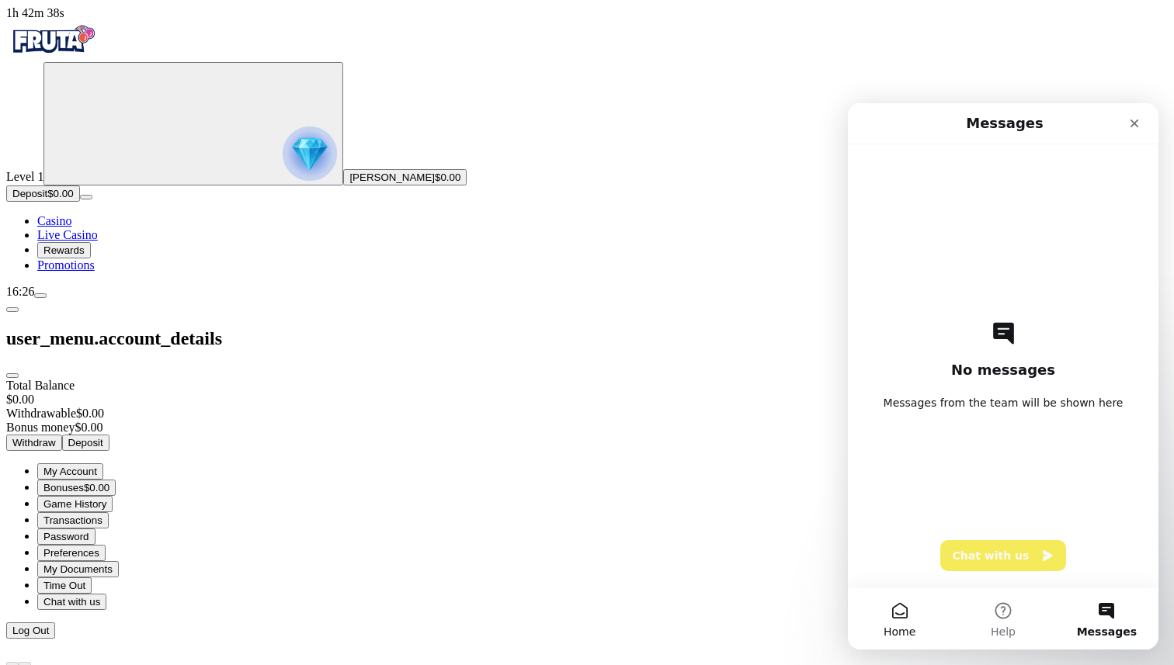
click at [916, 600] on button "Home" at bounding box center [899, 619] width 103 height 62
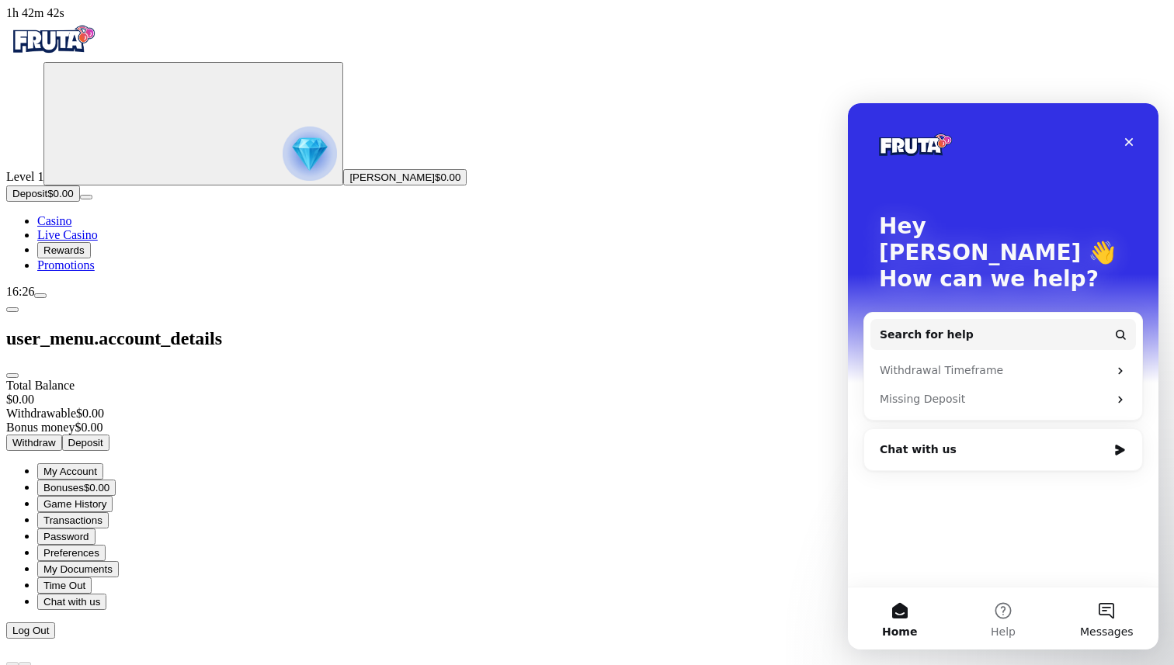
click at [1117, 617] on button "Messages" at bounding box center [1106, 619] width 103 height 62
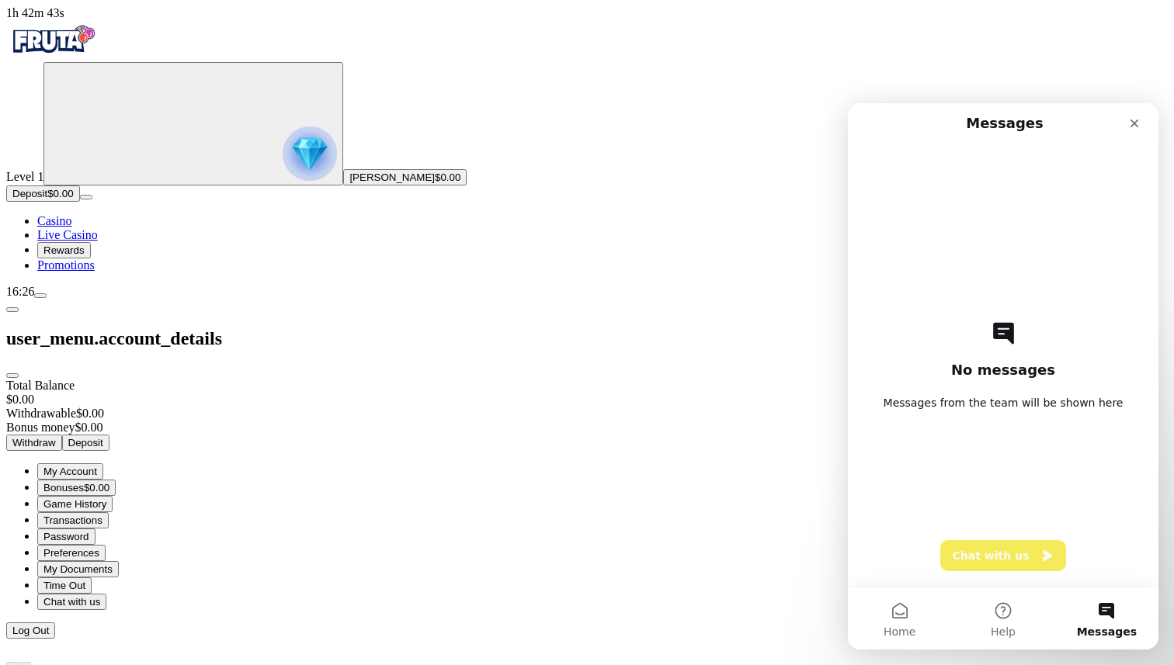
click at [1113, 606] on button "Messages" at bounding box center [1106, 619] width 103 height 62
click at [627, 639] on div at bounding box center [587, 639] width 1162 height 0
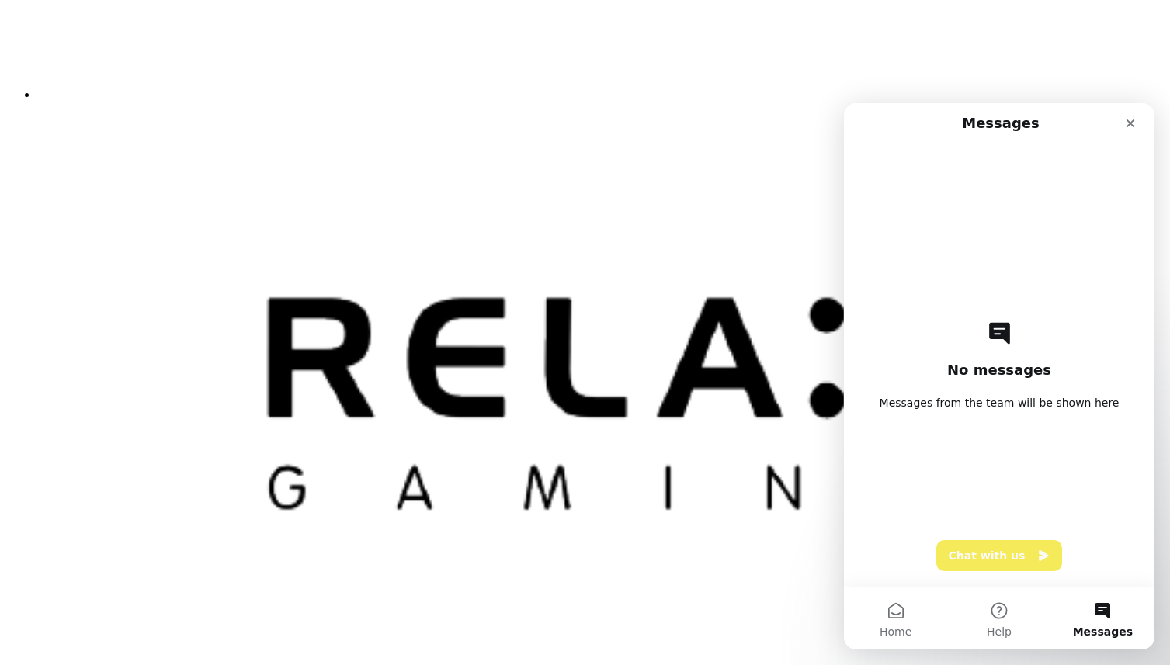
scroll to position [4112, 0]
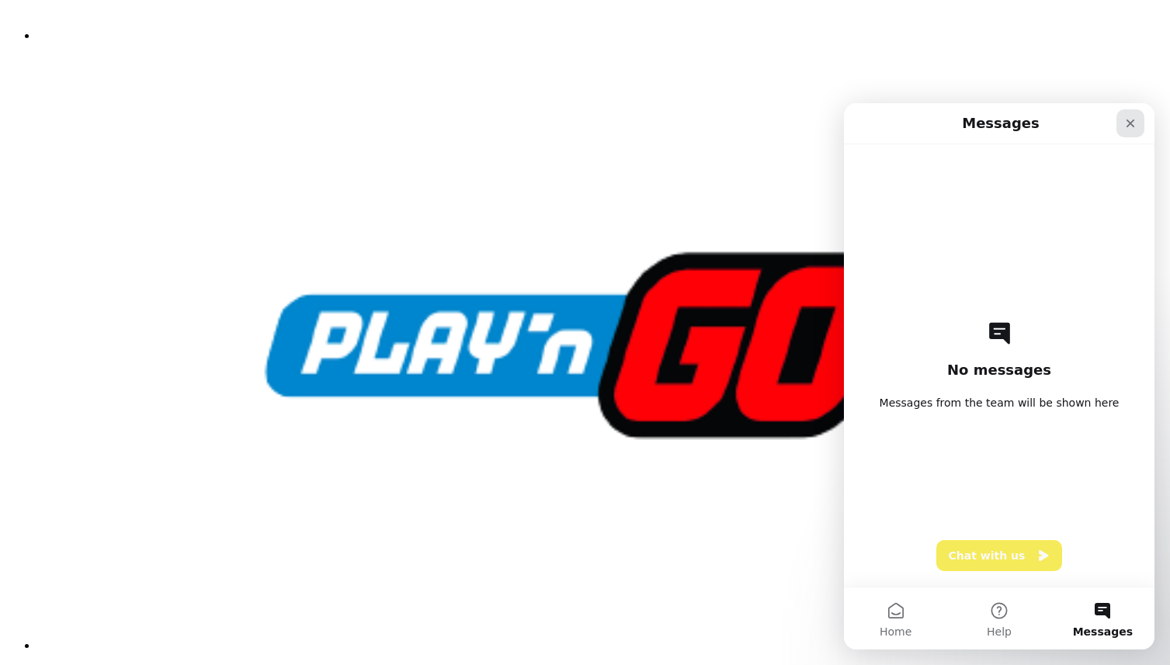
click at [1133, 127] on icon "Close" at bounding box center [1131, 124] width 9 height 9
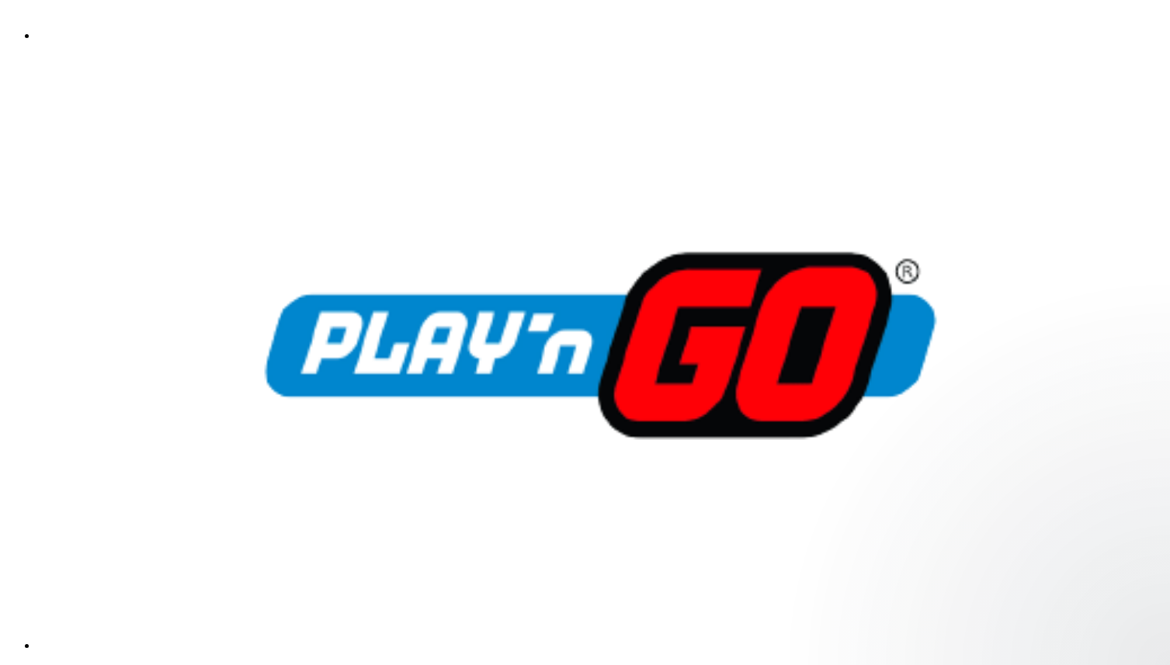
scroll to position [0, 0]
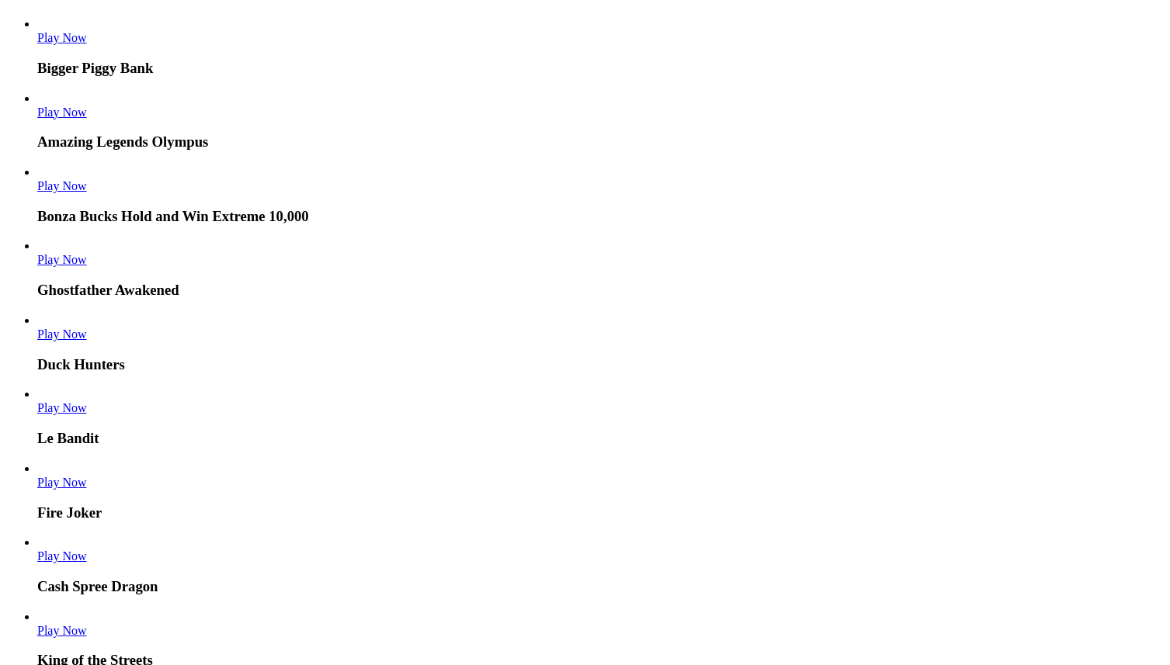
scroll to position [3893, 0]
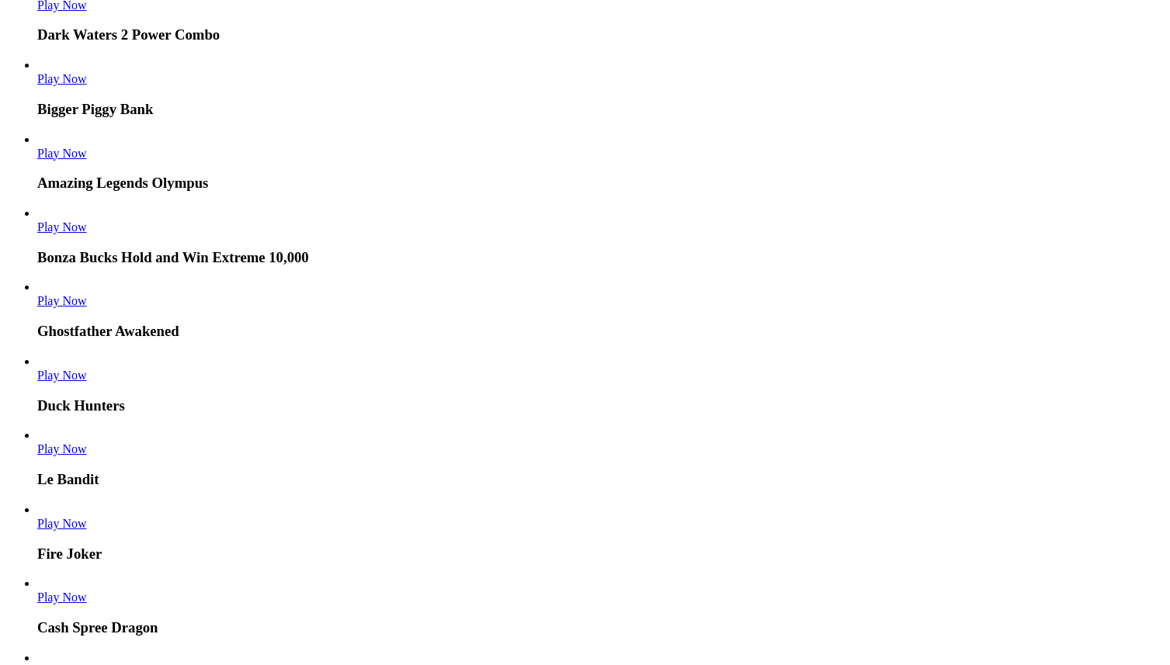
drag, startPoint x: 541, startPoint y: 196, endPoint x: 485, endPoint y: 229, distance: 65.8
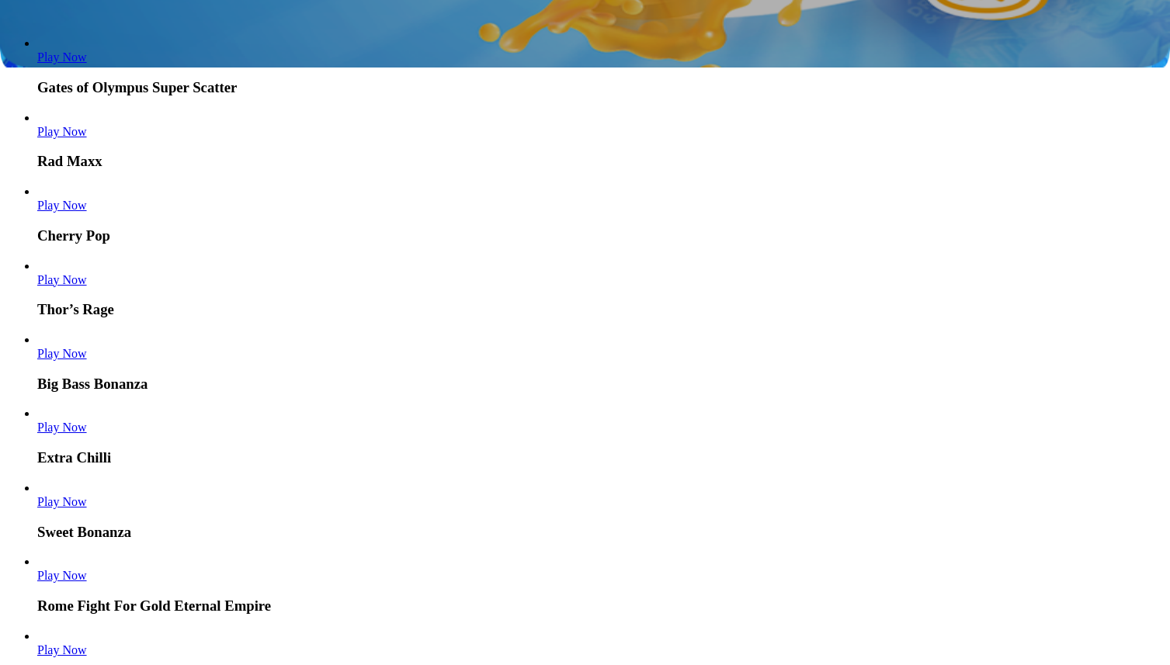
scroll to position [601, 0]
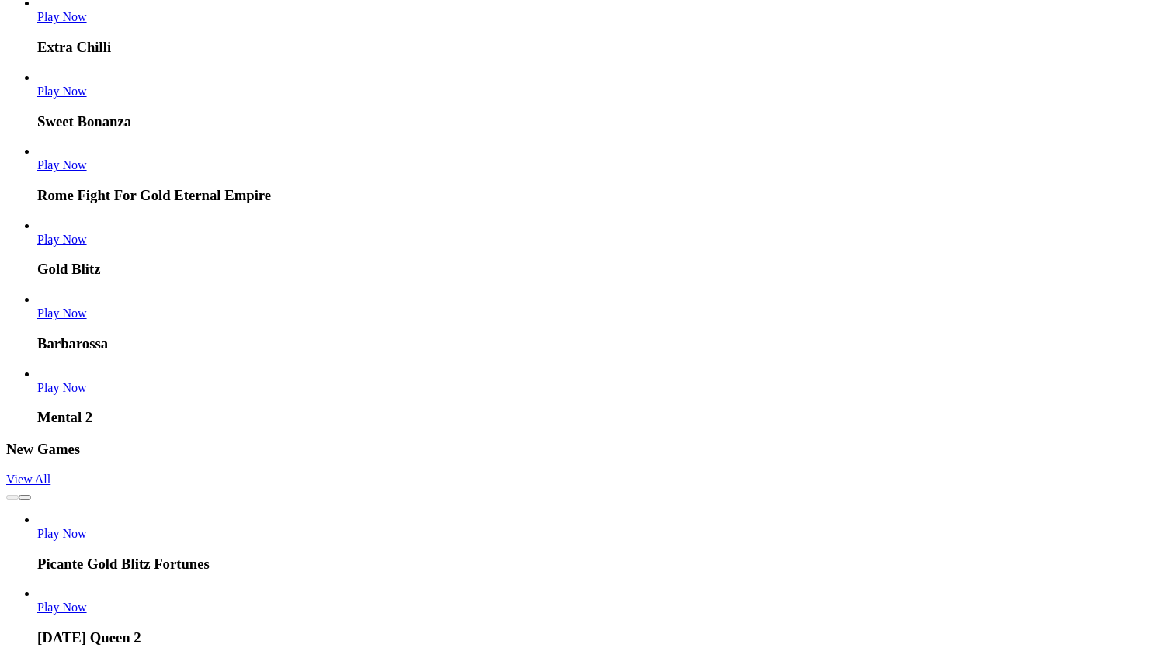
scroll to position [1022, 0]
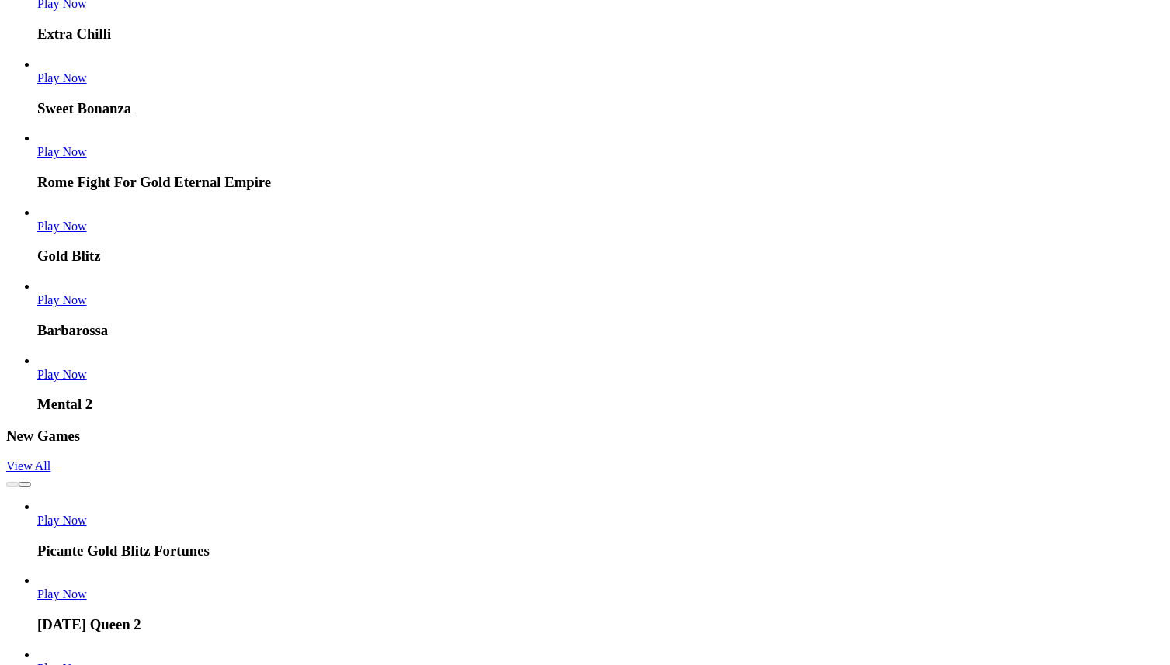
drag, startPoint x: 1125, startPoint y: 134, endPoint x: 1121, endPoint y: 151, distance: 17.5
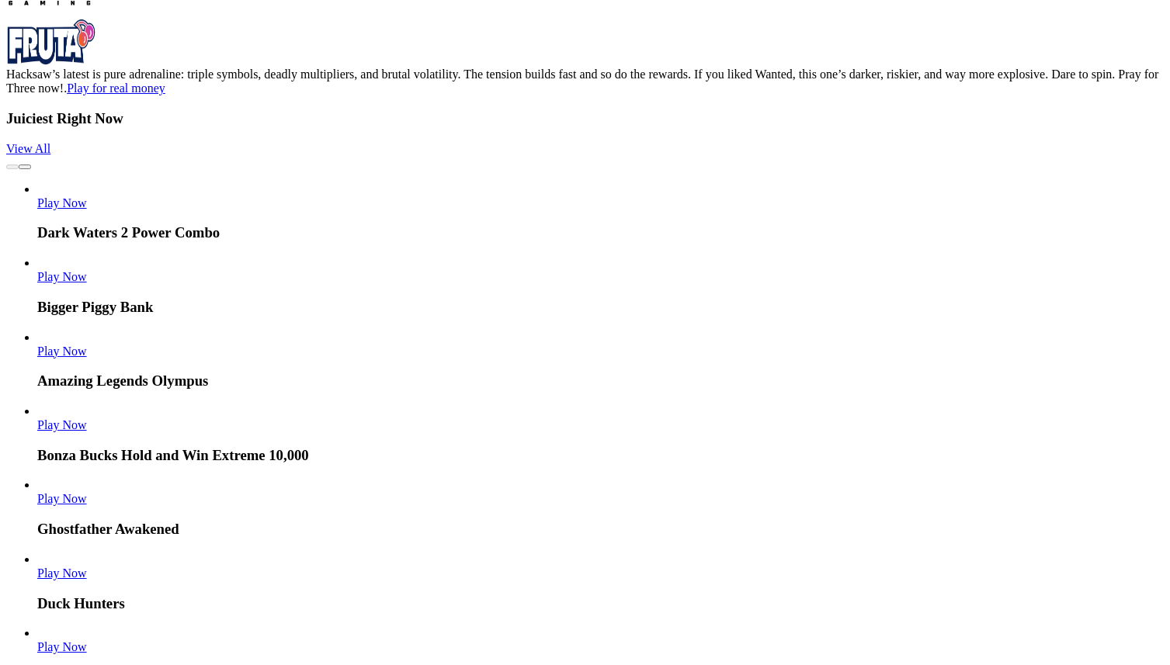
scroll to position [3696, 0]
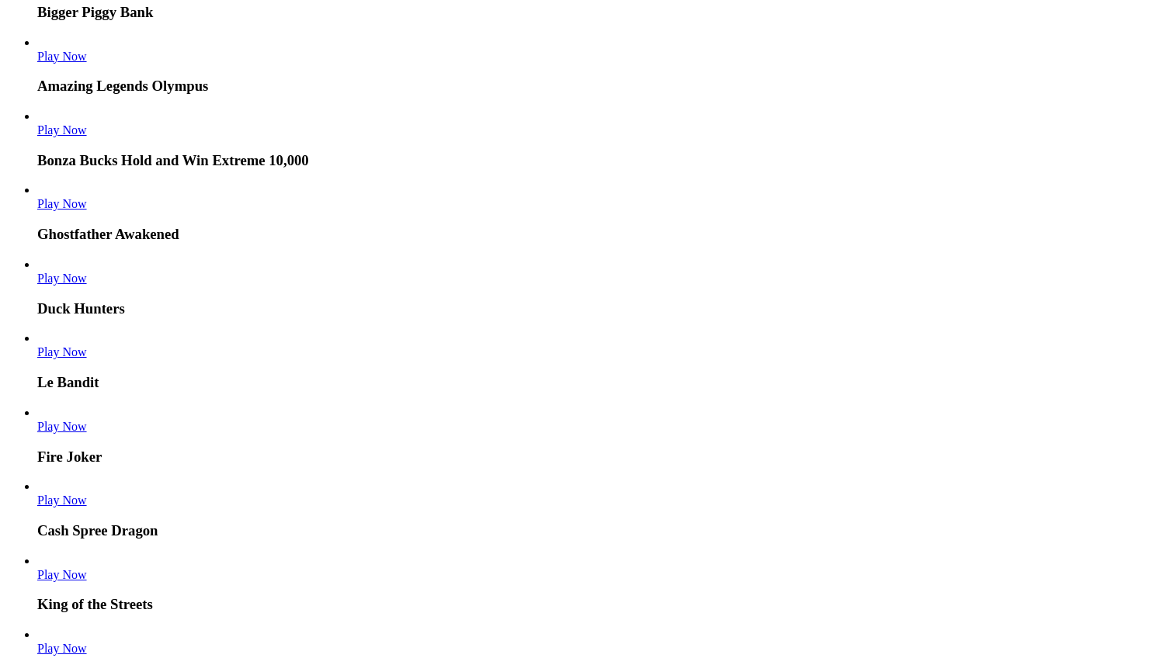
scroll to position [3980, 0]
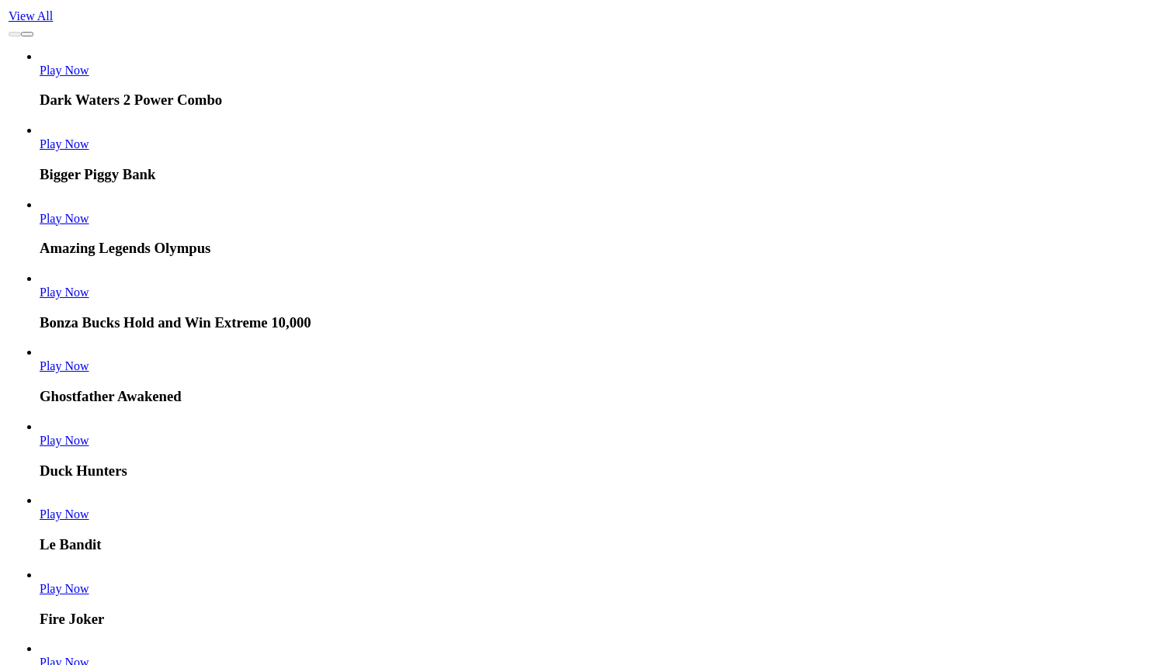
scroll to position [3991, 0]
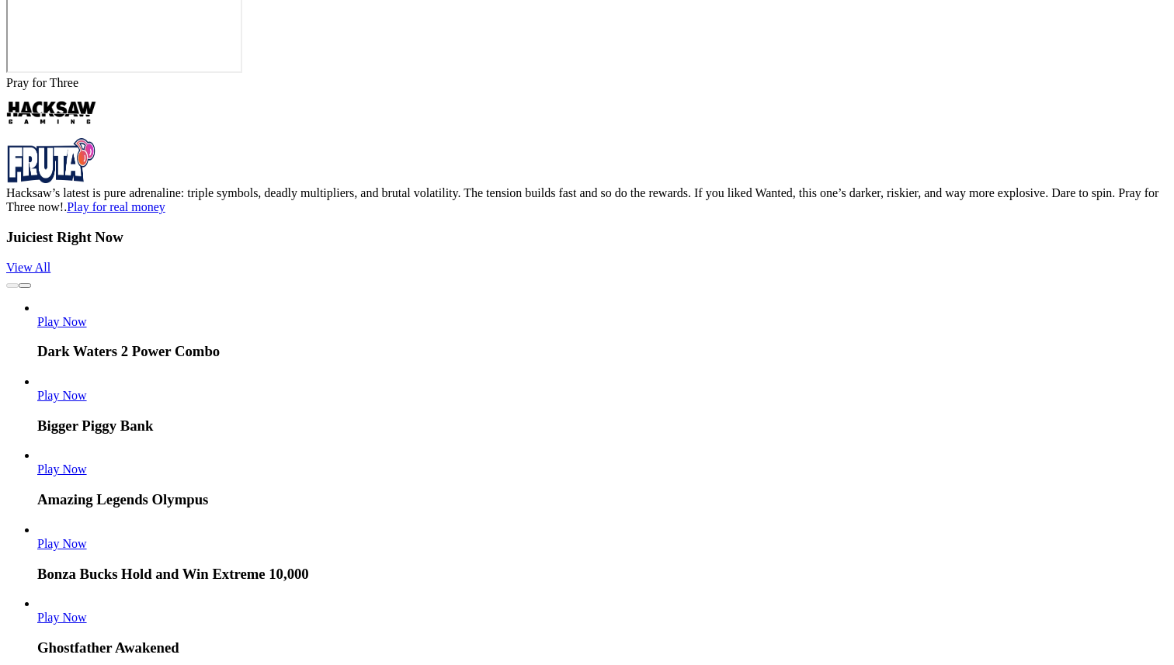
drag, startPoint x: 278, startPoint y: 358, endPoint x: 318, endPoint y: 390, distance: 50.8
drag, startPoint x: 350, startPoint y: 481, endPoint x: 354, endPoint y: 470, distance: 11.5
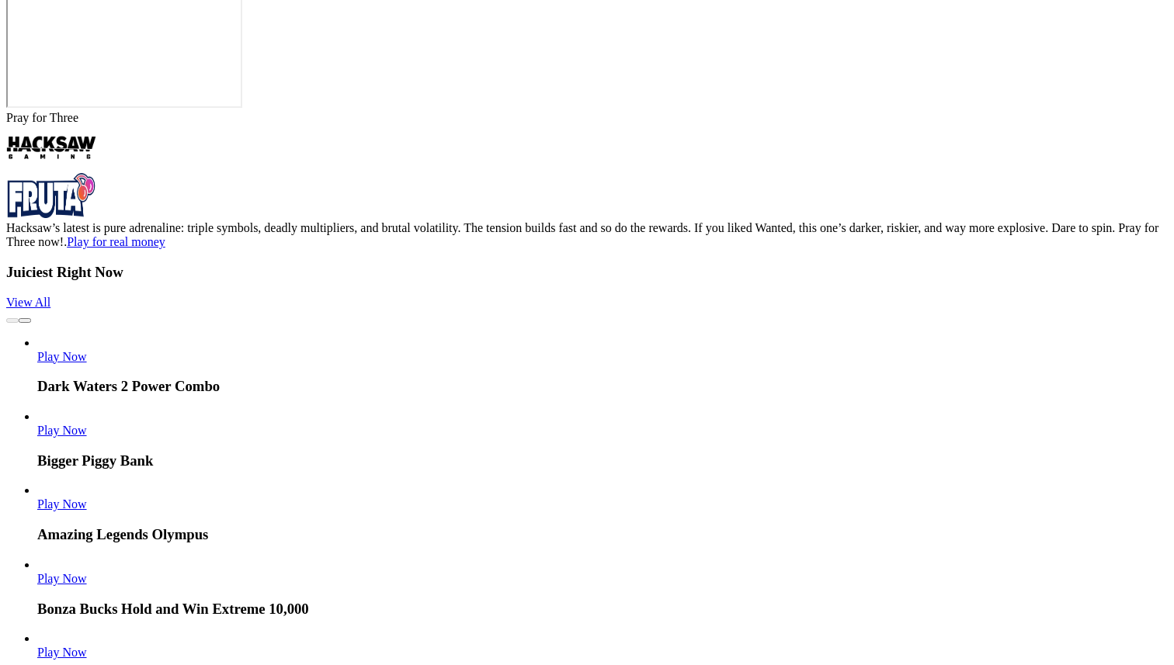
drag, startPoint x: 318, startPoint y: 408, endPoint x: 383, endPoint y: 412, distance: 64.6
drag, startPoint x: 326, startPoint y: 412, endPoint x: 257, endPoint y: 419, distance: 69.5
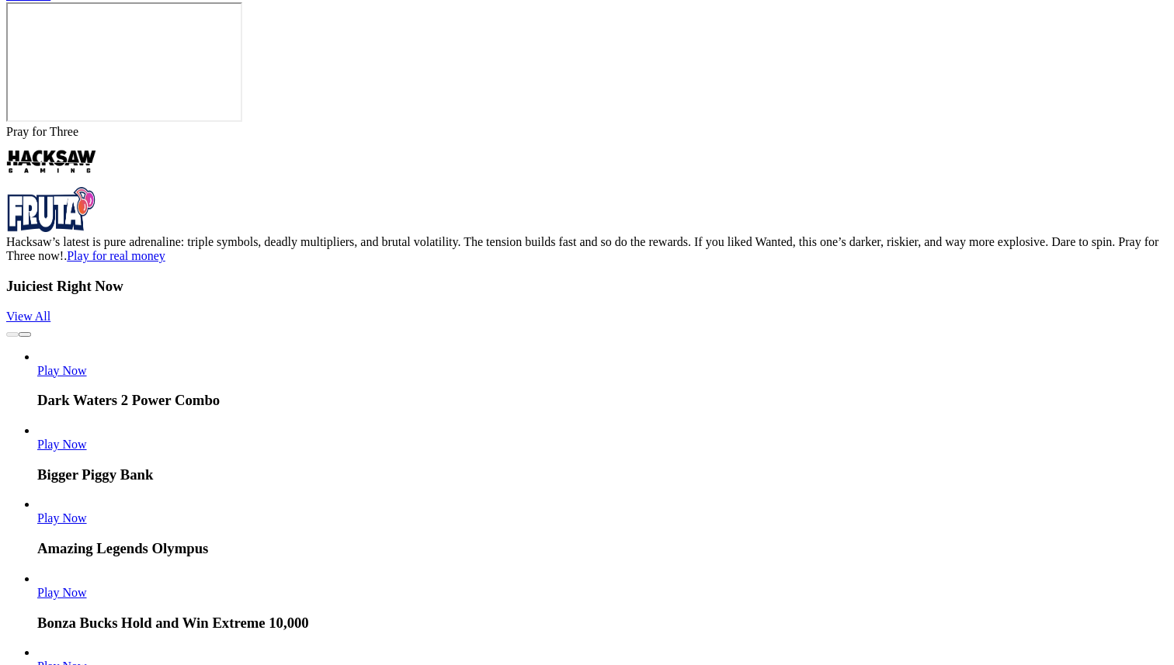
type input "**"
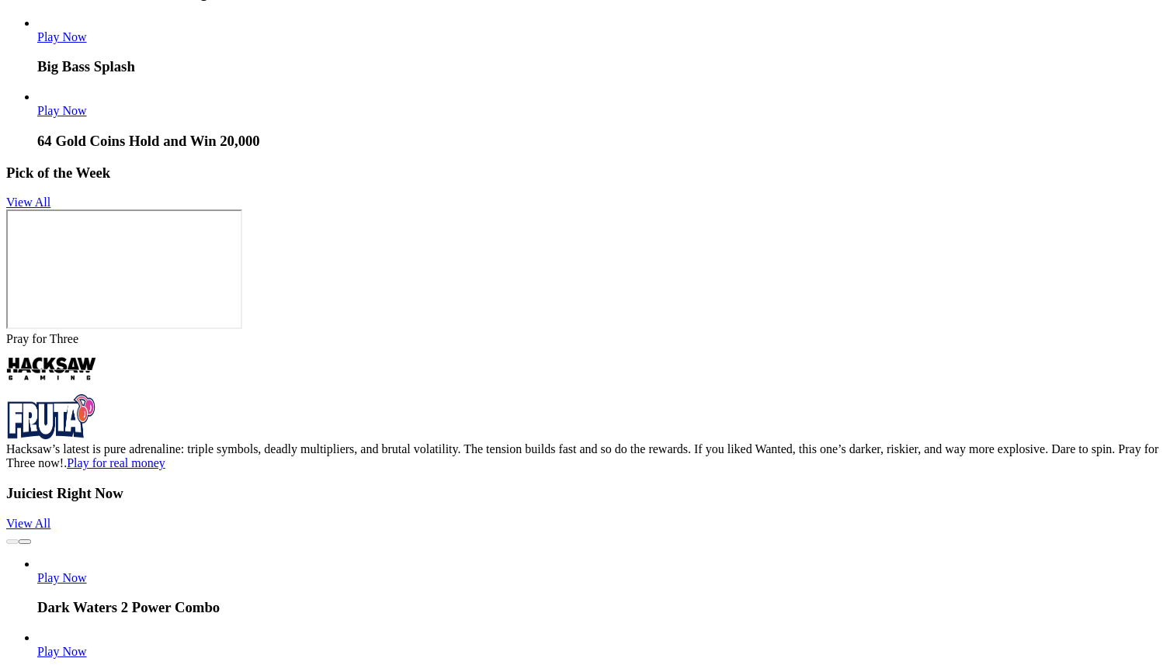
scroll to position [3991, 0]
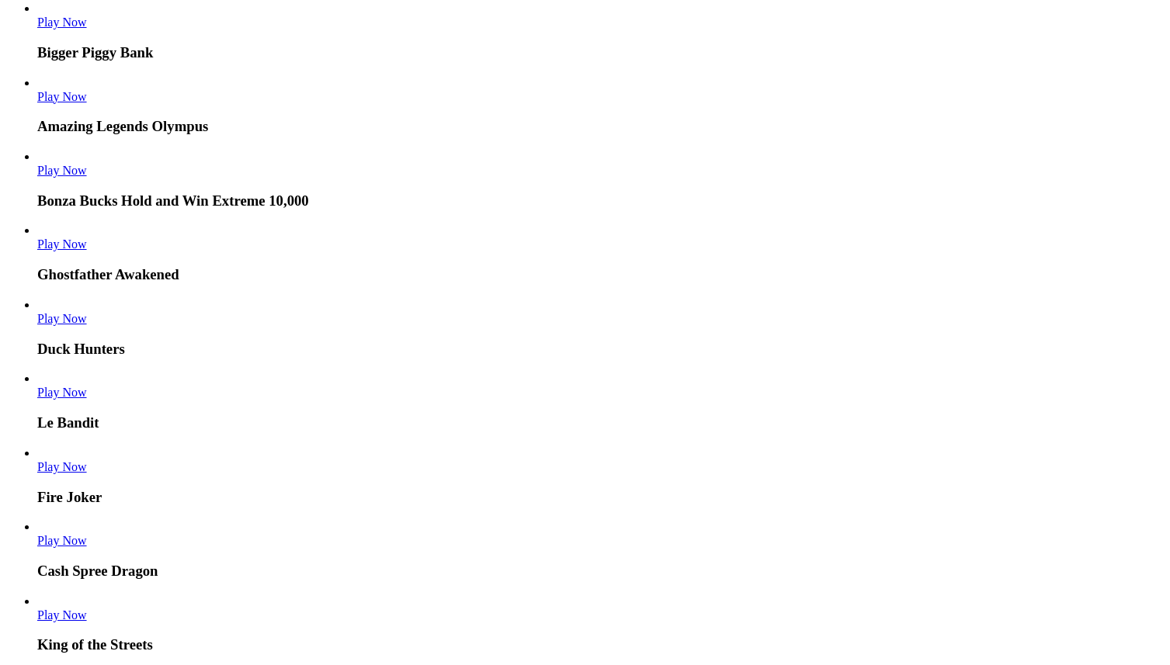
scroll to position [3935, 0]
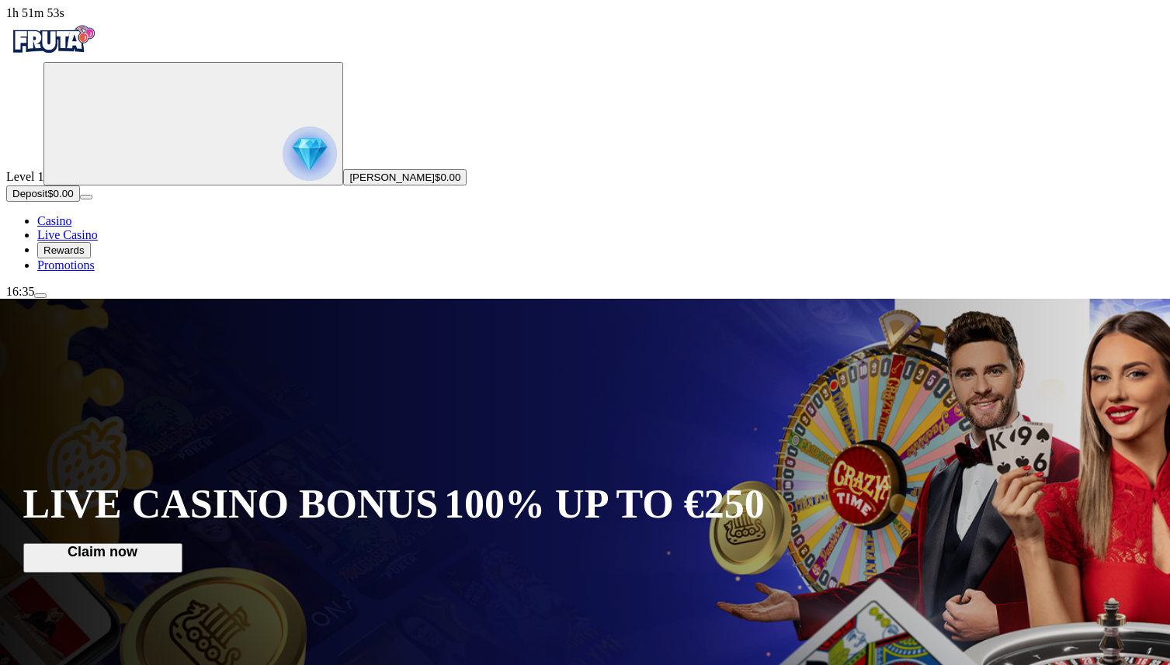
click at [85, 256] on span "Rewards" at bounding box center [63, 251] width 41 height 12
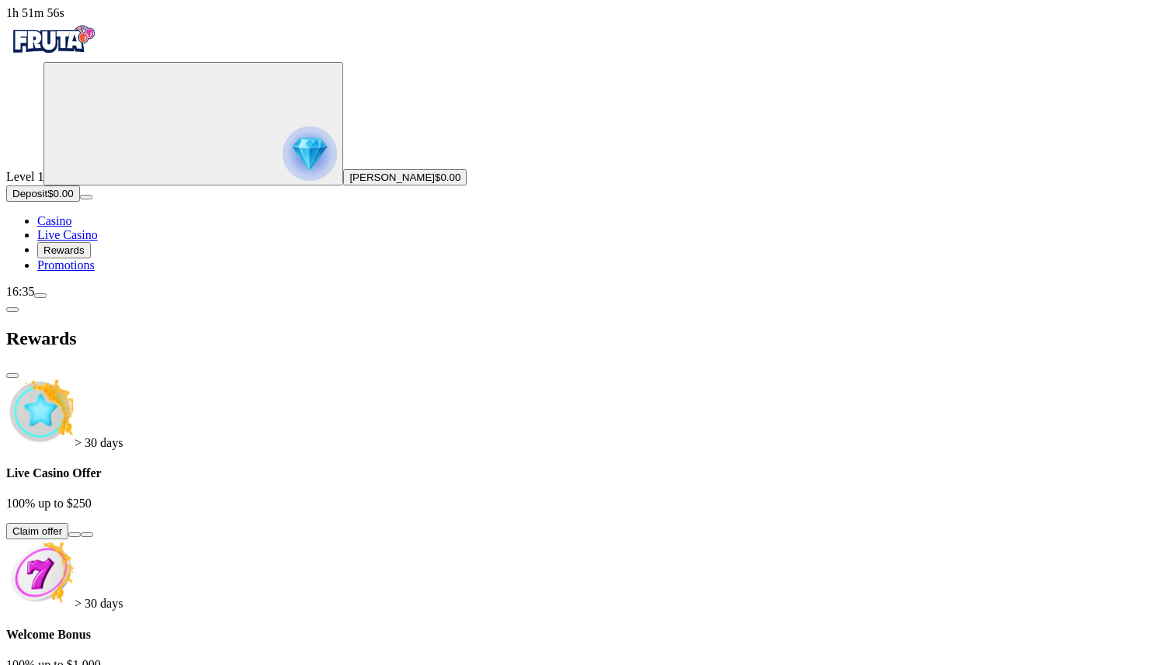
click at [85, 256] on span "Rewards" at bounding box center [63, 251] width 41 height 12
click at [71, 272] on link "Promotions" at bounding box center [65, 265] width 57 height 13
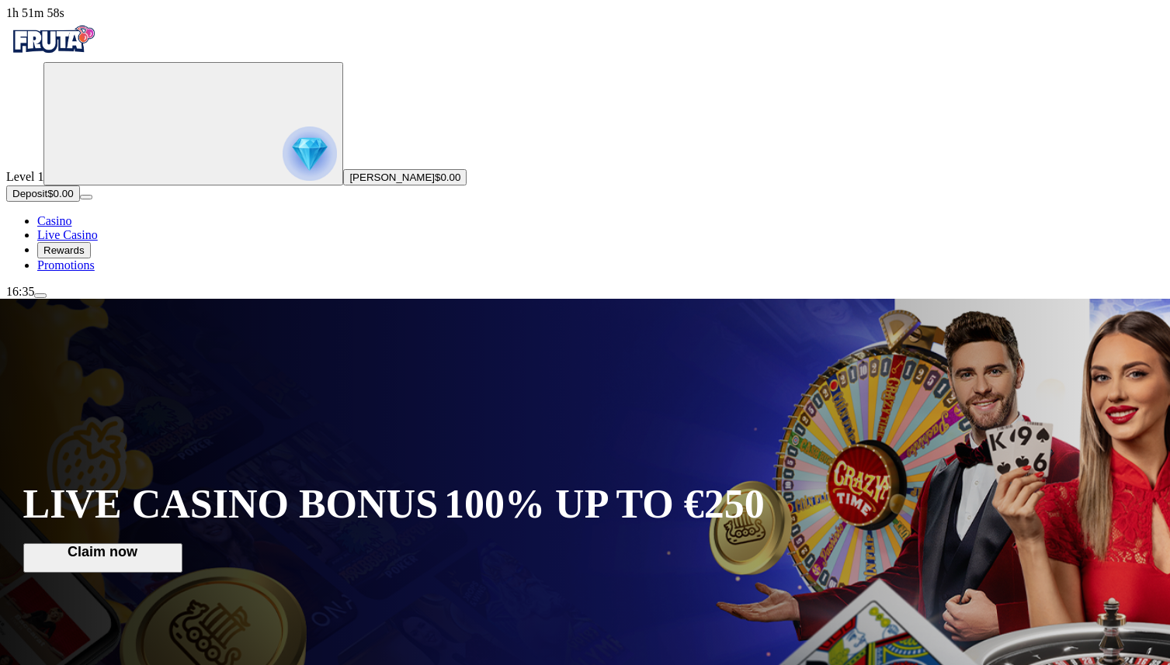
click at [95, 272] on span "Promotions" at bounding box center [65, 265] width 57 height 13
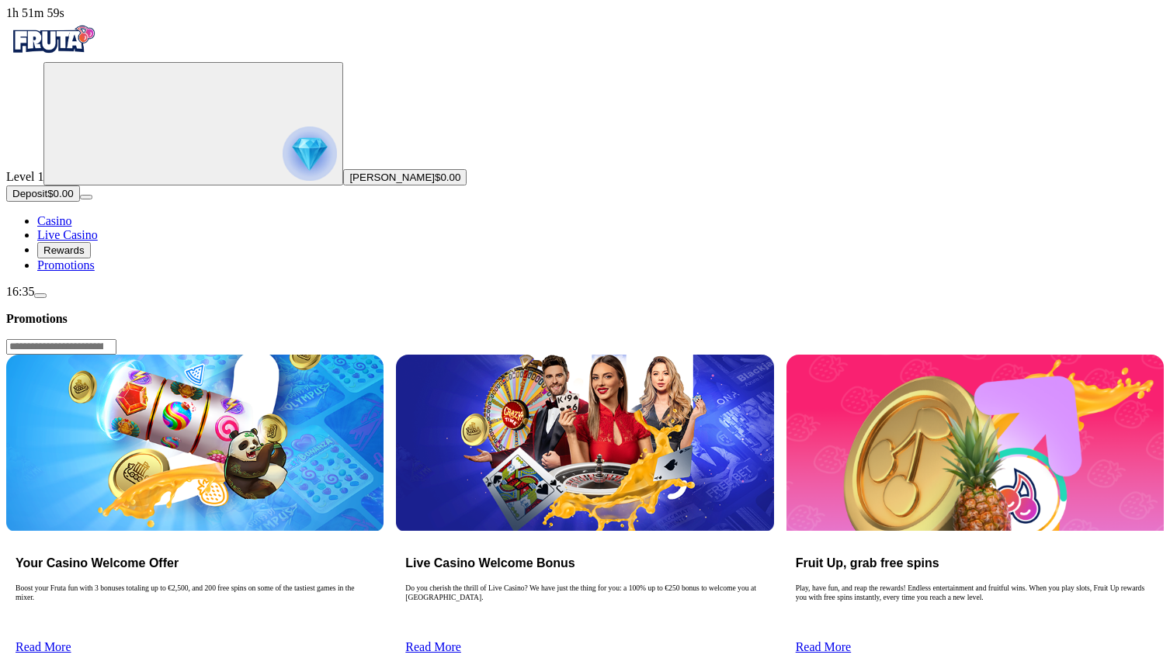
click at [95, 272] on span "Promotions" at bounding box center [65, 265] width 57 height 13
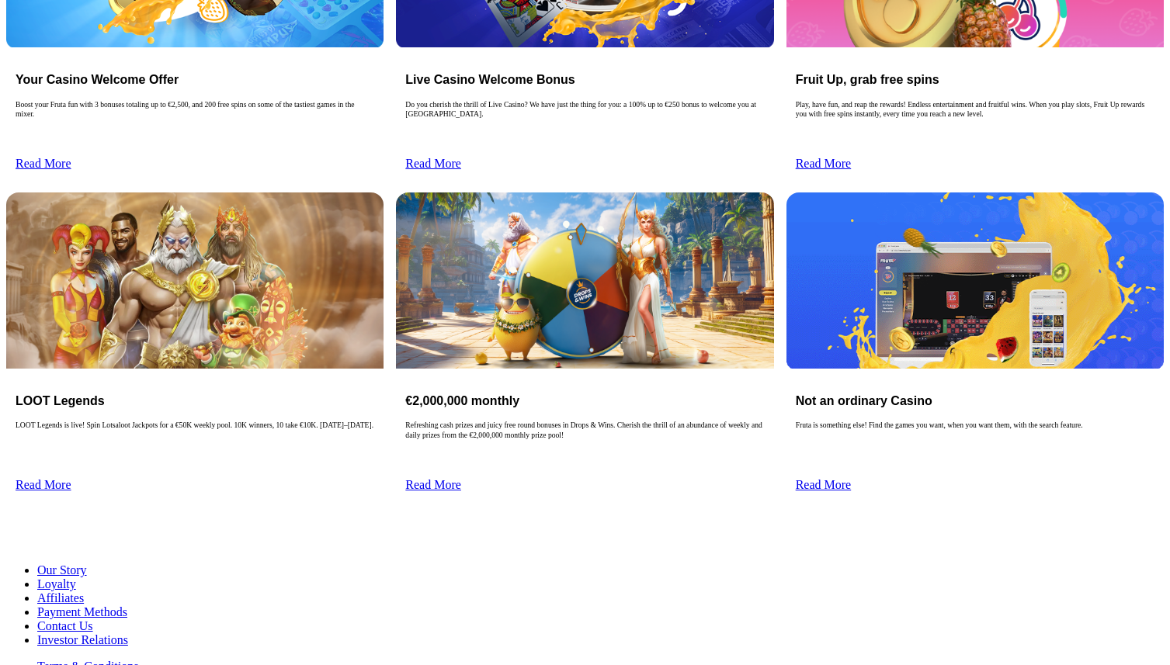
scroll to position [610, 0]
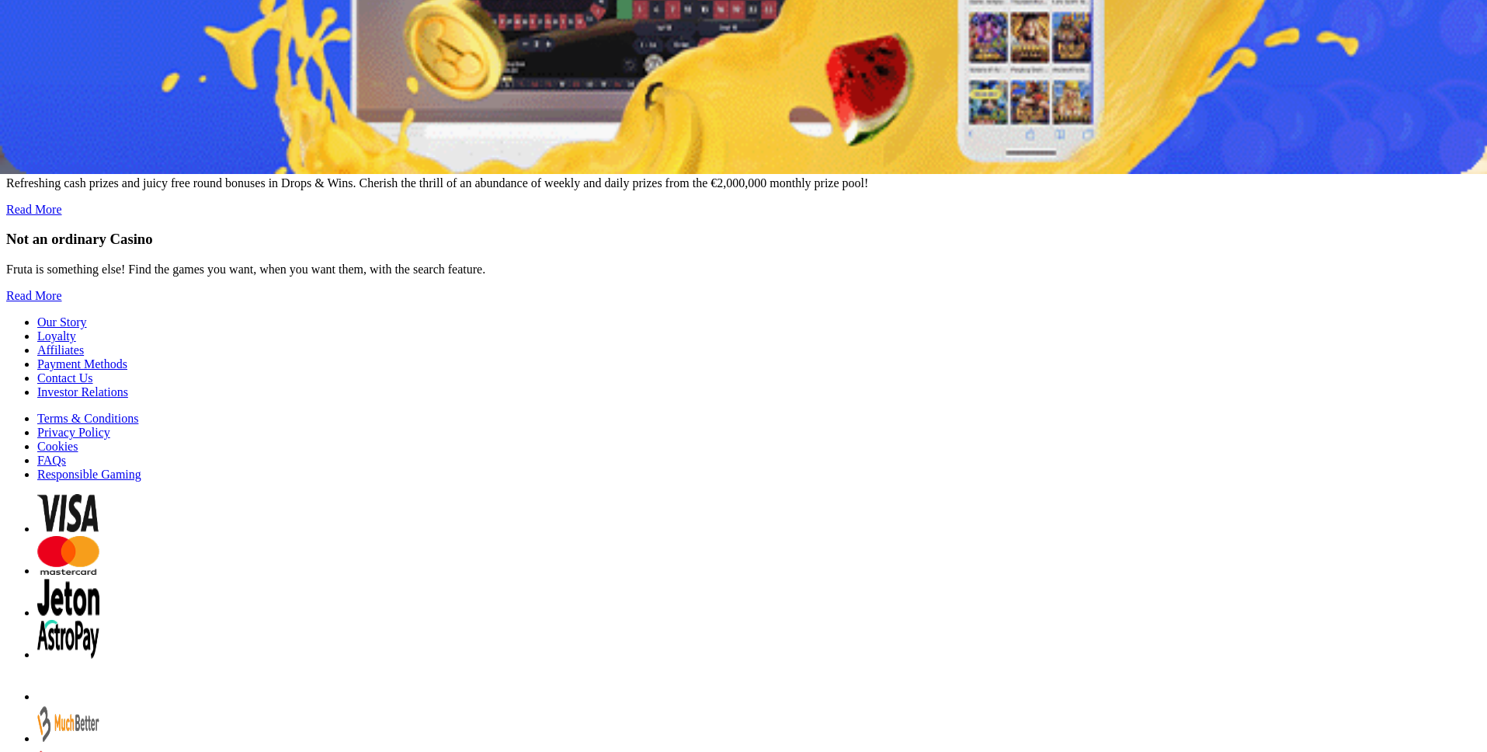
scroll to position [595, 0]
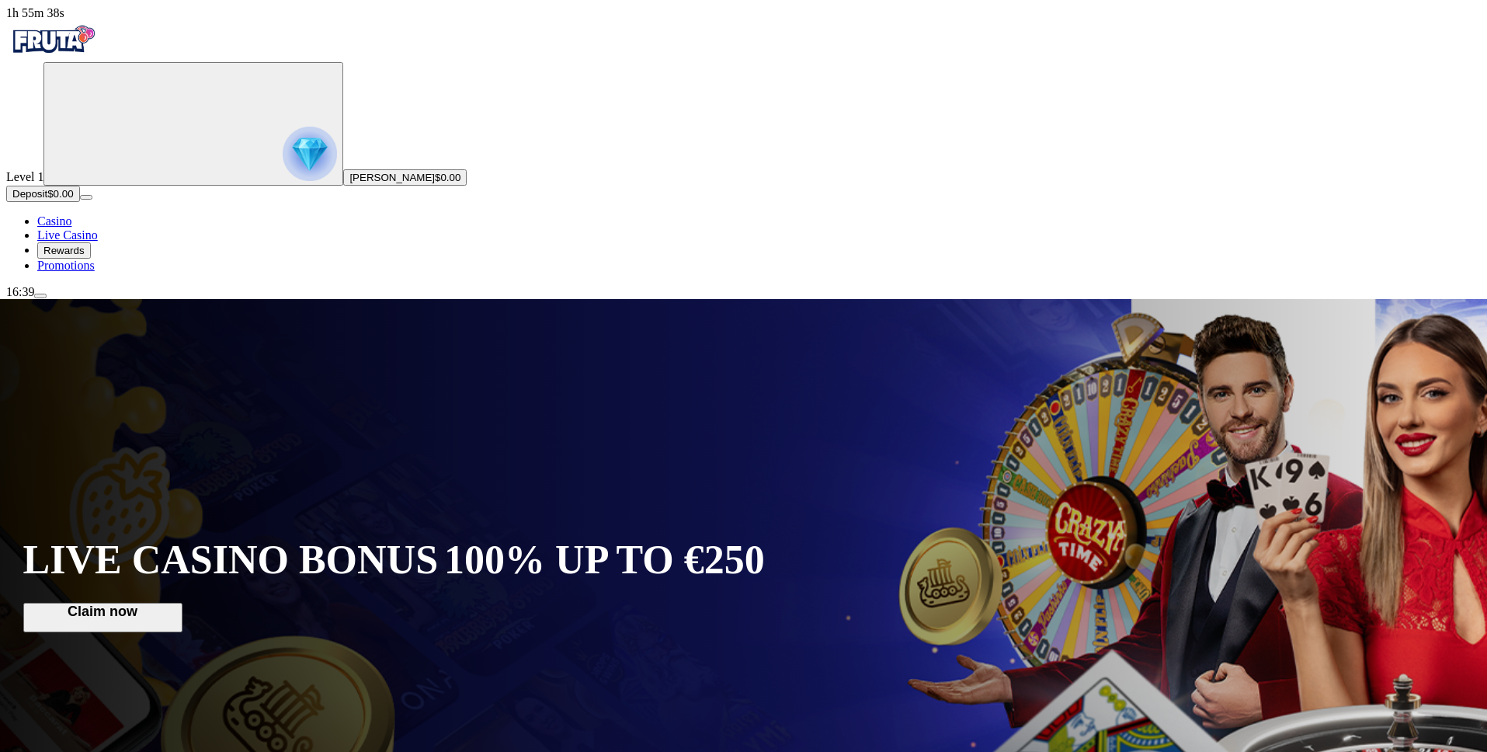
click at [71, 228] on span "Casino" at bounding box center [54, 220] width 34 height 13
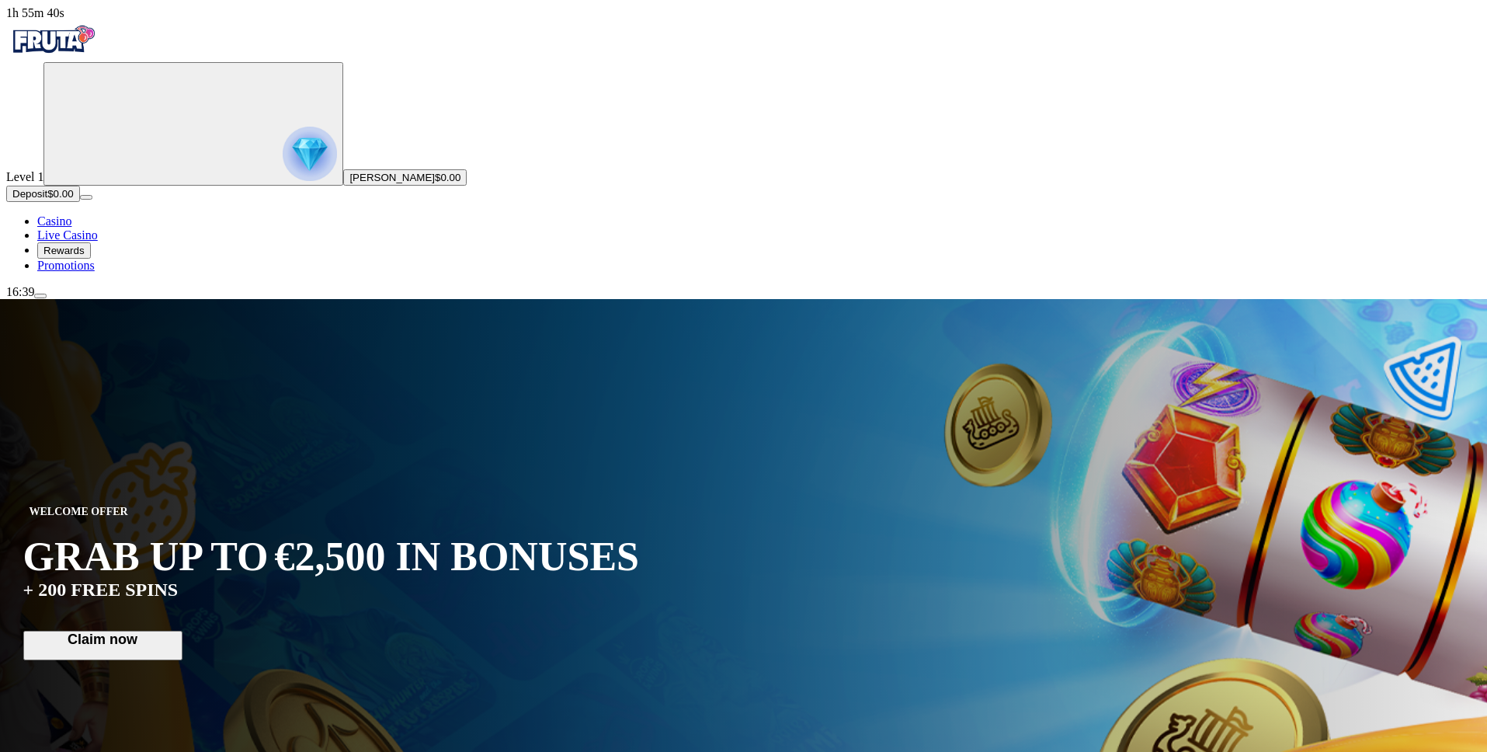
click at [40, 296] on span "menu icon" at bounding box center [40, 296] width 0 height 0
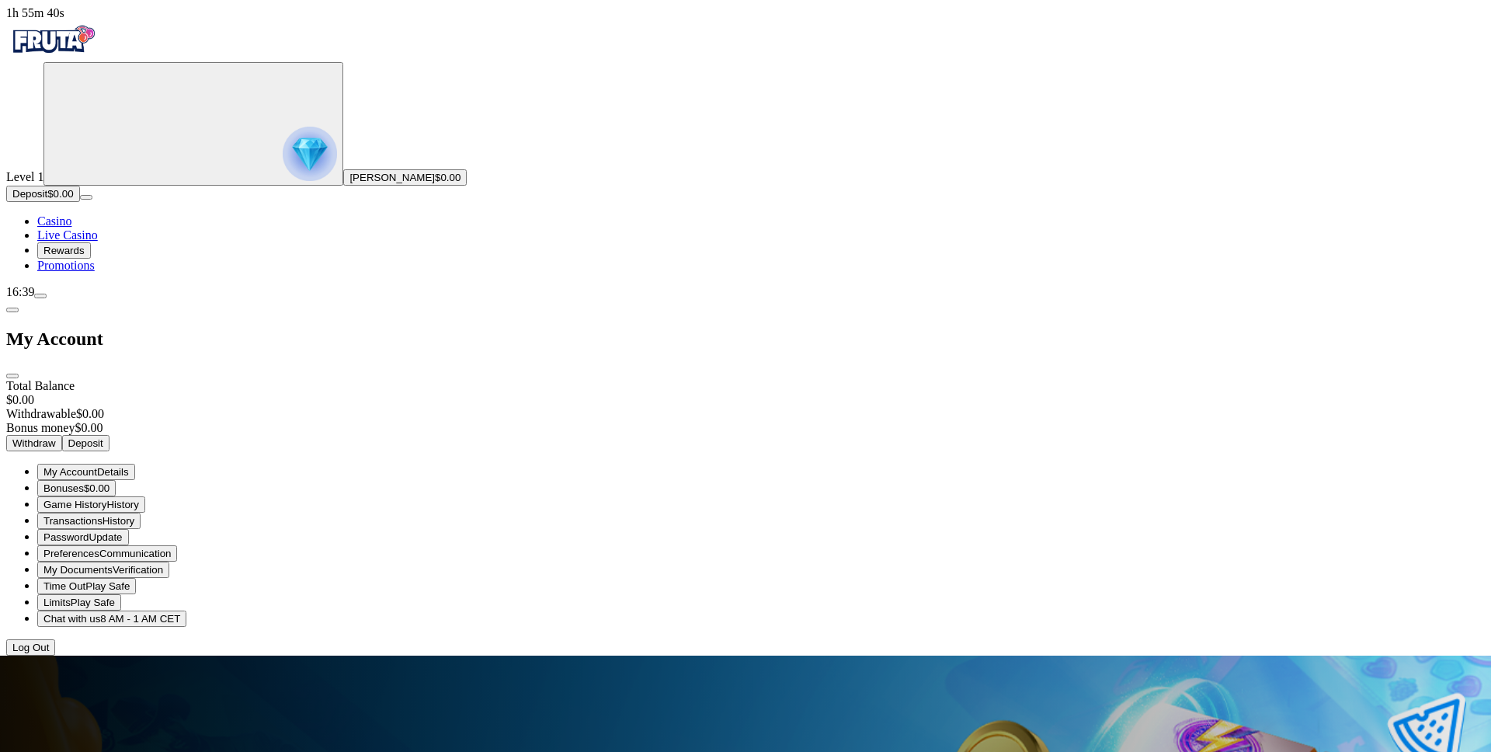
click at [40, 296] on span "menu icon" at bounding box center [40, 296] width 0 height 0
click button "close" at bounding box center [12, 376] width 12 height 5
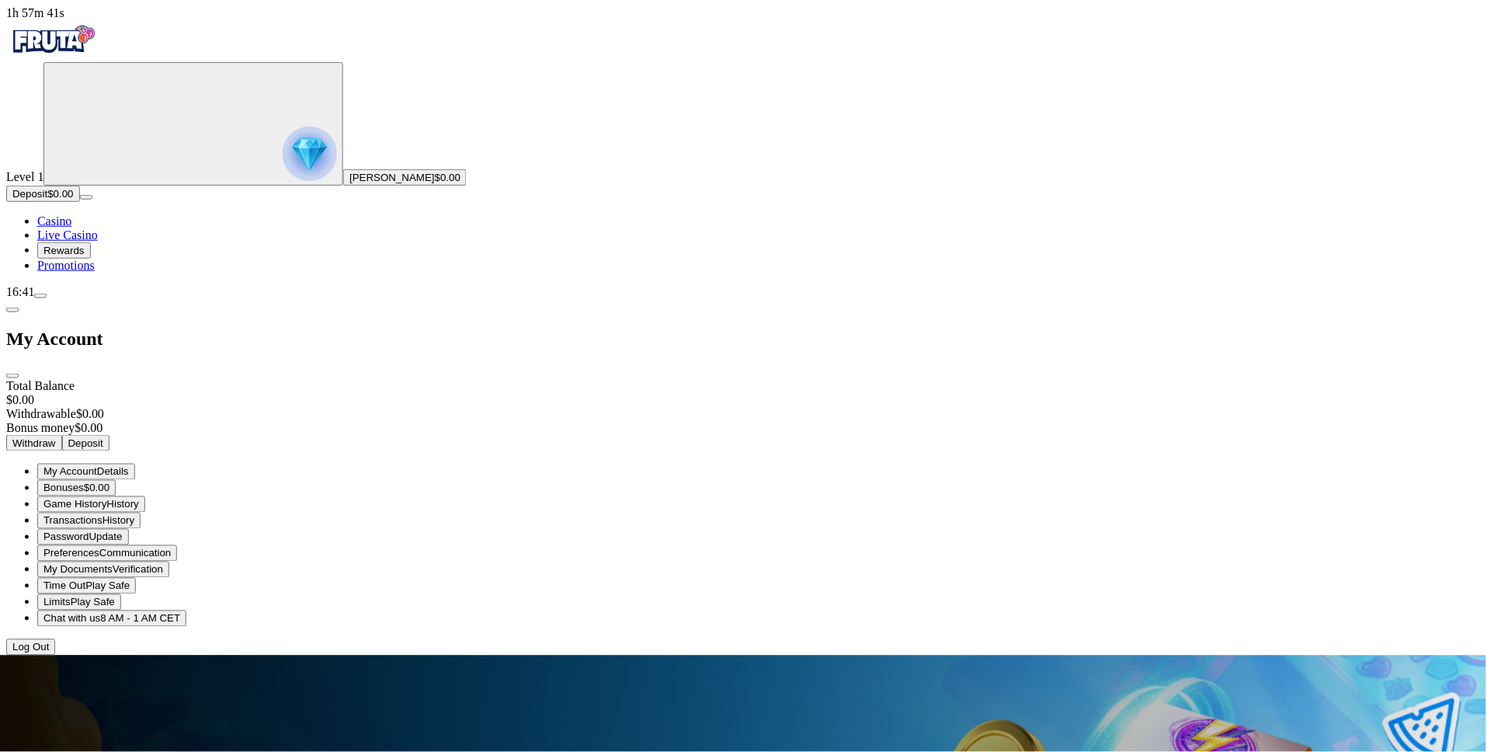
click at [34, 294] on button "menu" at bounding box center [40, 296] width 12 height 5
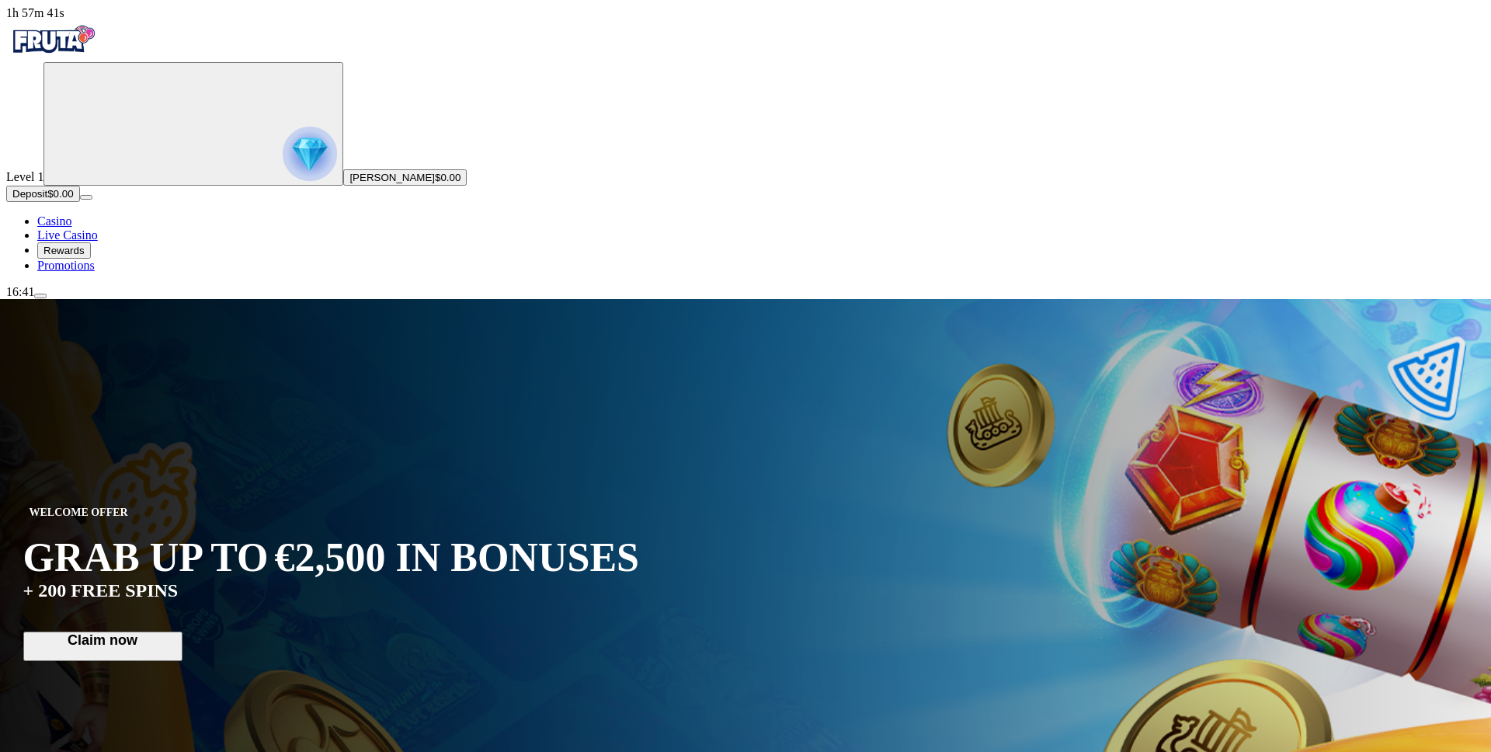
click at [34, 294] on button "menu" at bounding box center [40, 296] width 12 height 5
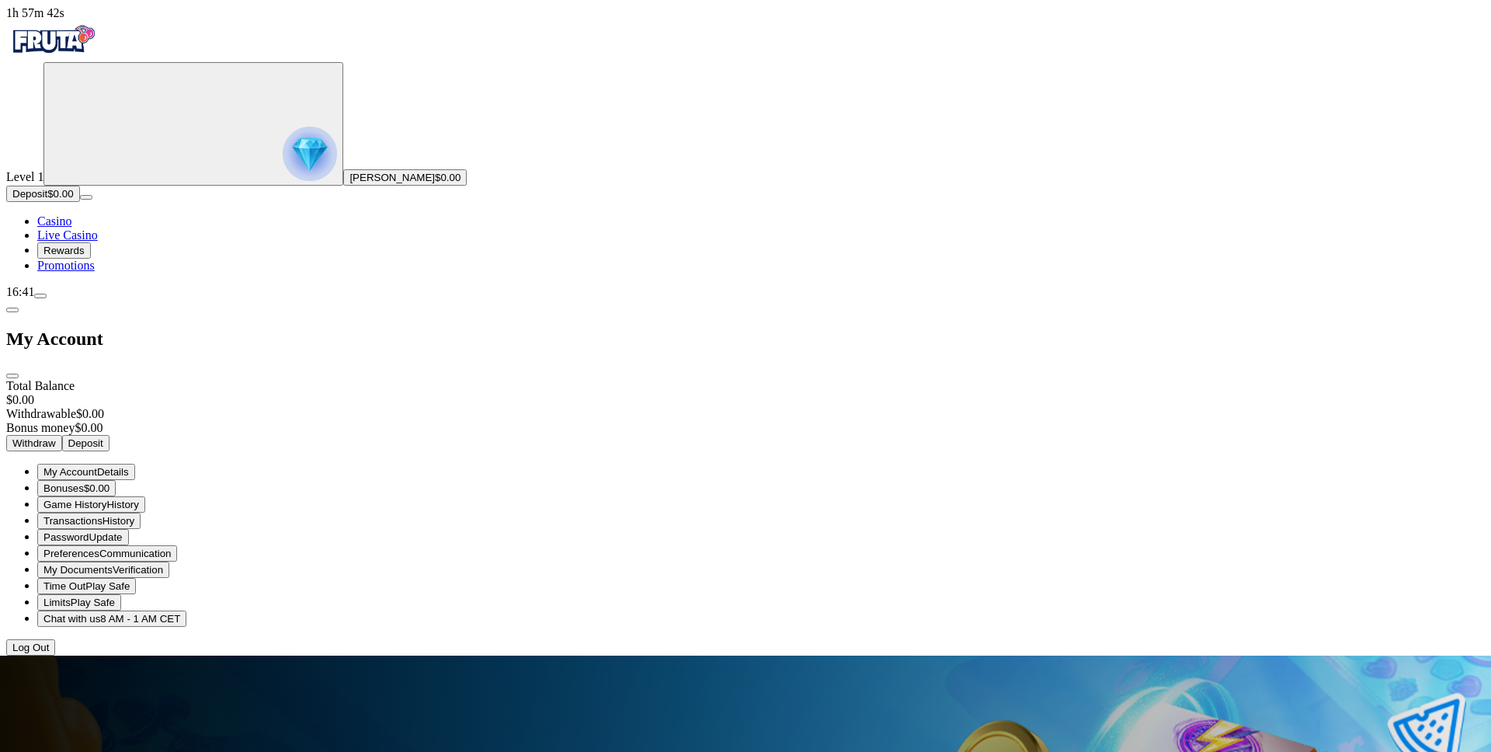
click button "close" at bounding box center [12, 376] width 12 height 5
click at [34, 294] on button "menu" at bounding box center [40, 296] width 12 height 5
click button "close" at bounding box center [12, 376] width 12 height 5
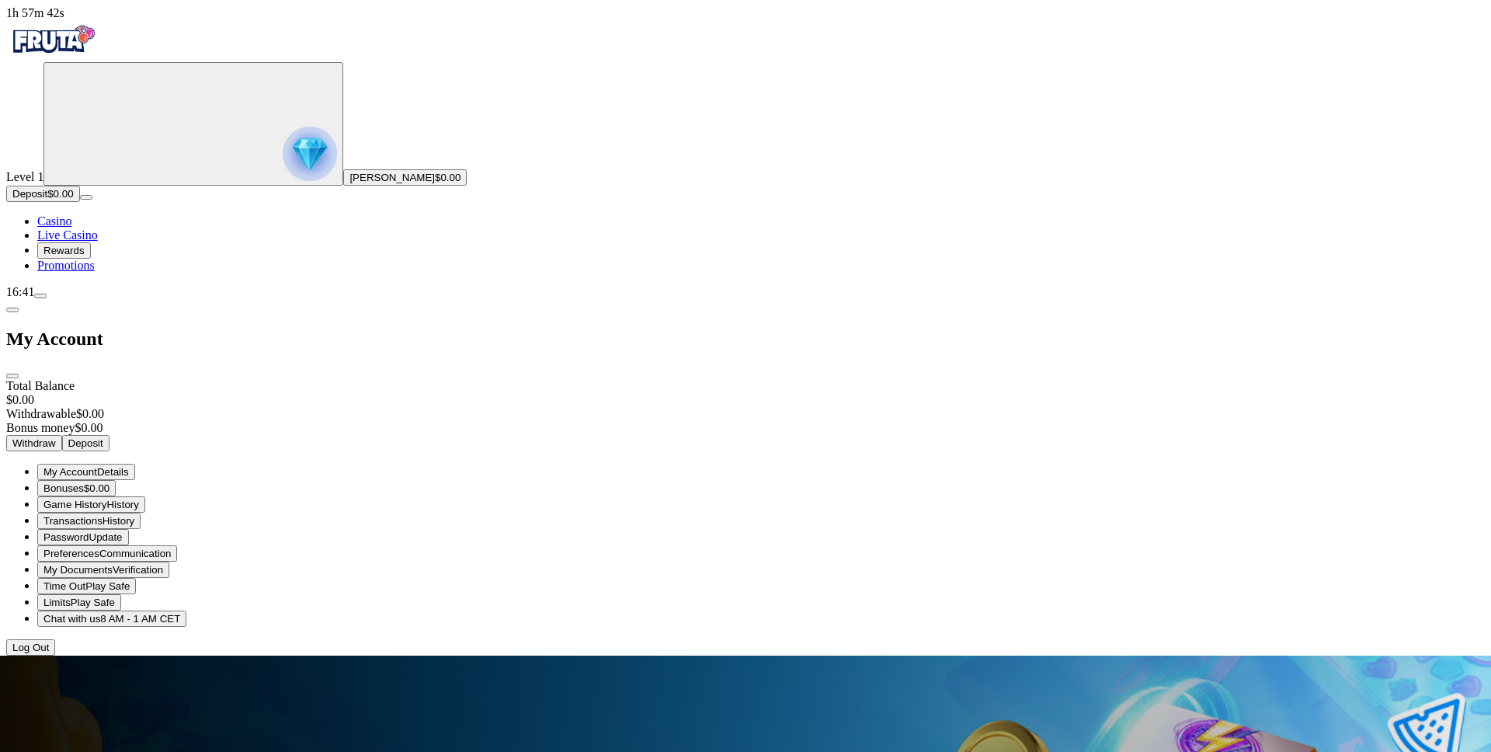
click at [34, 294] on button "menu" at bounding box center [40, 296] width 12 height 5
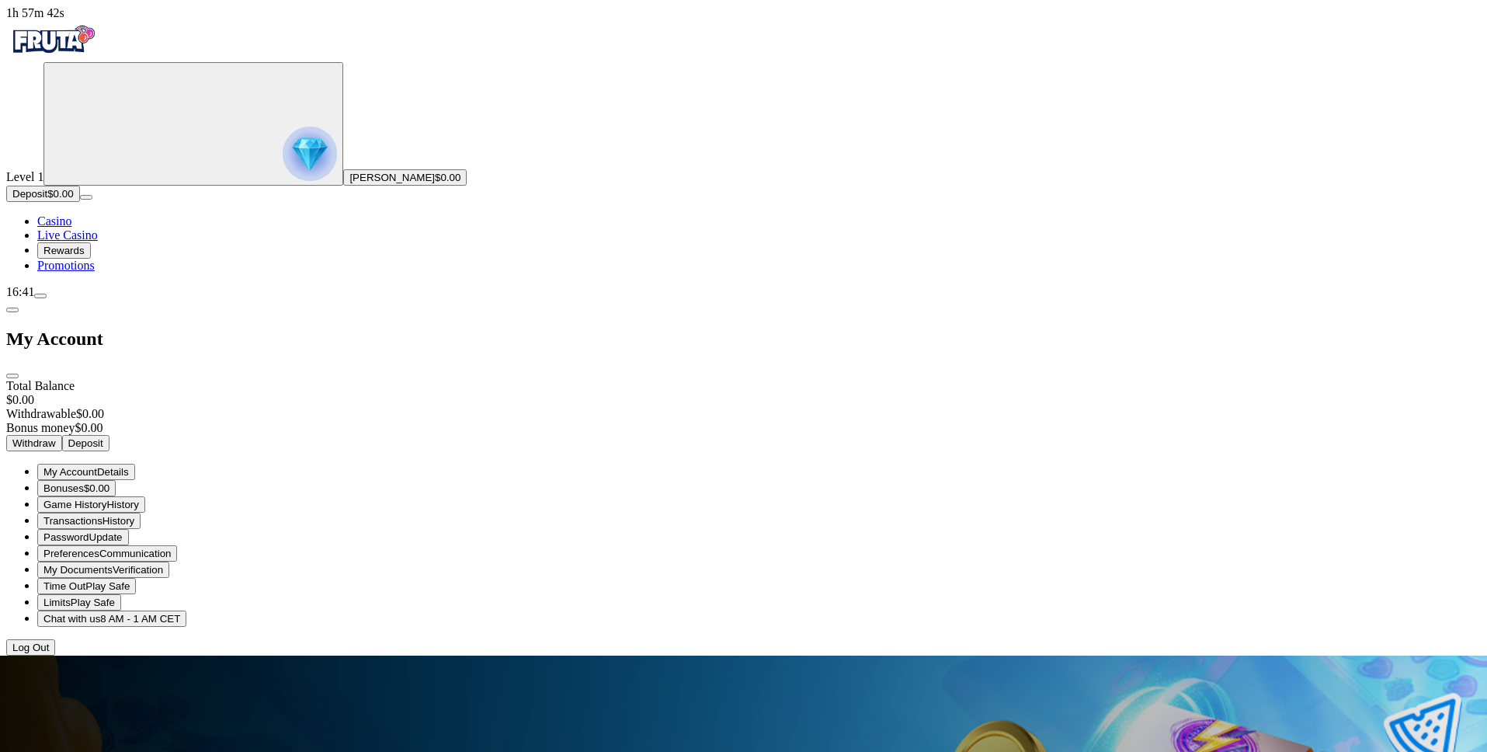
click at [34, 294] on button "menu" at bounding box center [40, 296] width 12 height 5
click at [6, 374] on button "close" at bounding box center [12, 376] width 12 height 5
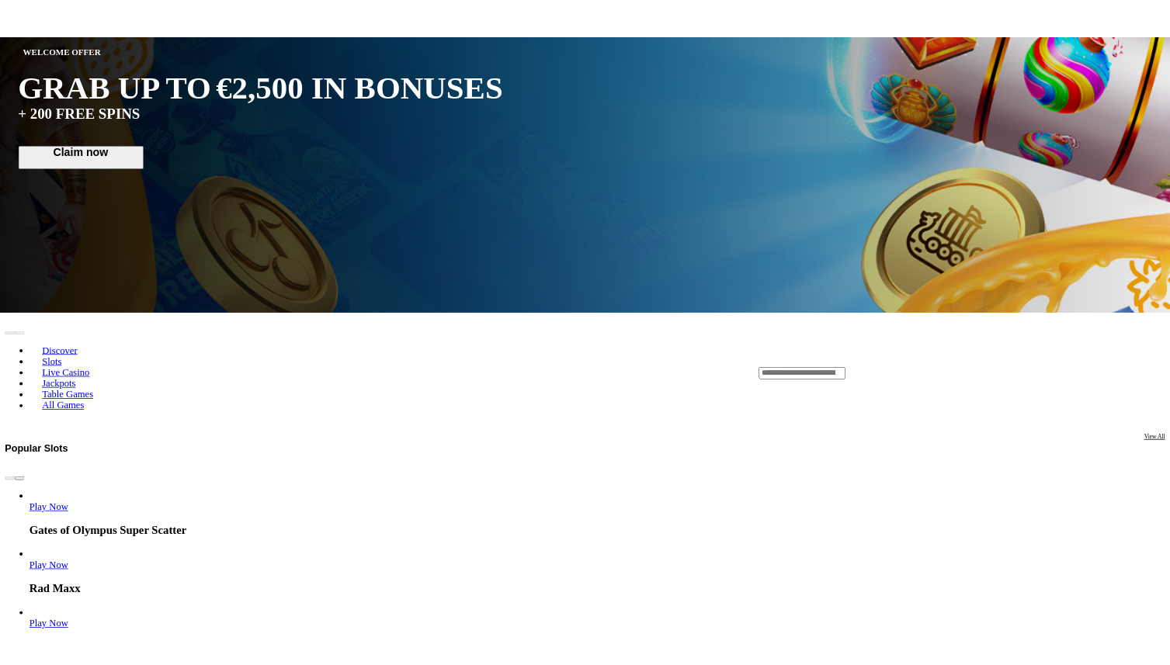
scroll to position [884, 0]
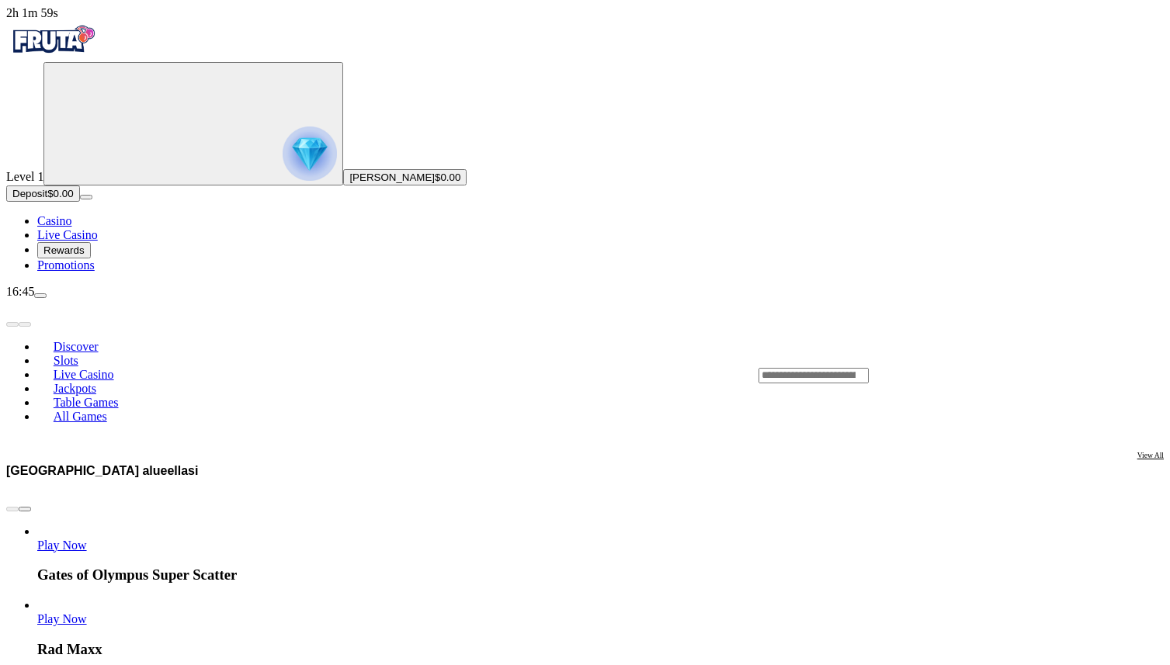
click at [40, 296] on span "menu icon" at bounding box center [40, 296] width 0 height 0
